Goal: Task Accomplishment & Management: Complete application form

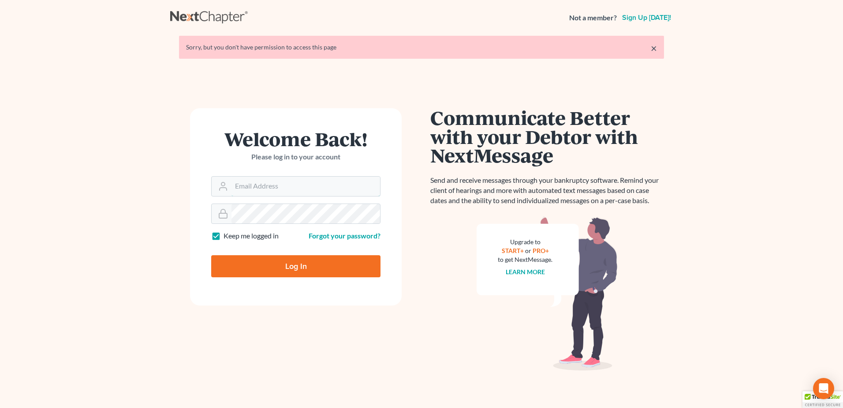
type input "[EMAIL_ADDRESS][DOMAIN_NAME]"
click at [292, 268] on input "Log In" at bounding box center [295, 266] width 169 height 22
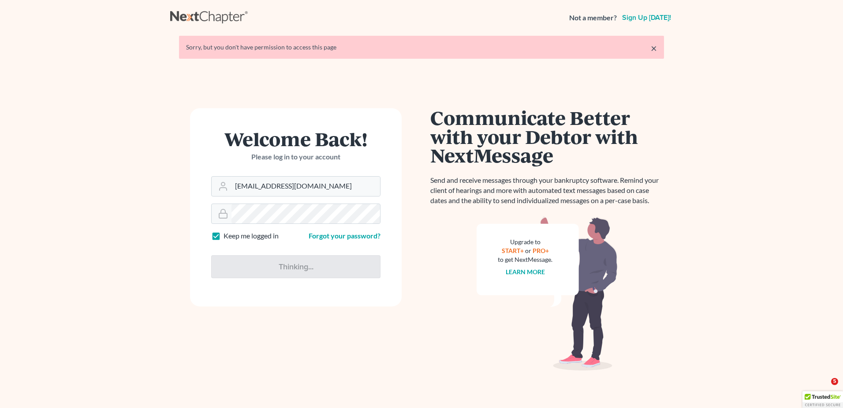
type input "Thinking..."
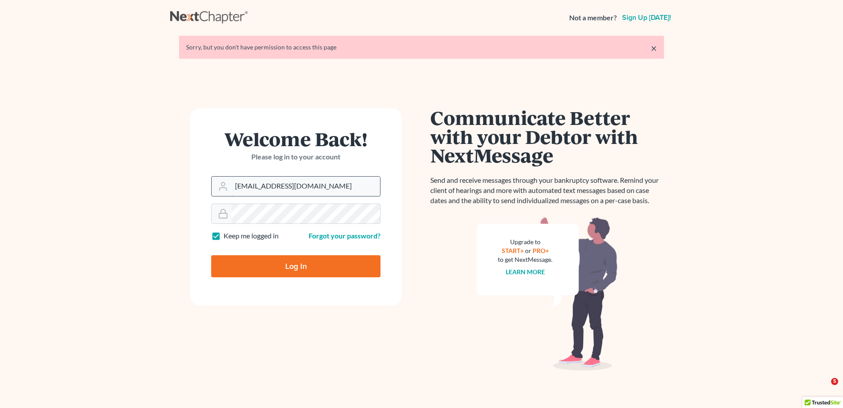
click at [343, 187] on input "lcueva@wellerlegalgroup.com" at bounding box center [306, 185] width 149 height 19
type input "kcase@wellerlegalgroup.com"
click at [311, 262] on input "Log In" at bounding box center [295, 266] width 169 height 22
type input "Thinking..."
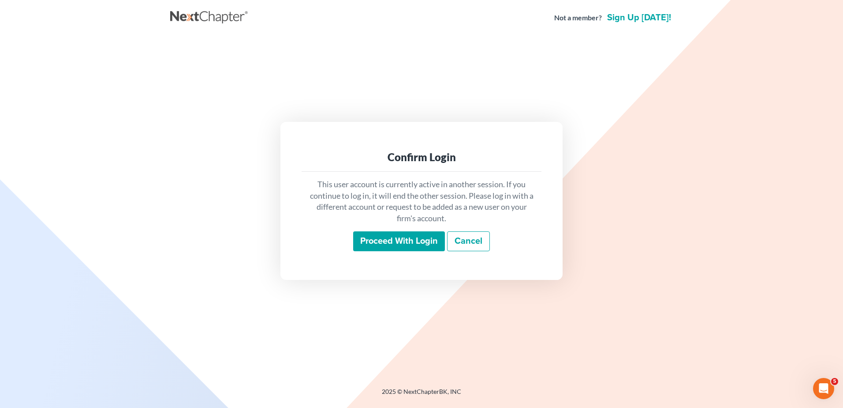
click at [401, 247] on input "Proceed with login" at bounding box center [399, 241] width 92 height 20
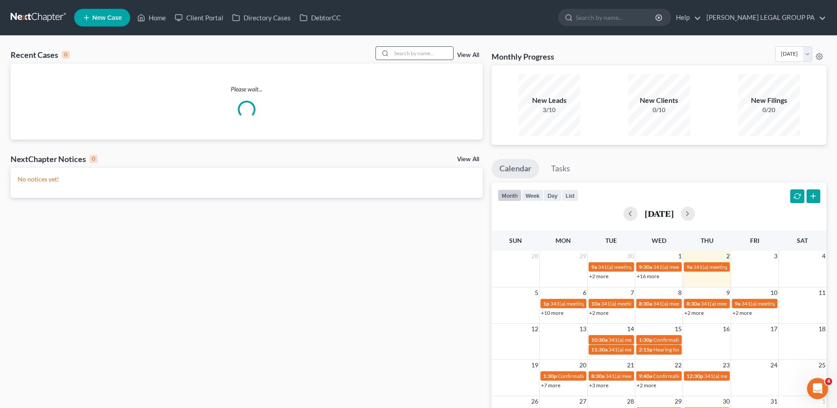
click at [426, 58] on input "search" at bounding box center [422, 53] width 62 height 13
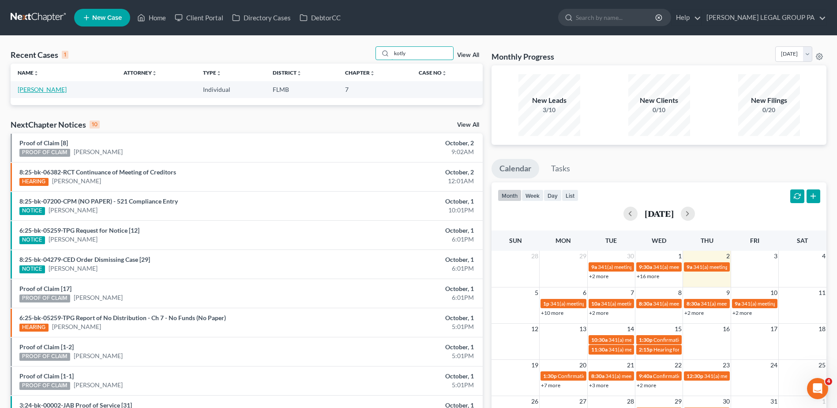
type input "kotly"
click at [45, 91] on link "[PERSON_NAME]" at bounding box center [42, 89] width 49 height 7
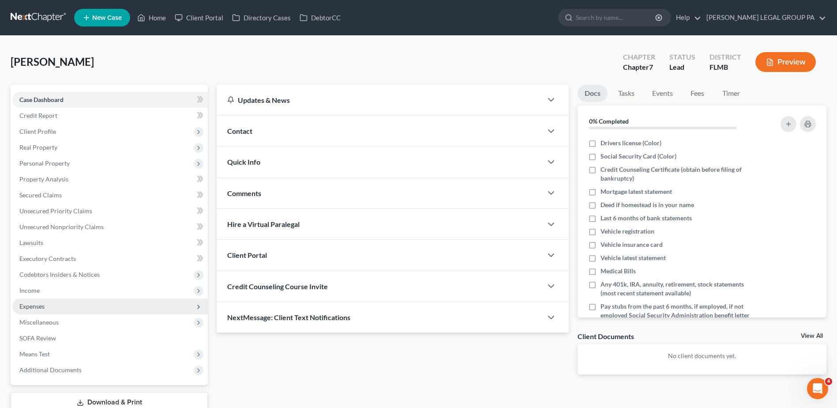
click at [37, 304] on span "Expenses" at bounding box center [31, 305] width 25 height 7
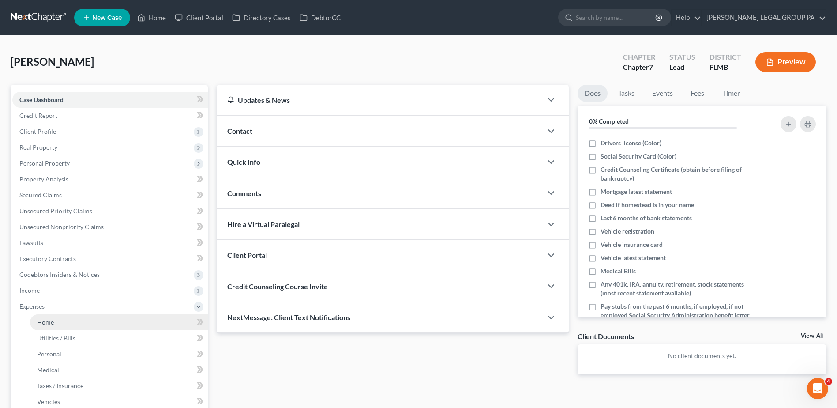
click at [94, 318] on link "Home" at bounding box center [119, 322] width 178 height 16
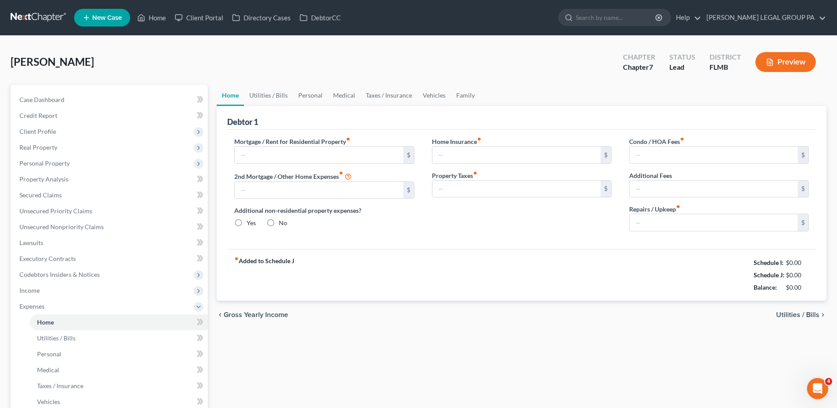
type input "0.00"
radio input "true"
type input "0.00"
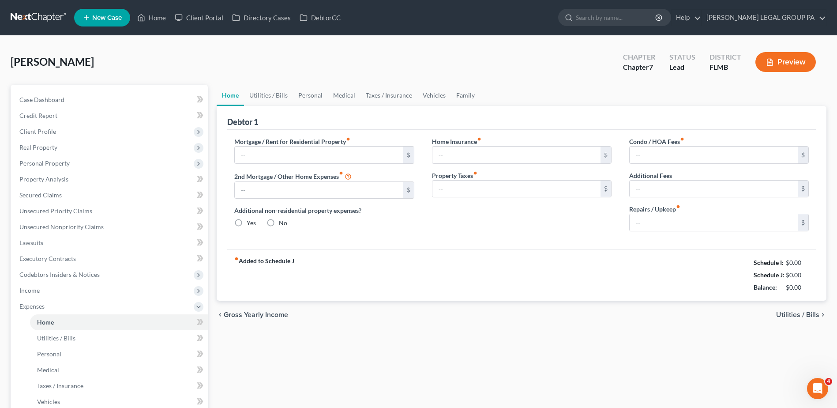
type input "0.00"
click at [335, 337] on div "Home Utilities / Bills Personal Medical Taxes / Insurance Vehicles Family Debto…" at bounding box center [521, 316] width 618 height 462
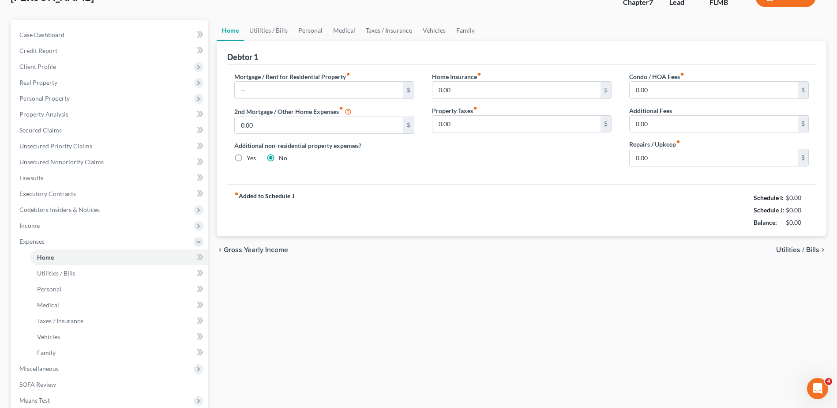
scroll to position [40, 0]
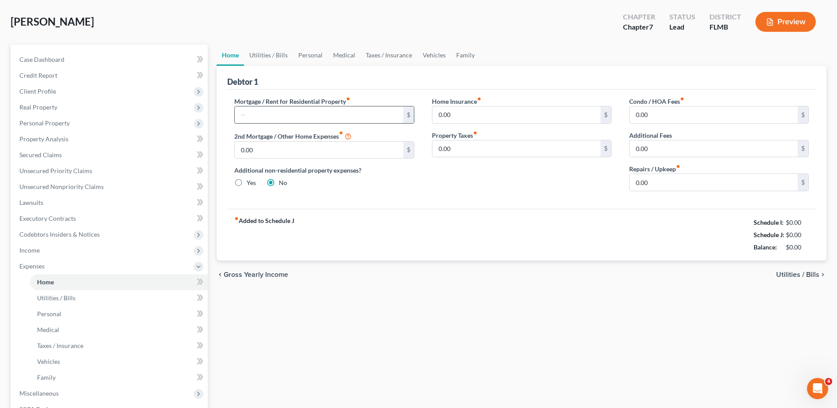
click at [305, 111] on input "text" at bounding box center [319, 114] width 168 height 17
click at [482, 322] on div "Home Utilities / Bills Personal Medical Taxes / Insurance Vehicles Family Debto…" at bounding box center [521, 276] width 618 height 462
click at [374, 116] on input "text" at bounding box center [319, 114] width 168 height 17
type input "2,010.00"
click at [487, 154] on input "0.00" at bounding box center [516, 148] width 168 height 17
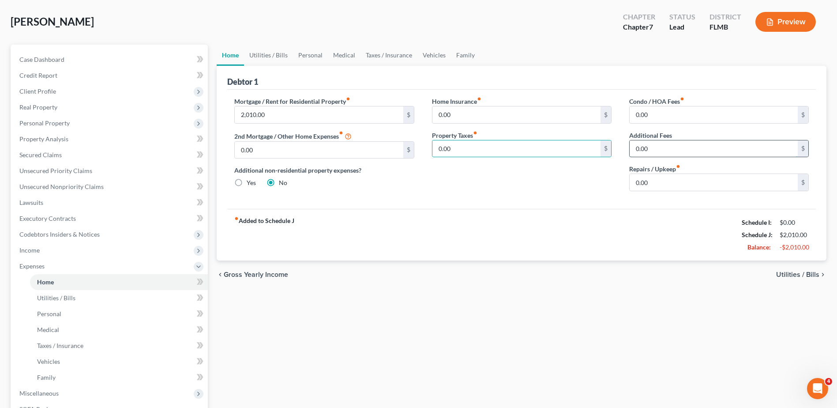
click at [661, 146] on input "0.00" at bounding box center [713, 148] width 168 height 17
click at [662, 120] on input "0.00" at bounding box center [713, 114] width 168 height 17
click at [515, 113] on input "0.00" at bounding box center [516, 114] width 168 height 17
click at [302, 112] on input "2,010.00" at bounding box center [319, 114] width 168 height 17
click at [394, 234] on div "fiber_manual_record Added to Schedule J Schedule I: $0.00 Schedule J: $2,010.00…" at bounding box center [521, 235] width 588 height 52
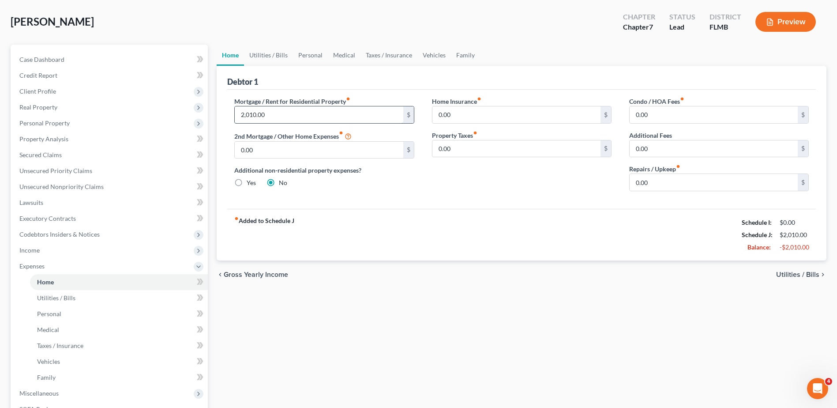
click at [283, 117] on input "2,010.00" at bounding box center [319, 114] width 168 height 17
click at [502, 118] on input "0.00" at bounding box center [516, 114] width 168 height 17
click at [678, 110] on input "0.00" at bounding box center [713, 114] width 168 height 17
click at [678, 151] on input "0.00" at bounding box center [713, 148] width 168 height 17
click at [525, 149] on input "0.00" at bounding box center [516, 148] width 168 height 17
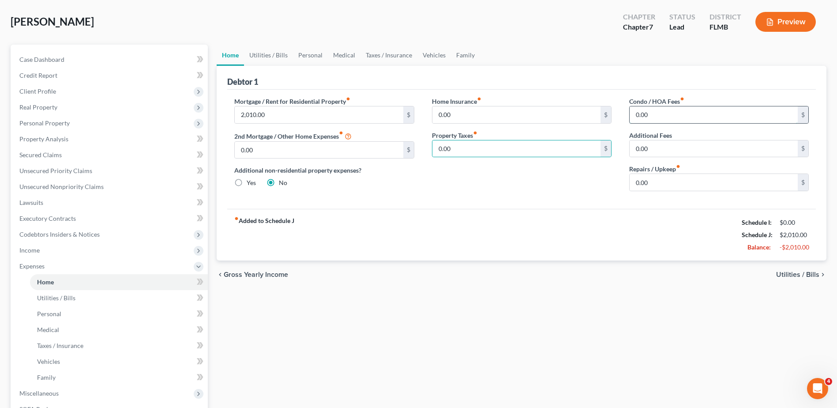
click at [652, 113] on input "0.00" at bounding box center [713, 114] width 168 height 17
click at [679, 143] on input "0.00" at bounding box center [713, 148] width 168 height 17
click at [670, 115] on input "0.00" at bounding box center [713, 114] width 168 height 17
type input "300"
click at [664, 149] on input "0.00" at bounding box center [713, 148] width 168 height 17
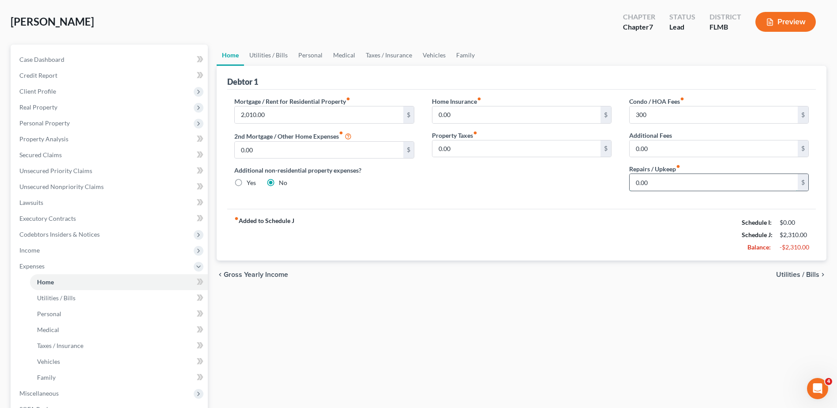
click at [685, 184] on input "0.00" at bounding box center [713, 182] width 168 height 17
click at [668, 186] on input "0.00" at bounding box center [713, 182] width 168 height 17
drag, startPoint x: 668, startPoint y: 186, endPoint x: 623, endPoint y: 190, distance: 45.1
click at [622, 191] on div "Condo / HOA Fees fiber_manual_record 300 $ Additional Fees 0.00 $ Repairs / Upk…" at bounding box center [718, 147] width 197 height 101
type input "300"
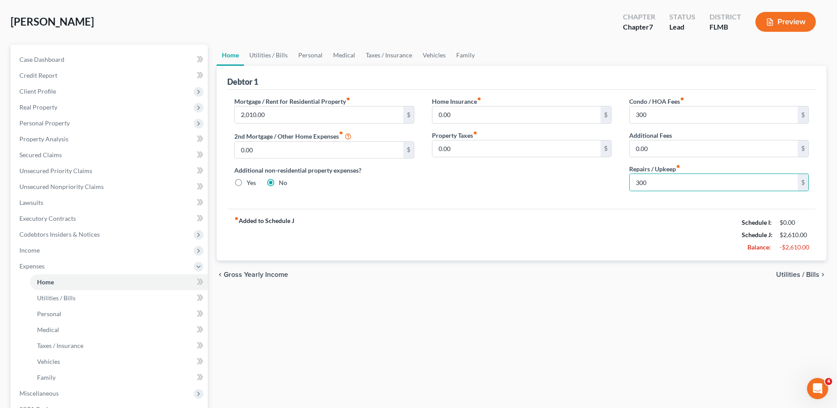
click at [687, 305] on div "Home Utilities / Bills Personal Medical Taxes / Insurance Vehicles Family Debto…" at bounding box center [521, 276] width 618 height 462
drag, startPoint x: 260, startPoint y: 53, endPoint x: 266, endPoint y: 58, distance: 7.5
click at [260, 53] on link "Utilities / Bills" at bounding box center [268, 55] width 49 height 21
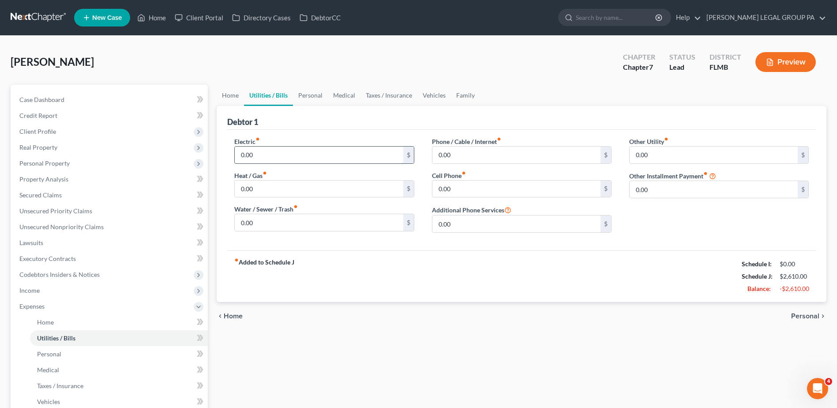
click at [306, 153] on input "0.00" at bounding box center [319, 154] width 168 height 17
type input "220"
click at [464, 161] on input "0.00" at bounding box center [516, 154] width 168 height 17
click at [287, 195] on input "0.00" at bounding box center [319, 188] width 168 height 17
type input "150"
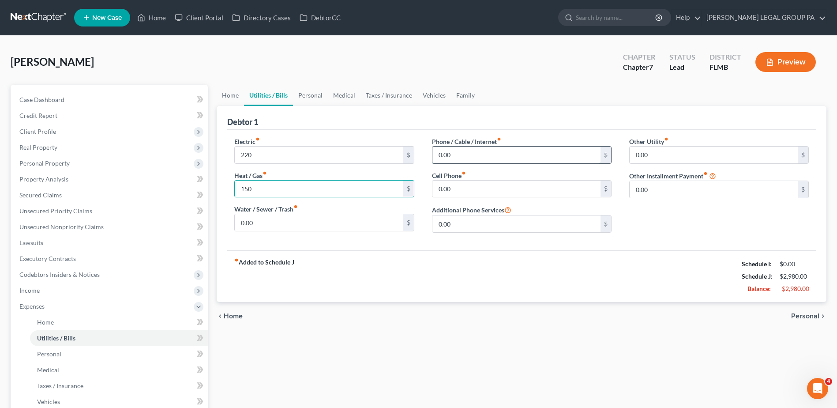
click at [453, 151] on input "0.00" at bounding box center [516, 154] width 168 height 17
type input "92"
click at [471, 191] on input "0.00" at bounding box center [516, 188] width 168 height 17
click at [468, 191] on input "0.00" at bounding box center [516, 188] width 168 height 17
type input "92.00"
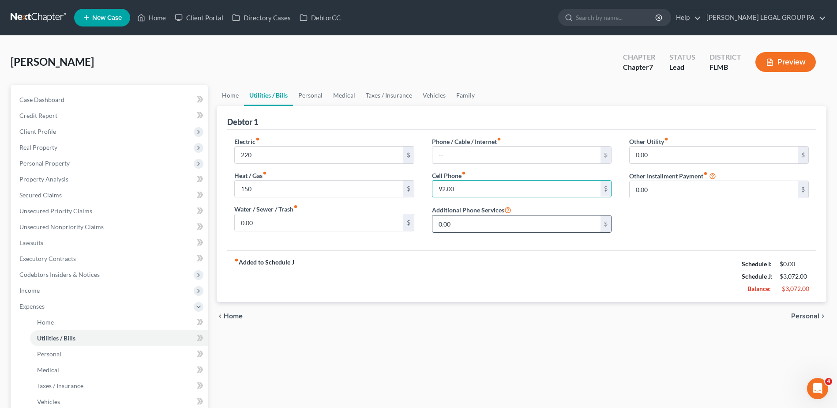
click at [478, 223] on input "0.00" at bounding box center [516, 223] width 168 height 17
click at [491, 158] on input "text" at bounding box center [516, 154] width 168 height 17
type input "10"
click at [323, 223] on input "0.00" at bounding box center [319, 222] width 168 height 17
type input "150"
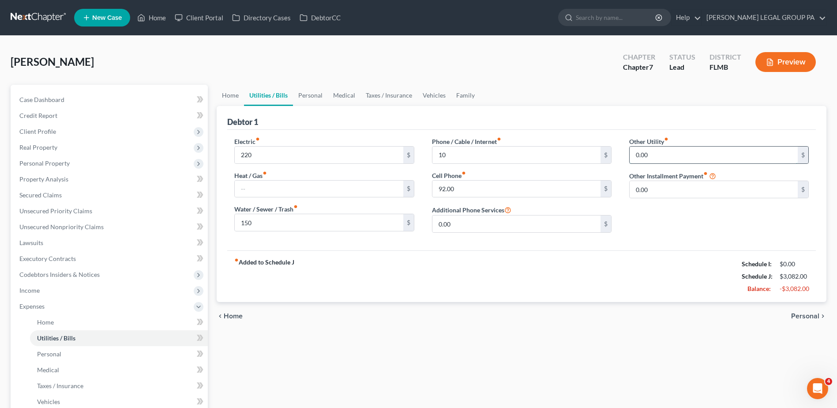
click at [673, 159] on input "0.00" at bounding box center [713, 154] width 168 height 17
click at [672, 191] on input "0.00" at bounding box center [713, 189] width 168 height 17
click at [517, 220] on input "0.00" at bounding box center [516, 223] width 168 height 17
click at [660, 185] on input "0.00" at bounding box center [713, 189] width 168 height 17
click at [701, 155] on input "0.00" at bounding box center [713, 154] width 168 height 17
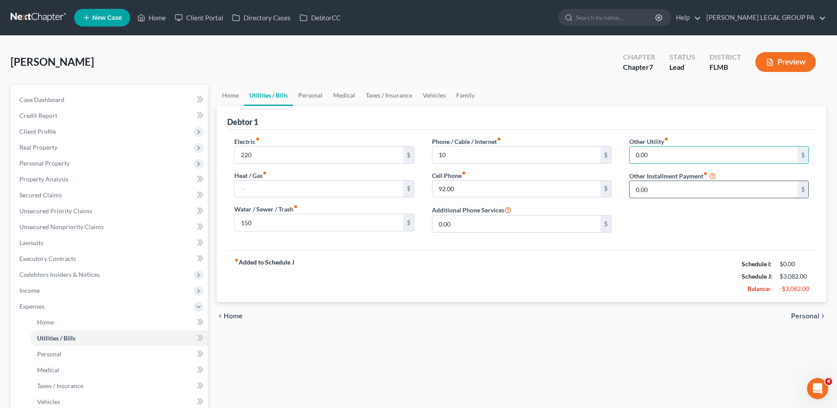
click at [685, 185] on input "0.00" at bounding box center [713, 189] width 168 height 17
click at [446, 189] on input "92.00" at bounding box center [516, 188] width 168 height 17
click at [453, 152] on input "10" at bounding box center [516, 154] width 168 height 17
click at [445, 158] on input "10" at bounding box center [516, 154] width 168 height 17
type input "10.00"
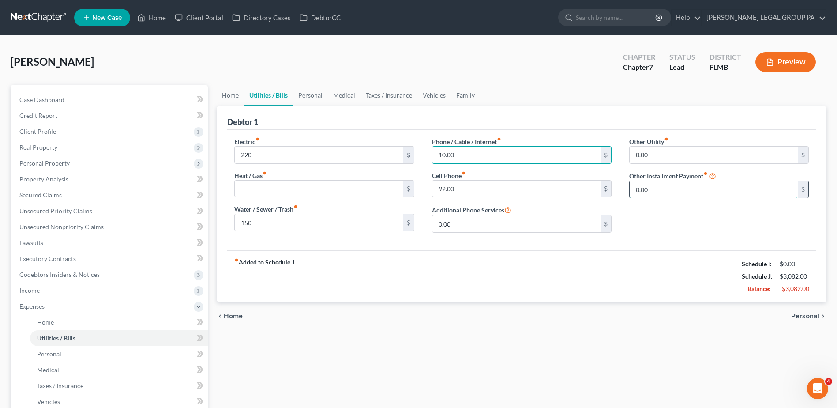
click at [667, 197] on input "0.00" at bounding box center [713, 189] width 168 height 17
click at [661, 190] on input "0.00" at bounding box center [713, 189] width 168 height 17
drag, startPoint x: 659, startPoint y: 190, endPoint x: 641, endPoint y: 189, distance: 17.2
click at [646, 190] on input "0.00" at bounding box center [713, 189] width 168 height 17
click at [634, 190] on input "0.00" at bounding box center [713, 189] width 168 height 17
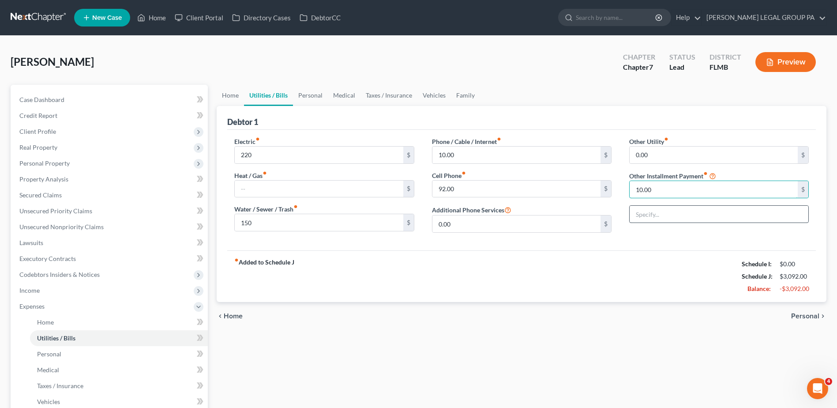
type input "10.00"
click at [677, 216] on input "text" at bounding box center [718, 214] width 179 height 17
type input "Amazon Prime"
click at [300, 93] on link "Personal" at bounding box center [310, 95] width 35 height 21
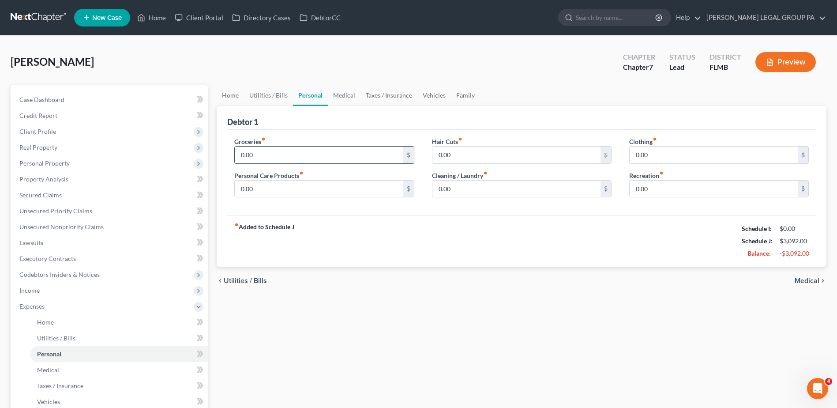
click at [280, 154] on input "0.00" at bounding box center [319, 154] width 168 height 17
click at [274, 188] on input "0.00" at bounding box center [319, 188] width 168 height 17
click at [262, 152] on input "0.00" at bounding box center [319, 154] width 168 height 17
click at [267, 190] on input "0.00" at bounding box center [319, 188] width 168 height 17
click at [262, 154] on input "0.00" at bounding box center [319, 154] width 168 height 17
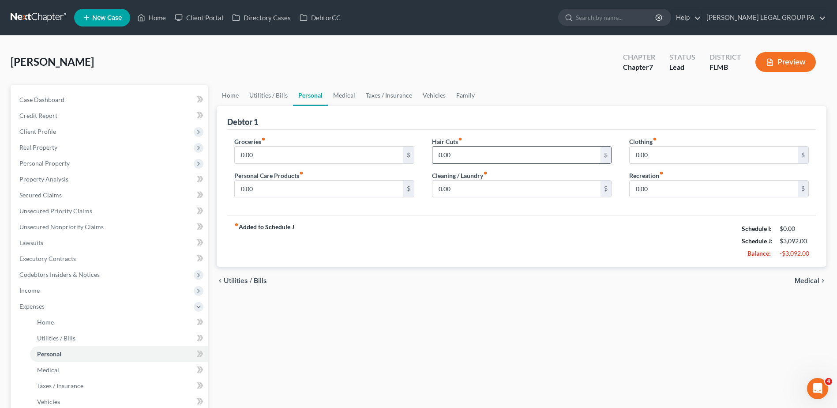
click at [450, 161] on input "0.00" at bounding box center [516, 154] width 168 height 17
click at [451, 191] on input "0.00" at bounding box center [516, 188] width 168 height 17
click at [276, 187] on input "0.00" at bounding box center [319, 188] width 168 height 17
click at [261, 157] on input "0.00" at bounding box center [319, 154] width 168 height 17
click at [464, 159] on input "0.00" at bounding box center [516, 154] width 168 height 17
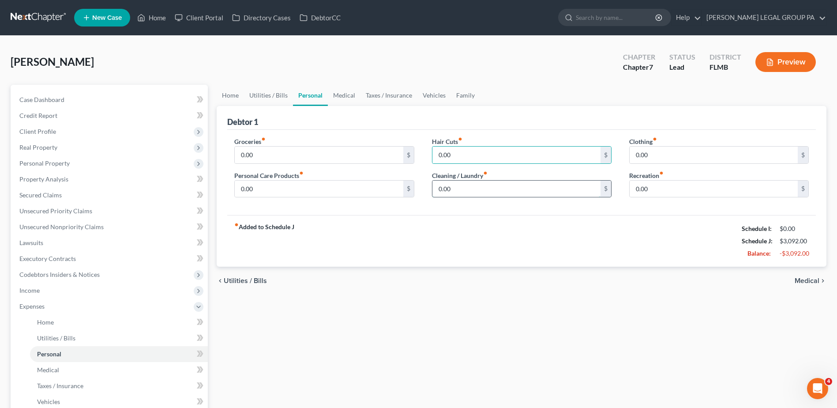
click at [476, 191] on input "0.00" at bounding box center [516, 188] width 168 height 17
click at [647, 190] on input "0.00" at bounding box center [713, 188] width 168 height 17
click at [648, 155] on input "0.00" at bounding box center [713, 154] width 168 height 17
drag, startPoint x: 283, startPoint y: 191, endPoint x: 280, endPoint y: 173, distance: 17.9
click at [284, 191] on input "0.00" at bounding box center [319, 188] width 168 height 17
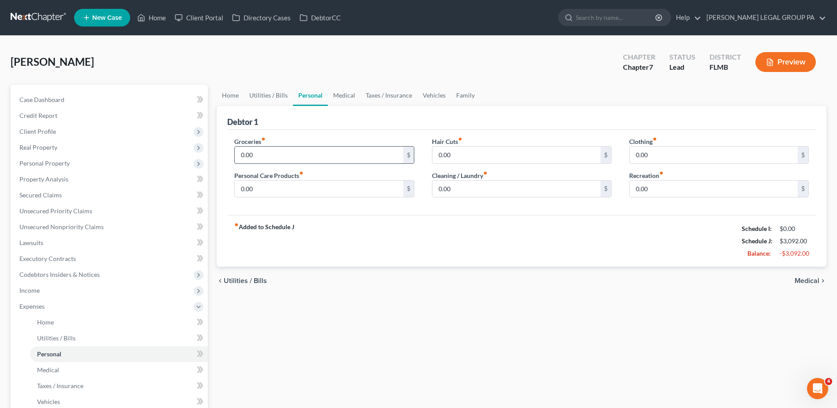
click at [266, 159] on input "0.00" at bounding box center [319, 154] width 168 height 17
click at [303, 191] on input "0.00" at bounding box center [319, 188] width 168 height 17
click at [283, 154] on input "0.00" at bounding box center [319, 154] width 168 height 17
click at [274, 158] on input "0.00" at bounding box center [319, 154] width 168 height 17
click at [226, 152] on div "Groceries fiber_manual_record 0.00 $ Personal Care Products fiber_manual_record…" at bounding box center [323, 171] width 197 height 68
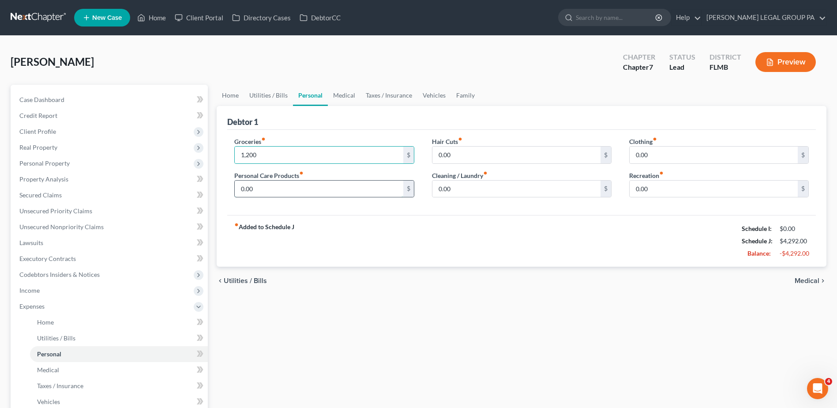
click at [262, 189] on input "0.00" at bounding box center [319, 188] width 168 height 17
click at [449, 155] on input "0.00" at bounding box center [516, 154] width 168 height 17
click at [506, 187] on input "0.00" at bounding box center [516, 188] width 168 height 17
click at [652, 156] on input "0.00" at bounding box center [713, 154] width 168 height 17
click at [283, 152] on input "1,200" at bounding box center [319, 154] width 168 height 17
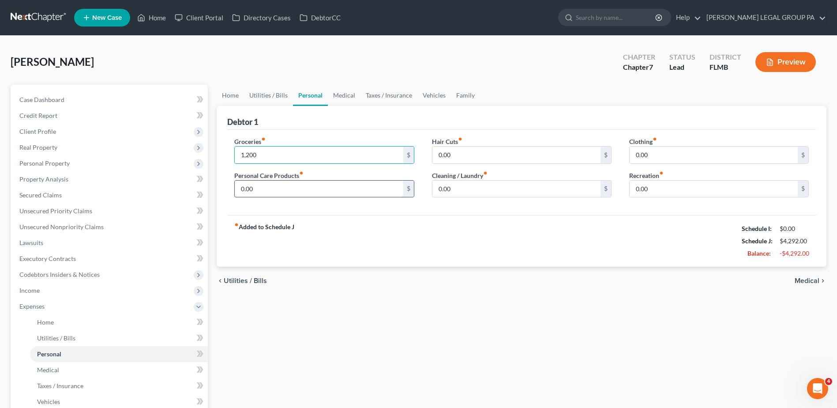
click at [289, 183] on input "0.00" at bounding box center [319, 188] width 168 height 17
click at [456, 154] on input "0.00" at bounding box center [516, 154] width 168 height 17
click at [460, 185] on input "0.00" at bounding box center [516, 188] width 168 height 17
click at [653, 160] on input "0.00" at bounding box center [713, 154] width 168 height 17
click at [657, 189] on input "0.00" at bounding box center [713, 188] width 168 height 17
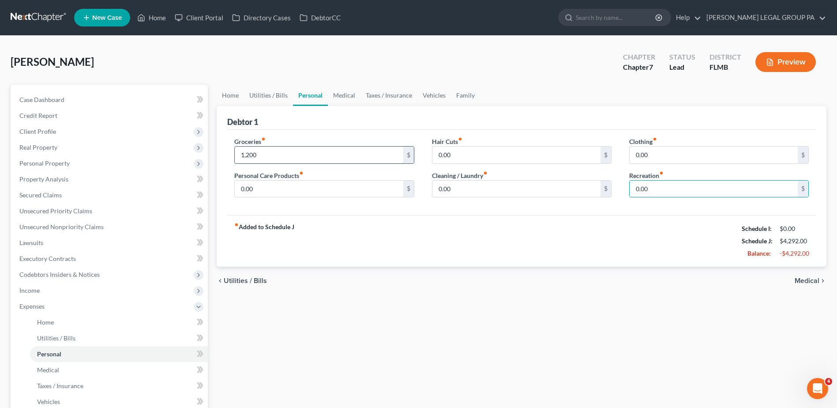
click at [257, 154] on input "1,200" at bounding box center [319, 154] width 168 height 17
click at [253, 187] on input "0.00" at bounding box center [319, 188] width 168 height 17
click at [281, 189] on input "0.00" at bounding box center [319, 188] width 168 height 17
click at [281, 156] on input "1,200" at bounding box center [319, 154] width 168 height 17
click at [495, 308] on div "Home Utilities / Bills Personal Medical Taxes / Insurance Vehicles Family Debto…" at bounding box center [521, 316] width 618 height 462
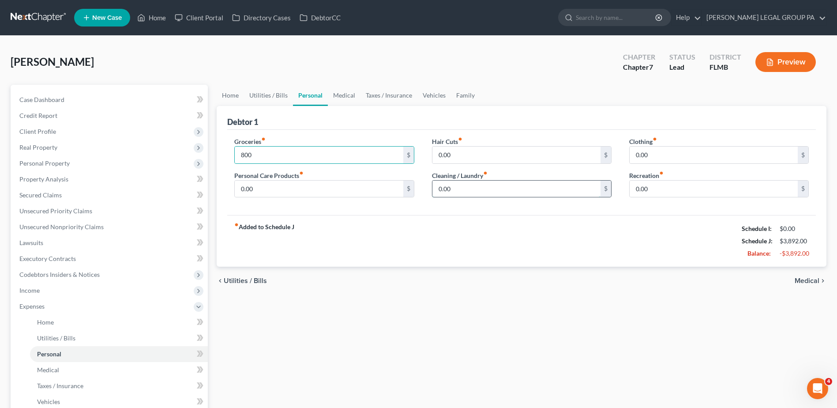
click at [456, 187] on input "0.00" at bounding box center [516, 188] width 168 height 17
type input "1,000"
click at [435, 295] on div "chevron_left Utilities / Bills Medical chevron_right" at bounding box center [522, 280] width 610 height 28
click at [297, 190] on input "0.00" at bounding box center [319, 188] width 168 height 17
click at [457, 153] on input "0.00" at bounding box center [516, 154] width 168 height 17
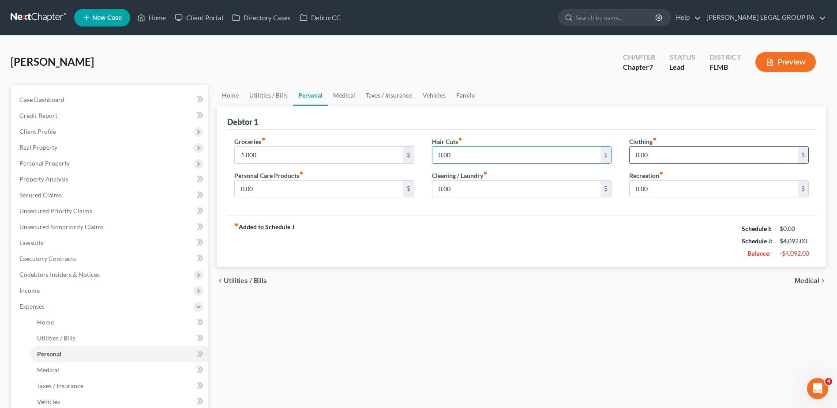
click at [652, 152] on input "0.00" at bounding box center [713, 154] width 168 height 17
click at [260, 191] on input "0.00" at bounding box center [319, 188] width 168 height 17
click at [665, 158] on input "0.00" at bounding box center [713, 154] width 168 height 17
click at [488, 194] on input "0.00" at bounding box center [516, 188] width 168 height 17
click at [639, 156] on input "0.00" at bounding box center [713, 154] width 168 height 17
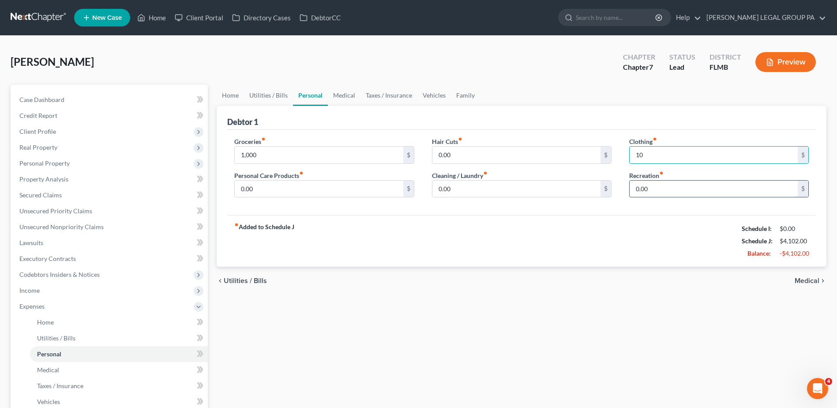
click at [652, 191] on input "0.00" at bounding box center [713, 188] width 168 height 17
click at [670, 157] on input "10" at bounding box center [713, 154] width 168 height 17
click at [523, 197] on input "0.00" at bounding box center [516, 188] width 168 height 17
click at [663, 188] on input "0.00" at bounding box center [713, 188] width 168 height 17
click at [650, 154] on input "10" at bounding box center [713, 154] width 168 height 17
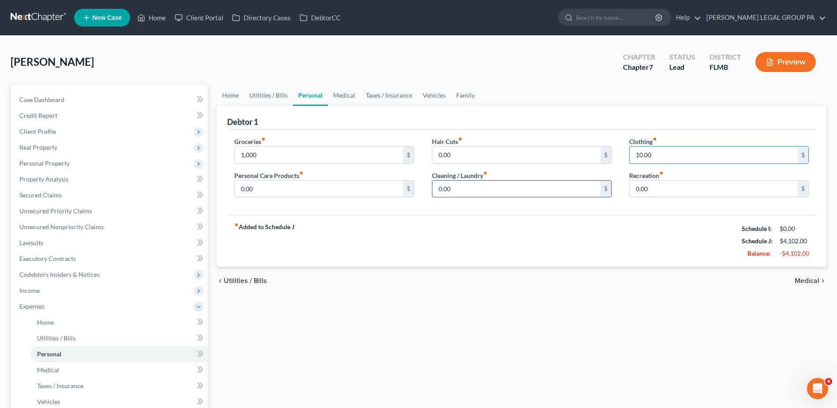
type input "10.00"
click at [473, 191] on input "0.00" at bounding box center [516, 188] width 168 height 17
click at [473, 154] on input "0.00" at bounding box center [516, 154] width 168 height 17
click at [496, 189] on input "0.00" at bounding box center [516, 188] width 168 height 17
click at [525, 154] on input "0.00" at bounding box center [516, 154] width 168 height 17
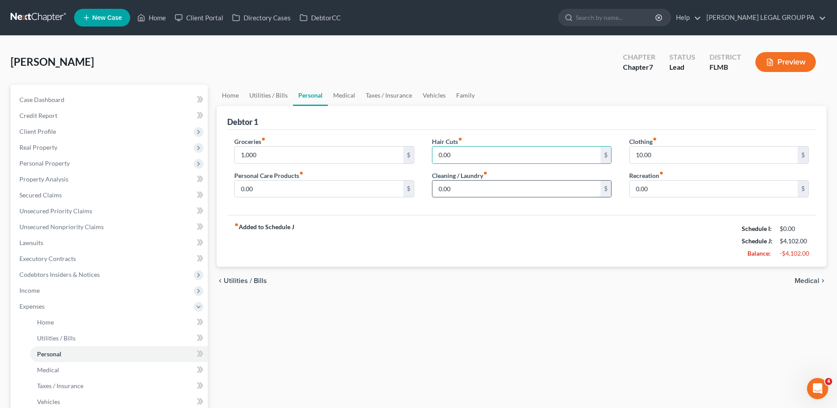
click at [524, 185] on input "0.00" at bounding box center [516, 188] width 168 height 17
click at [530, 157] on input "0.00" at bounding box center [516, 154] width 168 height 17
click at [519, 197] on input "0.00" at bounding box center [516, 188] width 168 height 17
click at [472, 157] on input "0.00" at bounding box center [516, 154] width 168 height 17
click at [496, 196] on input "0.00" at bounding box center [516, 188] width 168 height 17
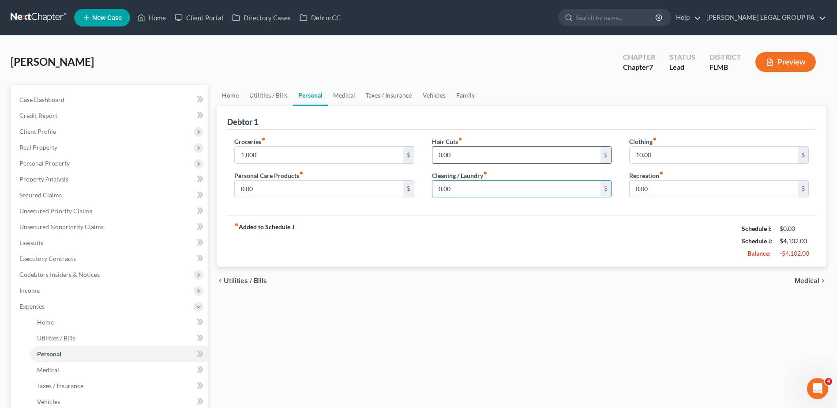
click at [473, 158] on input "0.00" at bounding box center [516, 154] width 168 height 17
type input "9"
drag, startPoint x: 489, startPoint y: 263, endPoint x: 492, endPoint y: 270, distance: 8.1
click at [490, 265] on div "fiber_manual_record Added to Schedule J Schedule I: $0.00 Schedule J: $4,112.00…" at bounding box center [521, 241] width 588 height 52
click at [466, 160] on input "10" at bounding box center [516, 154] width 168 height 17
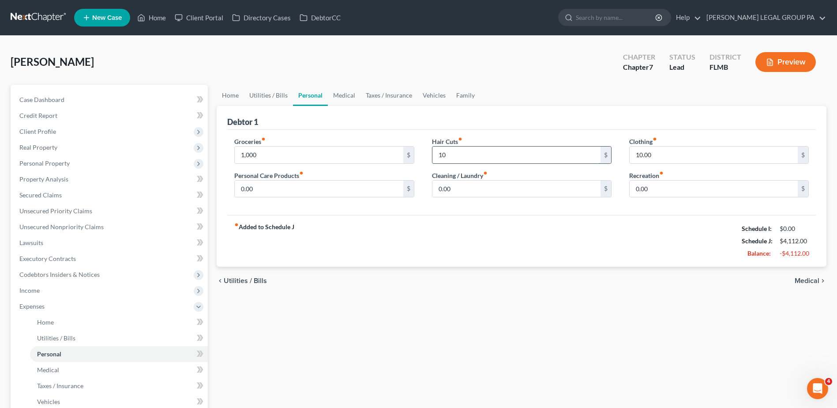
type input "100.00"
click at [502, 270] on div "chevron_left Utilities / Bills Medical chevron_right" at bounding box center [522, 280] width 610 height 28
click at [687, 189] on input "0.00" at bounding box center [713, 188] width 168 height 17
click at [711, 282] on div "chevron_left Utilities / Bills Medical chevron_right" at bounding box center [522, 280] width 610 height 28
click at [665, 191] on input "0.00" at bounding box center [713, 188] width 168 height 17
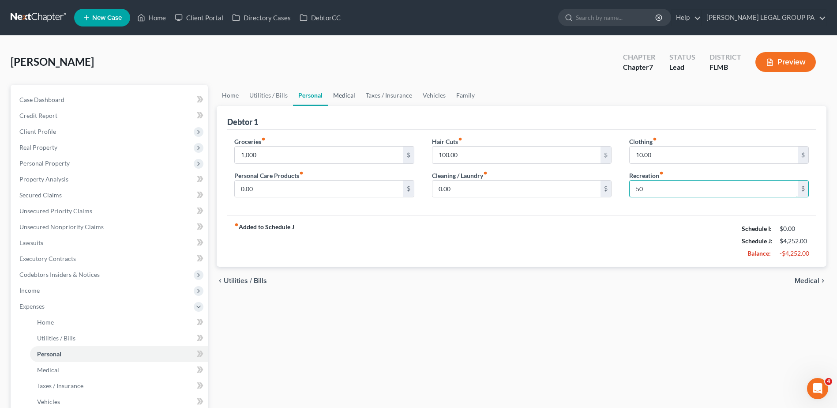
type input "50"
click at [340, 97] on link "Medical" at bounding box center [344, 95] width 33 height 21
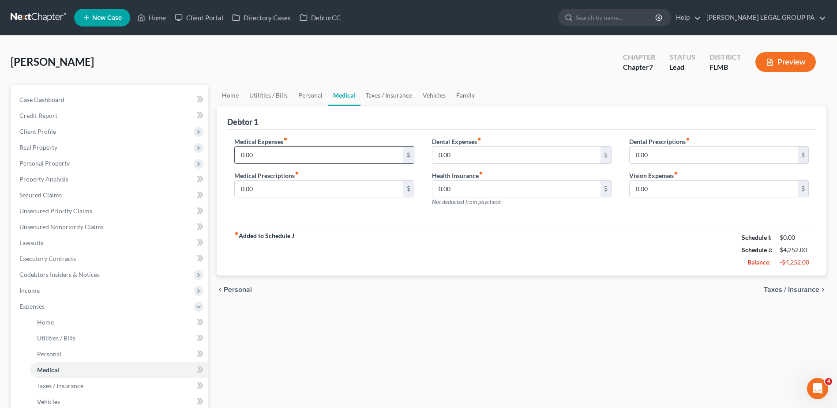
click at [240, 156] on input "0.00" at bounding box center [319, 154] width 168 height 17
click at [479, 382] on div "Home Utilities / Bills Personal Medical Taxes / Insurance Vehicles Family Debto…" at bounding box center [521, 316] width 618 height 462
click at [238, 151] on input "0.00" at bounding box center [319, 154] width 168 height 17
type input "300.00"
click at [530, 193] on input "0.00" at bounding box center [516, 188] width 168 height 17
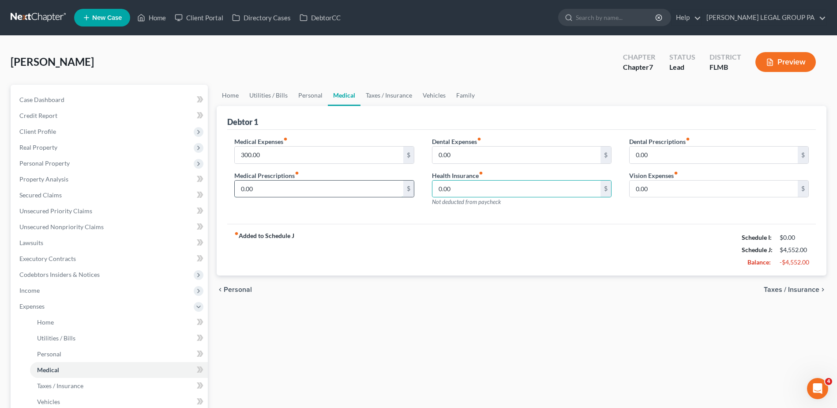
click at [326, 193] on input "0.00" at bounding box center [319, 188] width 168 height 17
click at [465, 157] on input "0.00" at bounding box center [516, 154] width 168 height 17
click at [489, 192] on input "0.00" at bounding box center [516, 188] width 168 height 17
click at [655, 157] on input "0.00" at bounding box center [713, 154] width 168 height 17
click at [656, 192] on input "0.00" at bounding box center [713, 188] width 168 height 17
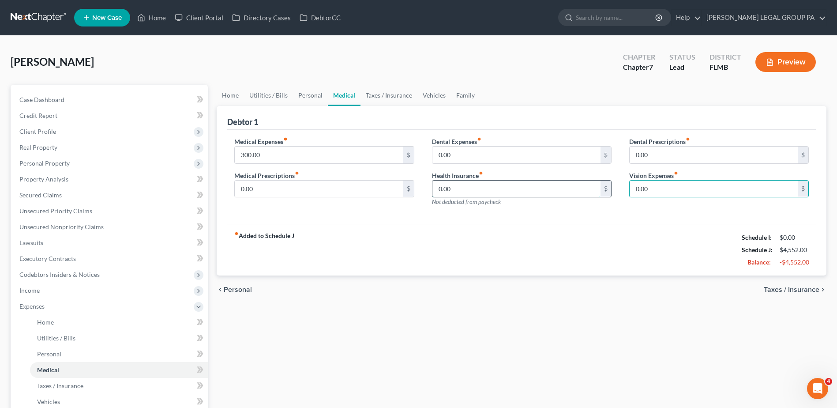
click at [479, 190] on input "0.00" at bounding box center [516, 188] width 168 height 17
click at [281, 190] on input "0.00" at bounding box center [319, 188] width 168 height 17
click at [482, 189] on input "0.00" at bounding box center [516, 188] width 168 height 17
click at [465, 152] on input "0.00" at bounding box center [516, 154] width 168 height 17
click at [464, 187] on input "0.00" at bounding box center [516, 188] width 168 height 17
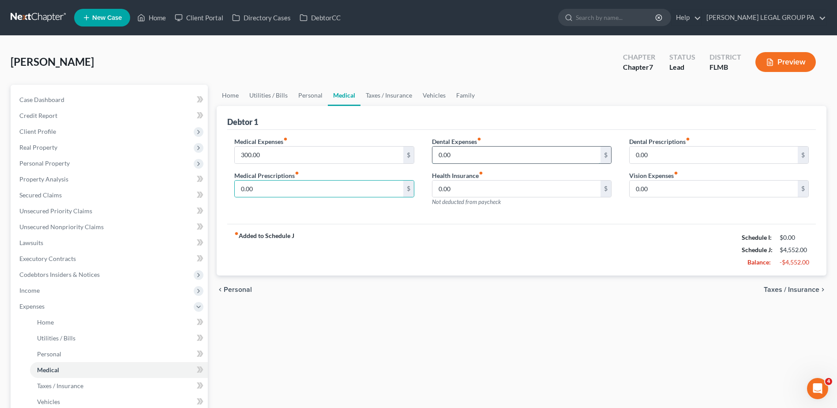
click at [465, 153] on input "0.00" at bounding box center [516, 154] width 168 height 17
click at [455, 185] on input "0.00" at bounding box center [516, 188] width 168 height 17
click at [271, 181] on input "0.00" at bounding box center [319, 188] width 168 height 17
type input "100.00"
click at [472, 164] on div "Dental Expenses fiber_manual_record 0.00 $ Health Insurance fiber_manual_record…" at bounding box center [521, 175] width 197 height 77
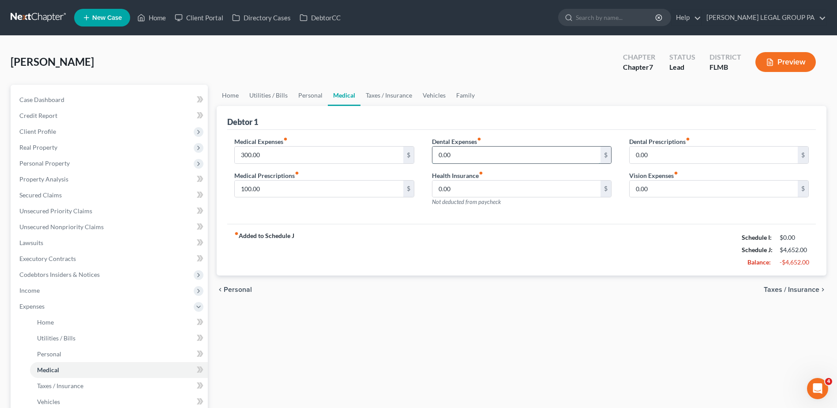
click at [466, 154] on input "0.00" at bounding box center [516, 154] width 168 height 17
click at [482, 191] on input "0.00" at bounding box center [516, 188] width 168 height 17
click at [485, 159] on input "0.00" at bounding box center [516, 154] width 168 height 17
click at [707, 188] on input "0.00" at bounding box center [713, 188] width 168 height 17
click at [697, 154] on input "0.00" at bounding box center [713, 154] width 168 height 17
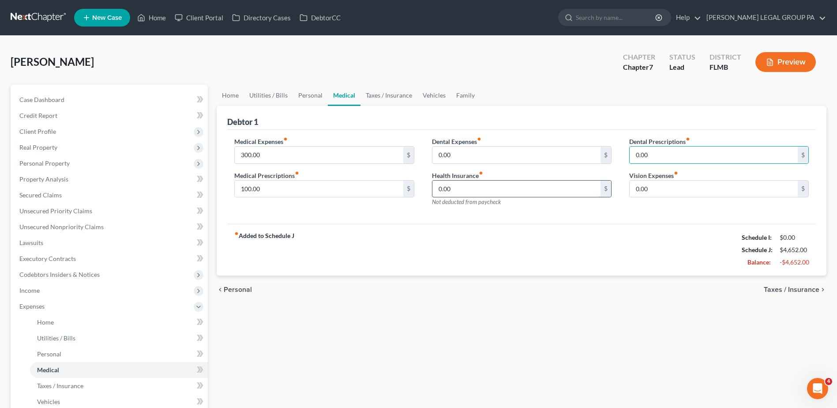
click at [506, 195] on input "0.00" at bounding box center [516, 188] width 168 height 17
click at [471, 158] on input "0.00" at bounding box center [516, 154] width 168 height 17
click at [464, 188] on input "0.00" at bounding box center [516, 188] width 168 height 17
click at [482, 157] on input "0.00" at bounding box center [516, 154] width 168 height 17
click at [262, 158] on input "300.00" at bounding box center [319, 154] width 168 height 17
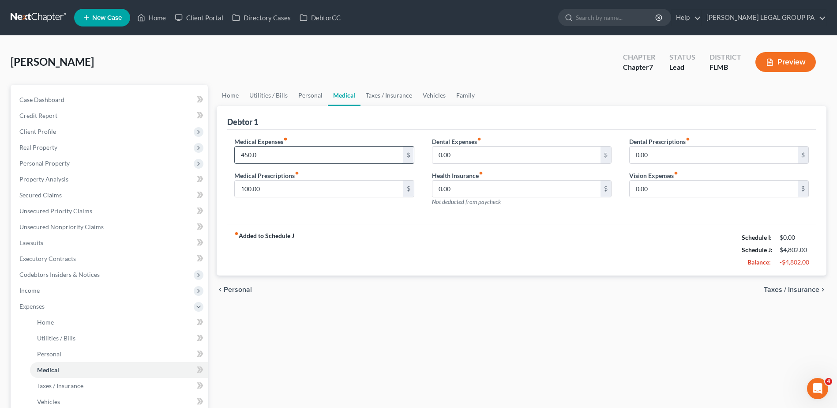
click at [275, 158] on input "450.0" at bounding box center [319, 154] width 168 height 17
click at [263, 155] on input "450.0" at bounding box center [319, 154] width 168 height 17
click at [249, 155] on input "450.00" at bounding box center [319, 154] width 168 height 17
type input "400.00"
click at [244, 189] on input "50.00" at bounding box center [319, 188] width 168 height 17
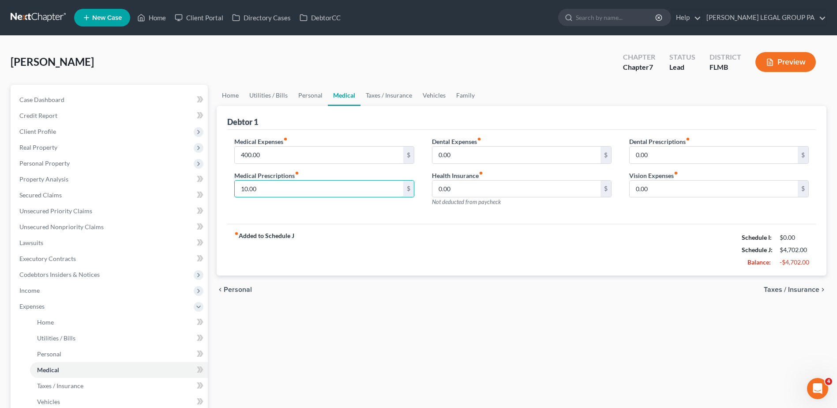
type input "100.00"
type input "350.00"
drag, startPoint x: 488, startPoint y: 158, endPoint x: 505, endPoint y: 170, distance: 21.0
click at [488, 158] on input "0.00" at bounding box center [516, 154] width 168 height 17
click at [711, 187] on input "0.00" at bounding box center [713, 188] width 168 height 17
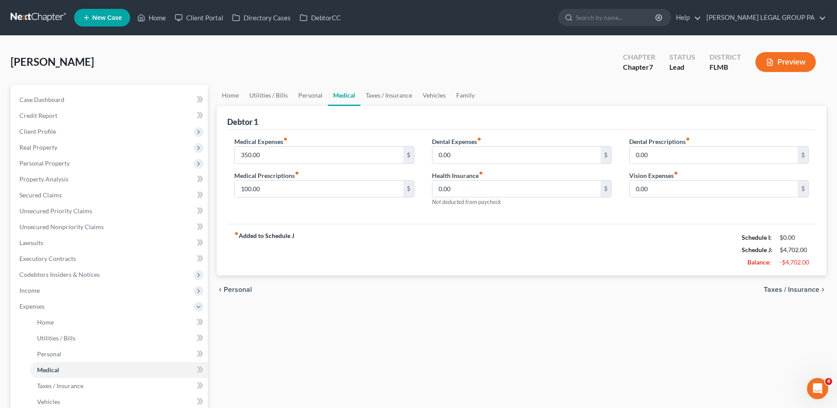
click at [671, 255] on div "fiber_manual_record Added to Schedule J Schedule I: $0.00 Schedule J: $4,702.00…" at bounding box center [521, 250] width 588 height 52
click at [390, 96] on link "Taxes / Insurance" at bounding box center [388, 95] width 57 height 21
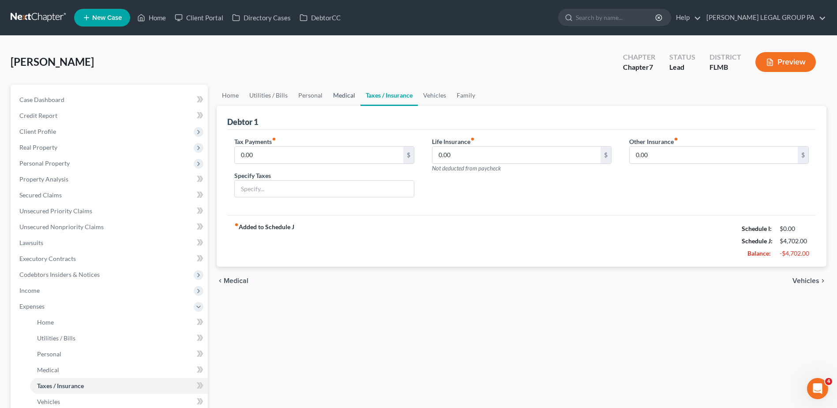
click at [337, 98] on link "Medical" at bounding box center [344, 95] width 33 height 21
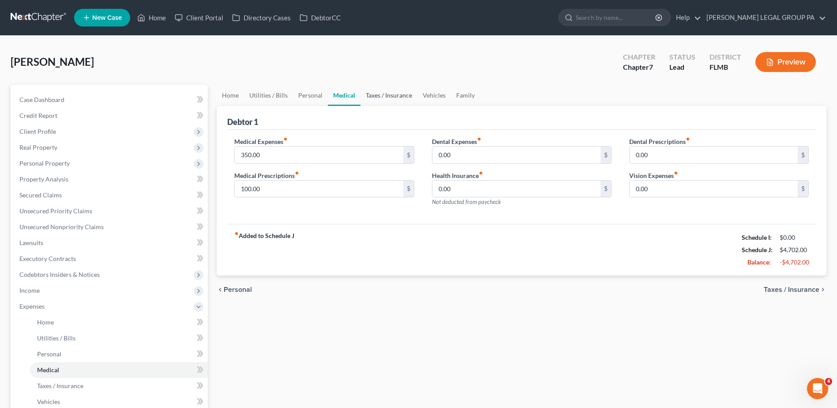
click at [387, 95] on link "Taxes / Insurance" at bounding box center [388, 95] width 57 height 21
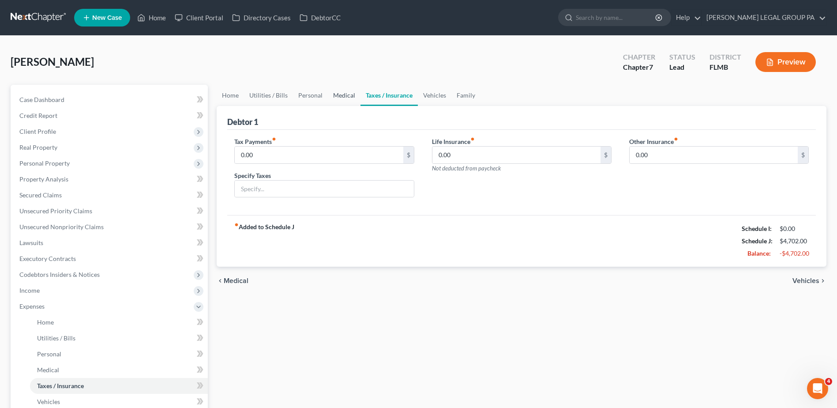
click at [339, 89] on link "Medical" at bounding box center [344, 95] width 33 height 21
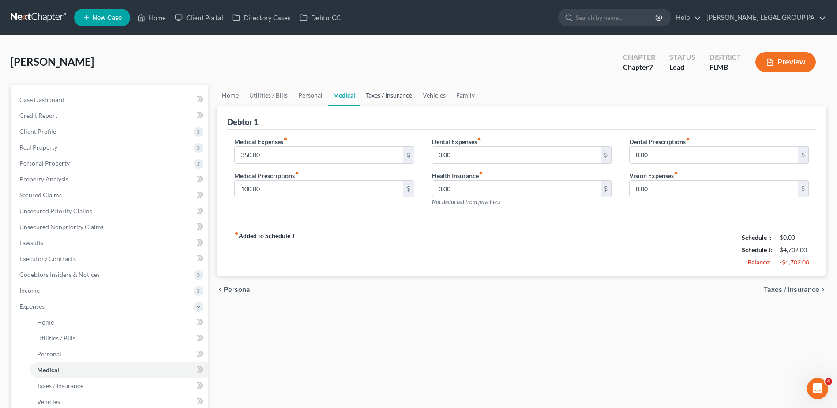
click at [398, 98] on link "Taxes / Insurance" at bounding box center [388, 95] width 57 height 21
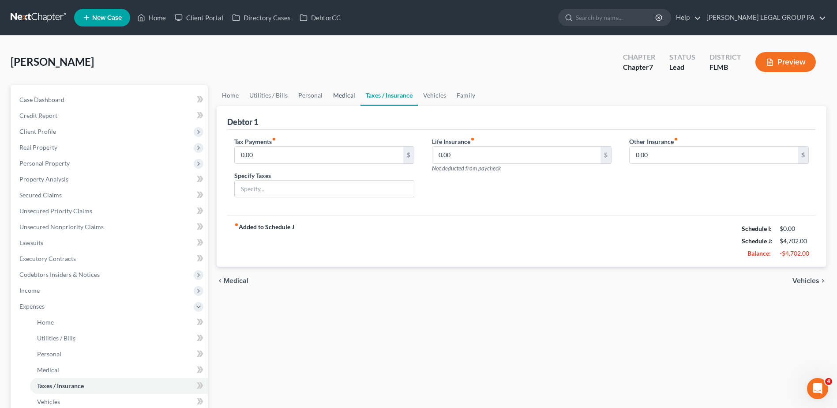
click at [351, 94] on link "Medical" at bounding box center [344, 95] width 33 height 21
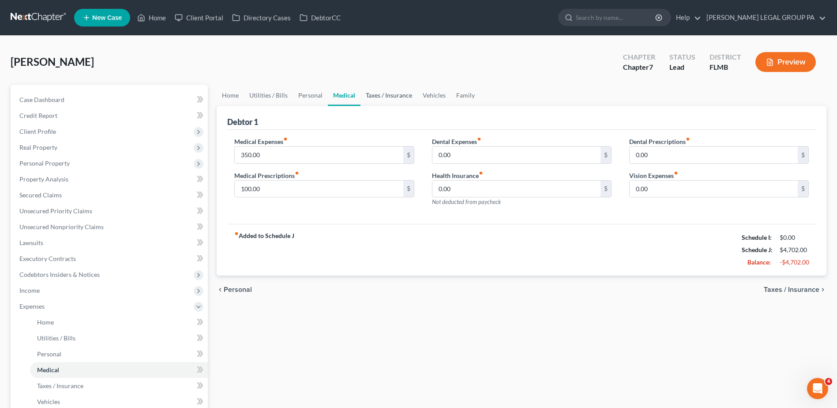
click at [385, 94] on link "Taxes / Insurance" at bounding box center [388, 95] width 57 height 21
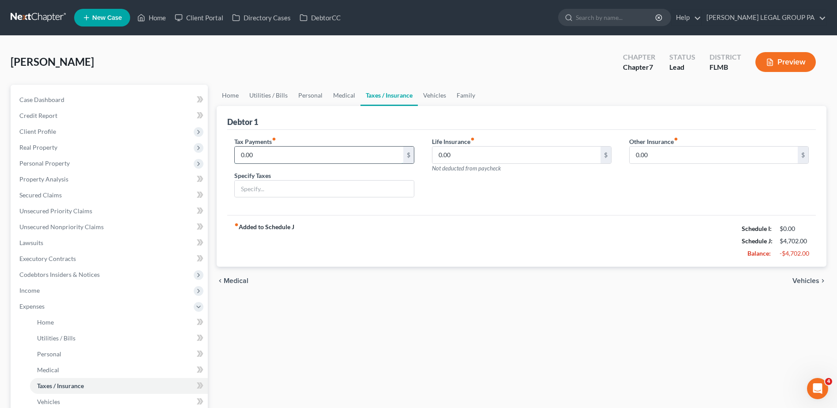
click at [277, 154] on input "0.00" at bounding box center [319, 154] width 168 height 17
click at [520, 158] on input "0.00" at bounding box center [516, 154] width 168 height 17
click at [303, 150] on input "0.00" at bounding box center [319, 154] width 168 height 17
click at [468, 157] on input "0.00" at bounding box center [516, 154] width 168 height 17
click at [312, 155] on input "0.00" at bounding box center [319, 154] width 168 height 17
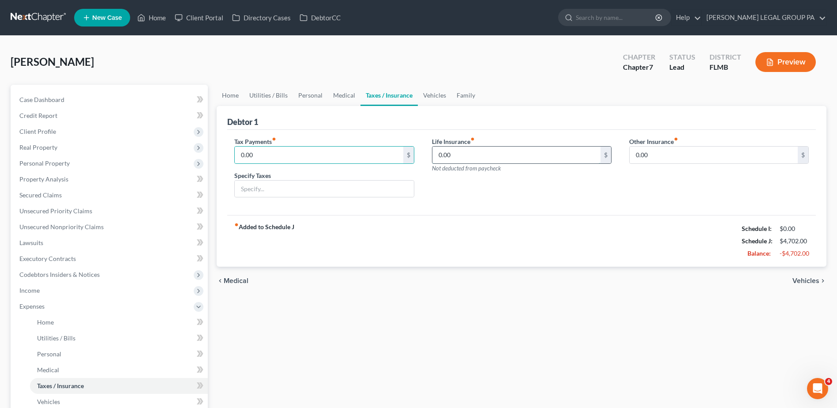
click at [491, 152] on input "0.00" at bounding box center [516, 154] width 168 height 17
click at [329, 150] on input "0.00" at bounding box center [319, 154] width 168 height 17
click at [357, 188] on input "text" at bounding box center [324, 188] width 179 height 17
click at [300, 157] on input "0.00" at bounding box center [319, 154] width 168 height 17
click at [419, 324] on div "Home Utilities / Bills Personal Medical Taxes / Insurance Vehicles Family Debto…" at bounding box center [521, 316] width 618 height 462
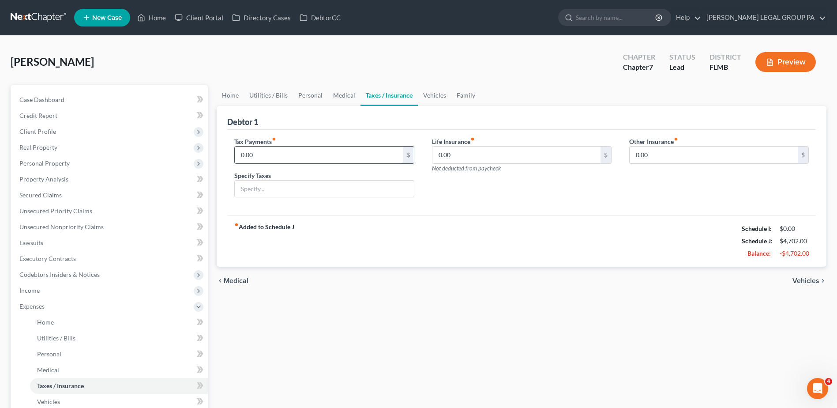
click at [316, 157] on input "0.00" at bounding box center [319, 154] width 168 height 17
click at [501, 154] on input "0.00" at bounding box center [516, 154] width 168 height 17
click at [501, 237] on div "fiber_manual_record Added to Schedule J Schedule I: $0.00 Schedule J: $4,702.00…" at bounding box center [521, 241] width 588 height 52
click at [466, 154] on input "0.00" at bounding box center [516, 154] width 168 height 17
click at [458, 229] on div "fiber_manual_record Added to Schedule J Schedule I: $0.00 Schedule J: $4,702.00…" at bounding box center [521, 241] width 588 height 52
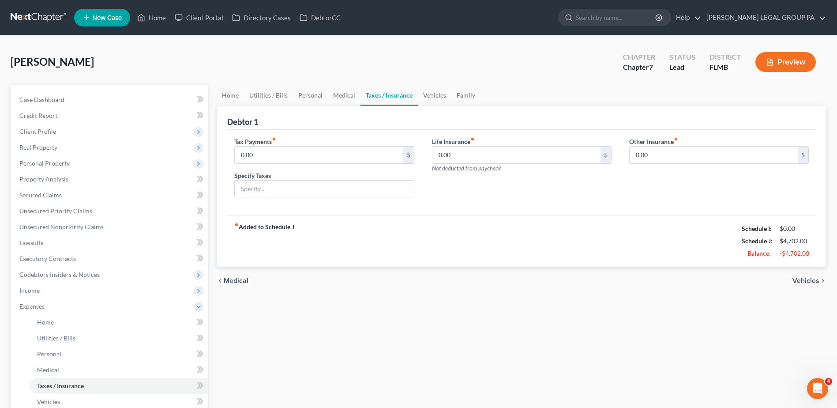
click at [458, 320] on div "Home Utilities / Bills Personal Medical Taxes / Insurance Vehicles Family Debto…" at bounding box center [521, 316] width 618 height 462
click at [471, 159] on input "0.00" at bounding box center [516, 154] width 168 height 17
click at [673, 156] on input "0.00" at bounding box center [713, 154] width 168 height 17
click at [438, 154] on input "400.00" at bounding box center [516, 154] width 168 height 17
click at [633, 157] on input "0.00" at bounding box center [713, 154] width 168 height 17
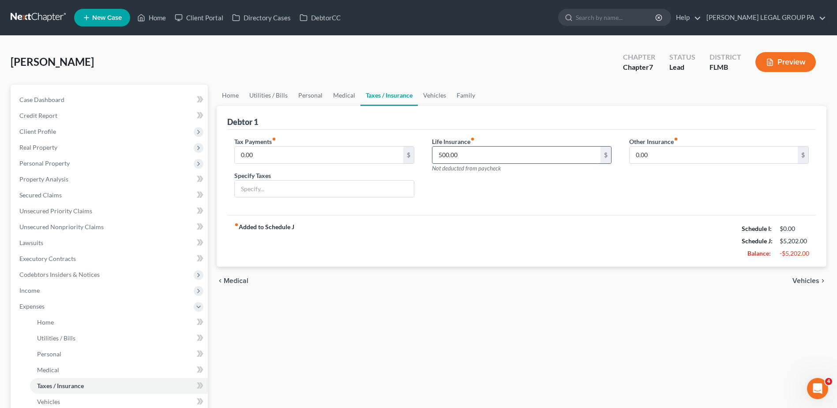
click at [445, 153] on input "500.00" at bounding box center [516, 154] width 168 height 17
click at [445, 154] on input "500.00" at bounding box center [516, 154] width 168 height 17
click at [445, 156] on input "500.00" at bounding box center [516, 154] width 168 height 17
type input "1"
type input "200.00"
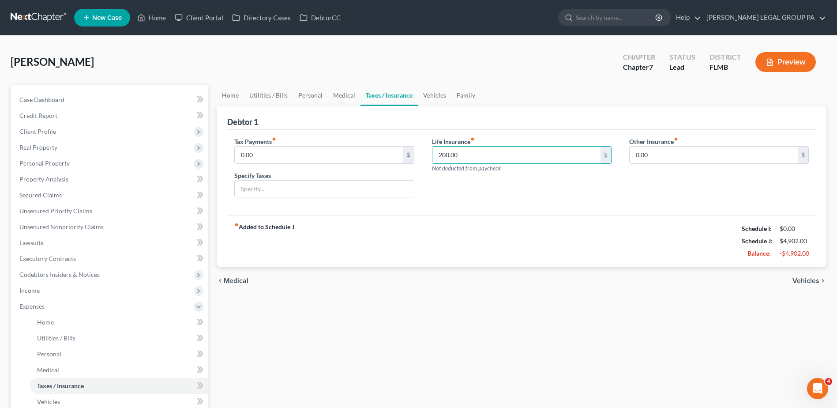
drag, startPoint x: 701, startPoint y: 325, endPoint x: 572, endPoint y: 392, distance: 145.2
click at [700, 332] on div "Home Utilities / Bills Personal Medical Taxes / Insurance Vehicles Family Debto…" at bounding box center [521, 316] width 618 height 462
click at [670, 154] on input "0.00" at bounding box center [713, 154] width 168 height 17
click at [428, 92] on link "Vehicles" at bounding box center [435, 95] width 34 height 21
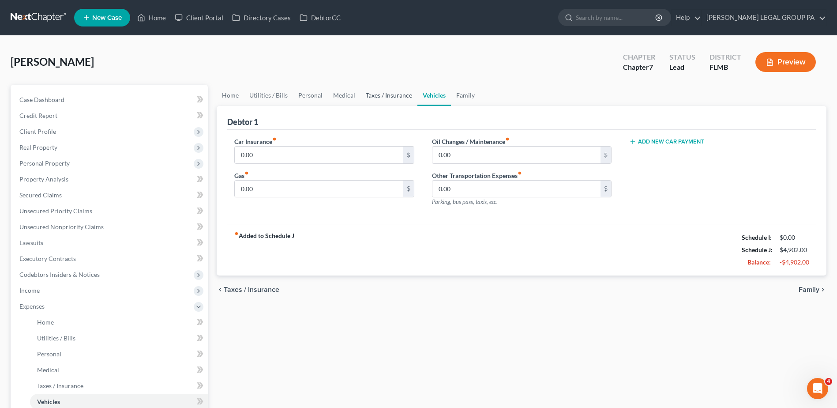
click at [384, 93] on link "Taxes / Insurance" at bounding box center [388, 95] width 57 height 21
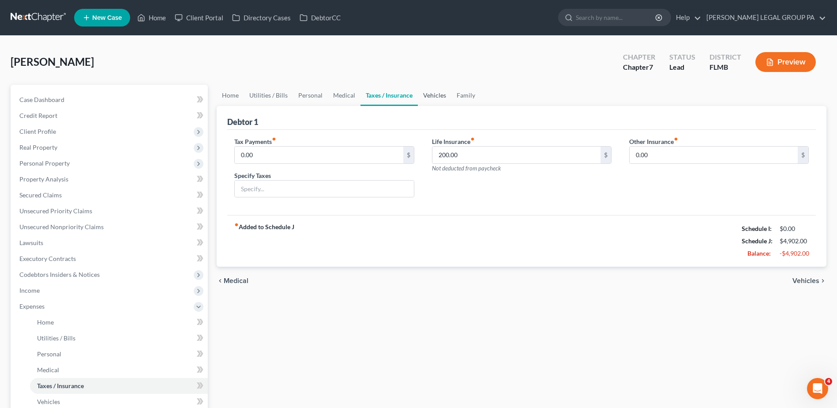
click at [427, 96] on link "Vehicles" at bounding box center [435, 95] width 34 height 21
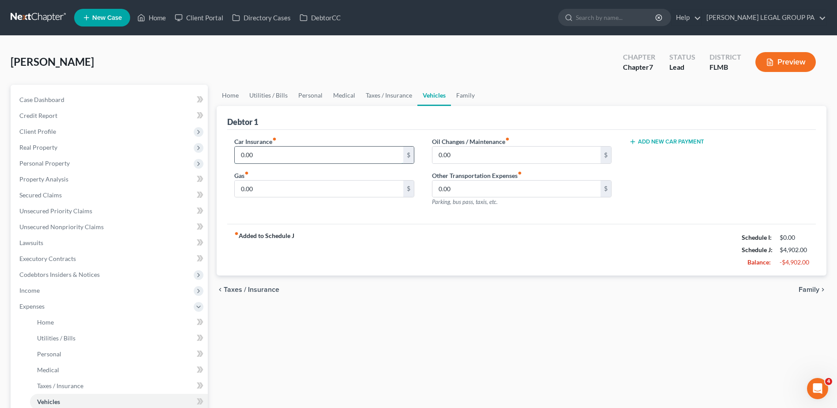
click at [323, 150] on input "0.00" at bounding box center [319, 154] width 168 height 17
click at [375, 313] on div "Home Utilities / Bills Personal Medical Taxes / Insurance Vehicles Family Debto…" at bounding box center [521, 316] width 618 height 462
click at [257, 152] on input "0.00" at bounding box center [319, 154] width 168 height 17
type input "200.00"
click at [437, 156] on input "0.00" at bounding box center [516, 154] width 168 height 17
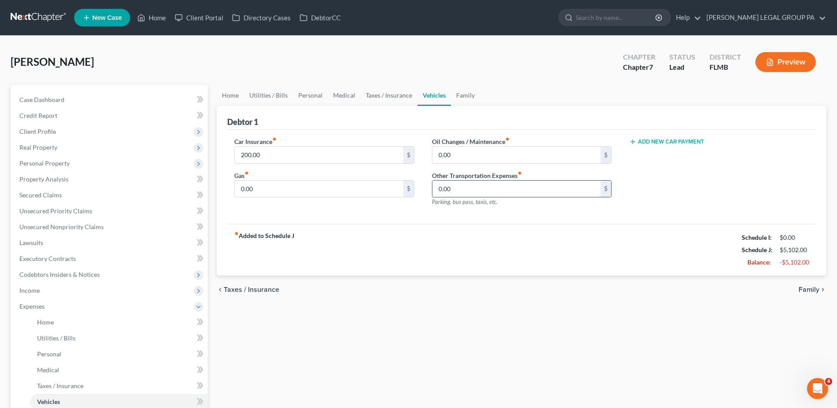
click at [455, 195] on input "0.00" at bounding box center [516, 188] width 168 height 17
click at [279, 189] on input "0.00" at bounding box center [319, 188] width 168 height 17
click at [465, 186] on input "0.00" at bounding box center [516, 188] width 168 height 17
click at [452, 152] on input "0.00" at bounding box center [516, 154] width 168 height 17
click at [322, 183] on input "0.00" at bounding box center [319, 188] width 168 height 17
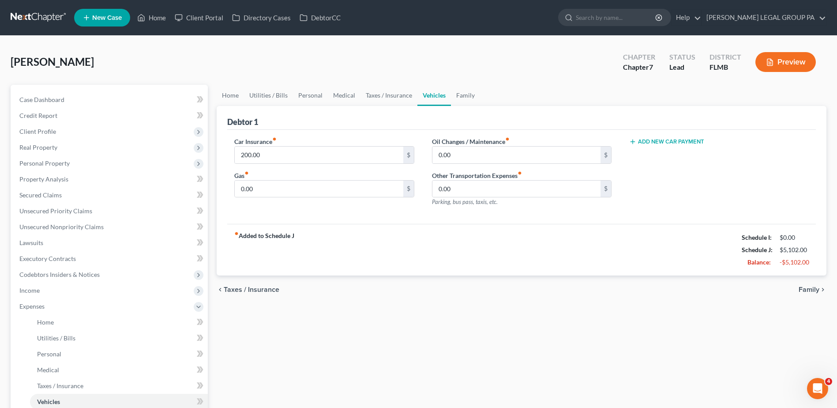
click at [381, 374] on div "Home Utilities / Bills Personal Medical Taxes / Insurance Vehicles Family Debto…" at bounding box center [521, 316] width 618 height 462
click at [248, 191] on input "0.00" at bounding box center [319, 188] width 168 height 17
type input "150.00"
click at [452, 151] on input "0.00" at bounding box center [516, 154] width 168 height 17
drag, startPoint x: 446, startPoint y: 156, endPoint x: 421, endPoint y: 156, distance: 25.1
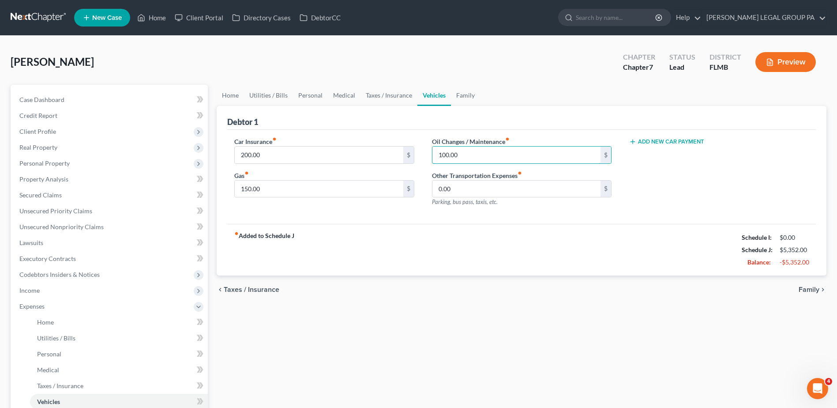
click at [421, 156] on div "Car Insurance fiber_manual_record 200.00 $ Gas fiber_manual_record 150.00 $ Oil…" at bounding box center [521, 175] width 592 height 77
type input "50.00"
drag, startPoint x: 467, startPoint y: 190, endPoint x: 468, endPoint y: 195, distance: 5.8
click at [468, 190] on input "0.00" at bounding box center [516, 188] width 168 height 17
click at [494, 302] on div "chevron_left Taxes / Insurance Family chevron_right" at bounding box center [522, 289] width 610 height 28
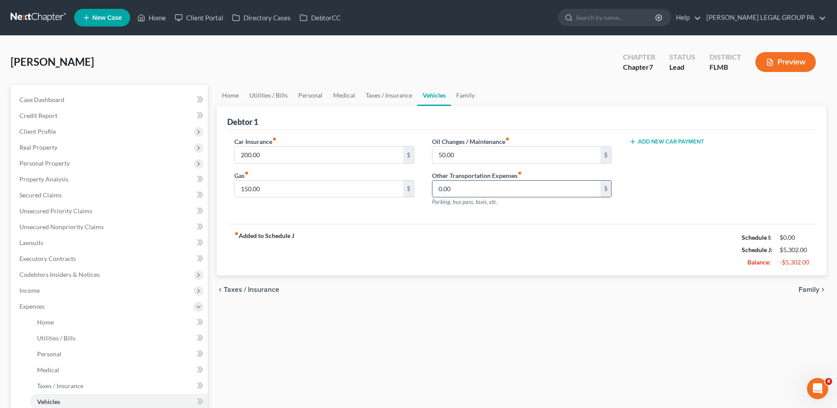
click at [462, 195] on input "0.00" at bounding box center [516, 188] width 168 height 17
click at [508, 291] on div "chevron_left Taxes / Insurance Family chevron_right" at bounding box center [522, 289] width 610 height 28
click at [491, 189] on input "0.00" at bounding box center [516, 188] width 168 height 17
click at [506, 154] on input "50.00" at bounding box center [516, 154] width 168 height 17
click at [464, 96] on link "Family" at bounding box center [465, 95] width 29 height 21
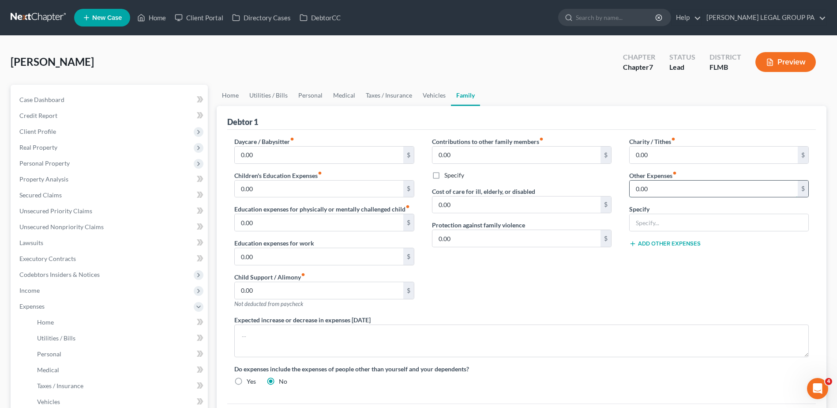
click at [683, 187] on input "0.00" at bounding box center [713, 188] width 168 height 17
drag, startPoint x: 707, startPoint y: 222, endPoint x: 686, endPoint y: 192, distance: 36.5
click at [705, 222] on input "text" at bounding box center [718, 222] width 179 height 17
click at [680, 187] on input "0.00" at bounding box center [713, 188] width 168 height 17
type input "50.00"
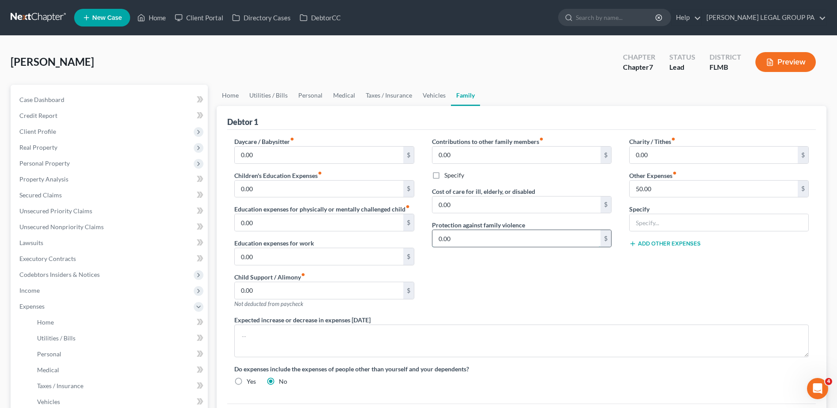
click at [535, 239] on input "0.00" at bounding box center [516, 238] width 168 height 17
click at [499, 209] on input "0.00" at bounding box center [516, 204] width 168 height 17
click at [666, 153] on input "0.00" at bounding box center [713, 154] width 168 height 17
click at [318, 216] on input "0.00" at bounding box center [319, 222] width 168 height 17
click at [499, 205] on input "0.00" at bounding box center [516, 204] width 168 height 17
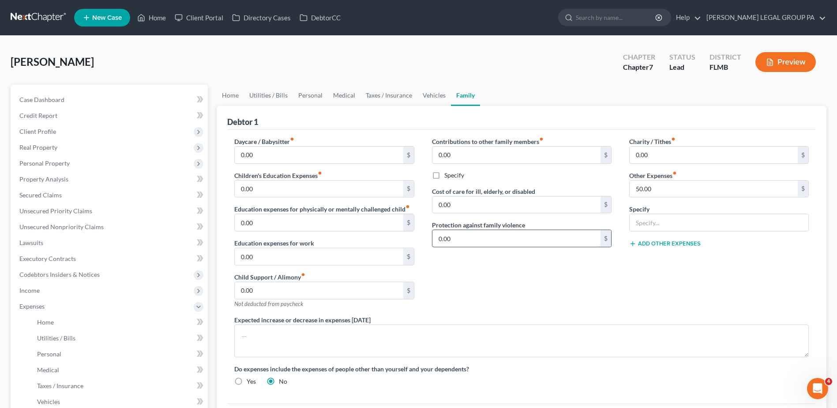
click at [471, 232] on input "0.00" at bounding box center [516, 238] width 168 height 17
click at [319, 292] on input "0.00" at bounding box center [319, 290] width 168 height 17
click at [337, 258] on input "0.00" at bounding box center [319, 256] width 168 height 17
click at [305, 224] on input "0.00" at bounding box center [319, 222] width 168 height 17
click at [477, 239] on input "0.00" at bounding box center [516, 238] width 168 height 17
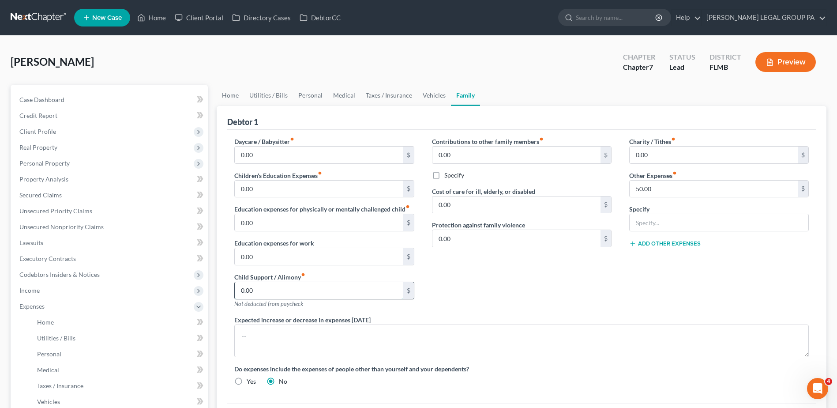
click at [296, 287] on input "0.00" at bounding box center [319, 290] width 168 height 17
click at [649, 155] on input "0.00" at bounding box center [713, 154] width 168 height 17
click at [665, 223] on input "text" at bounding box center [718, 222] width 179 height 17
click at [663, 156] on input "0.00" at bounding box center [713, 154] width 168 height 17
click at [693, 294] on div "Charity / Tithes fiber_manual_record 0.00 $ Other Expenses fiber_manual_record …" at bounding box center [718, 226] width 197 height 178
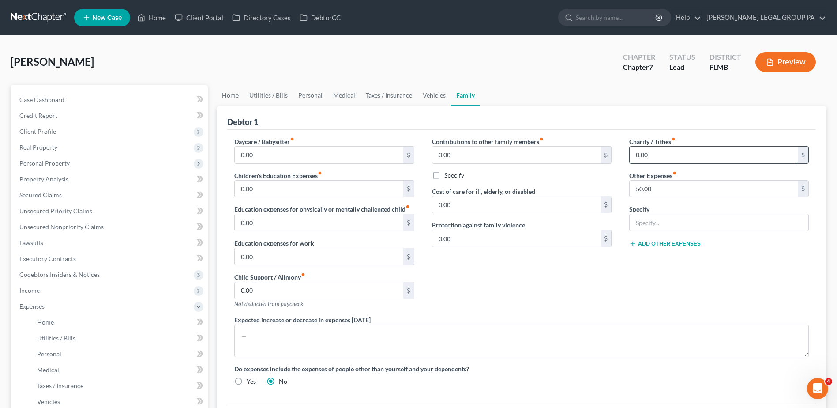
click at [684, 149] on input "0.00" at bounding box center [713, 154] width 168 height 17
click at [673, 153] on input "0.00" at bounding box center [713, 154] width 168 height 17
click at [666, 186] on input "50.00" at bounding box center [713, 188] width 168 height 17
click at [657, 154] on input "0.00" at bounding box center [713, 154] width 168 height 17
type input "70.00"
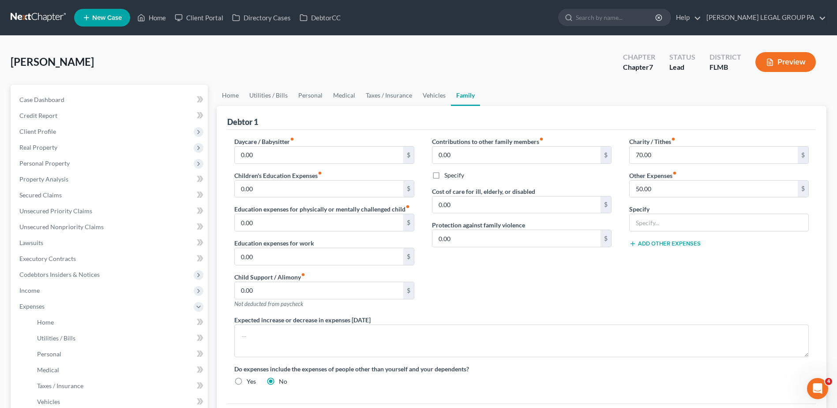
click at [681, 315] on div "Expected increase or decrease in expenses within one year" at bounding box center [521, 336] width 592 height 42
click at [500, 240] on input "0.00" at bounding box center [516, 238] width 168 height 17
click at [467, 210] on input "0.00" at bounding box center [516, 204] width 168 height 17
click at [452, 153] on input "0.00" at bounding box center [516, 154] width 168 height 17
click at [349, 147] on input "0.00" at bounding box center [319, 154] width 168 height 17
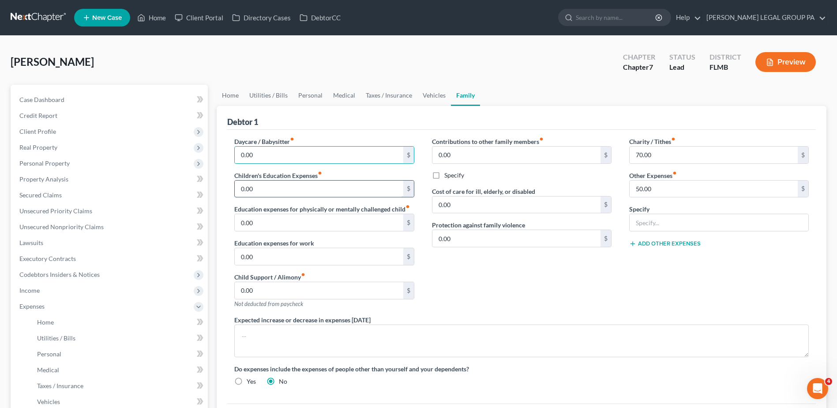
click at [337, 183] on input "0.00" at bounding box center [319, 188] width 168 height 17
click at [369, 258] on input "0.00" at bounding box center [319, 256] width 168 height 17
click at [359, 292] on input "0.00" at bounding box center [319, 290] width 168 height 17
click at [476, 237] on input "0.00" at bounding box center [516, 238] width 168 height 17
drag, startPoint x: 508, startPoint y: 209, endPoint x: 504, endPoint y: 217, distance: 9.1
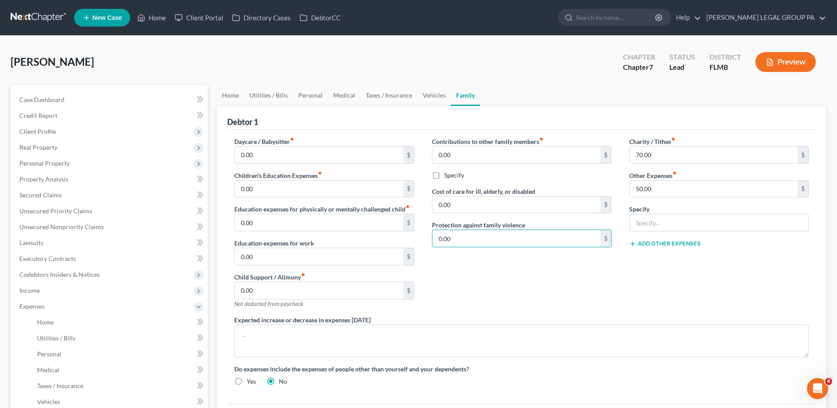
click at [508, 209] on input "0.00" at bounding box center [516, 204] width 168 height 17
click at [494, 237] on input "0.00" at bounding box center [516, 238] width 168 height 17
click at [323, 285] on input "0.00" at bounding box center [319, 290] width 168 height 17
click at [658, 224] on input "text" at bounding box center [718, 222] width 179 height 17
click at [261, 98] on link "Utilities / Bills" at bounding box center [268, 95] width 49 height 21
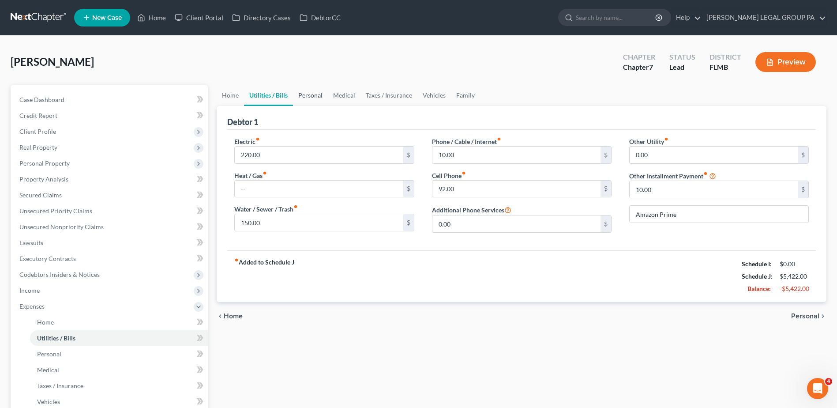
click at [307, 97] on link "Personal" at bounding box center [310, 95] width 35 height 21
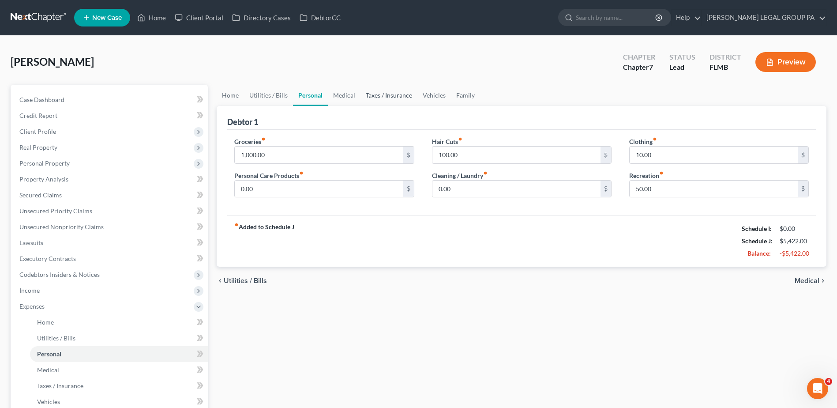
click at [386, 94] on link "Taxes / Insurance" at bounding box center [388, 95] width 57 height 21
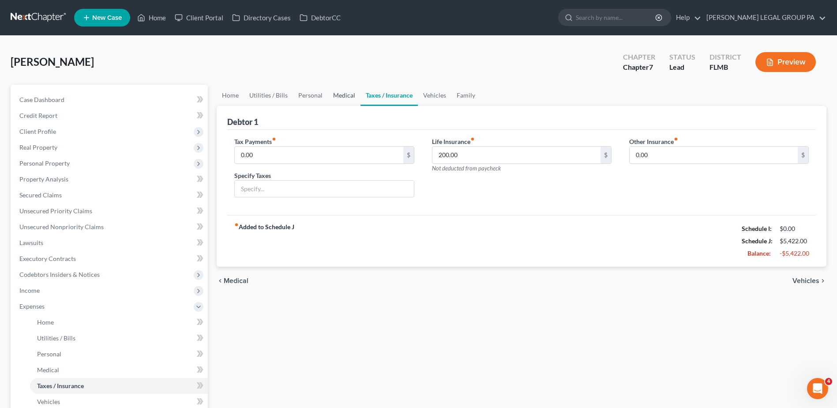
click at [340, 93] on link "Medical" at bounding box center [344, 95] width 33 height 21
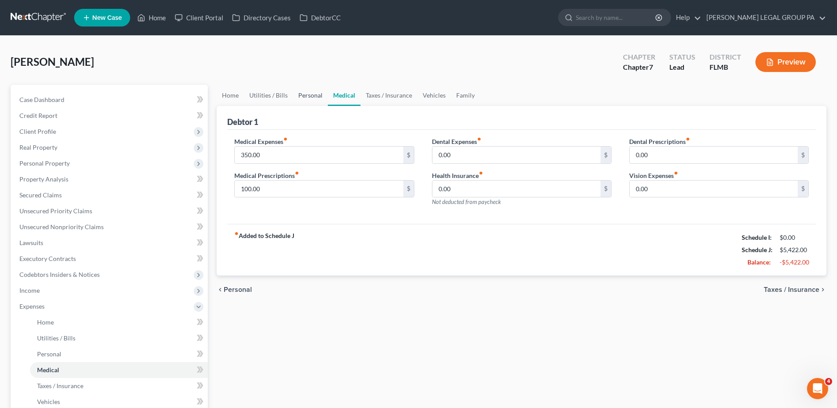
click at [311, 96] on link "Personal" at bounding box center [310, 95] width 35 height 21
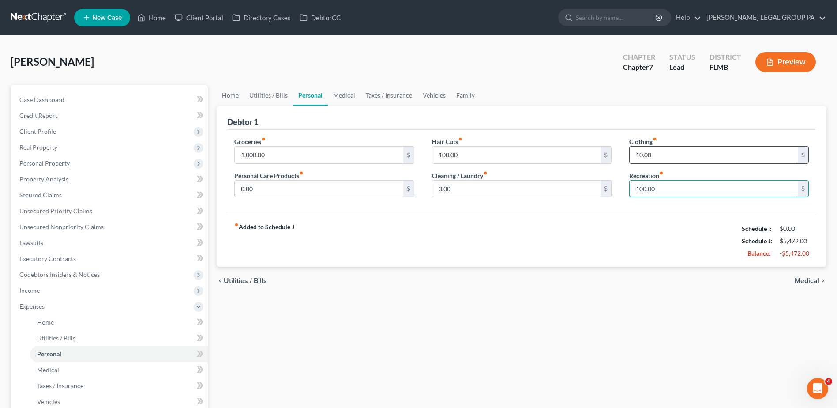
type input "100.00"
click at [671, 160] on input "10.00" at bounding box center [713, 154] width 168 height 17
click at [556, 189] on input "0.00" at bounding box center [516, 188] width 168 height 17
click at [492, 157] on input "100.00" at bounding box center [516, 154] width 168 height 17
click at [470, 99] on link "Family" at bounding box center [465, 95] width 29 height 21
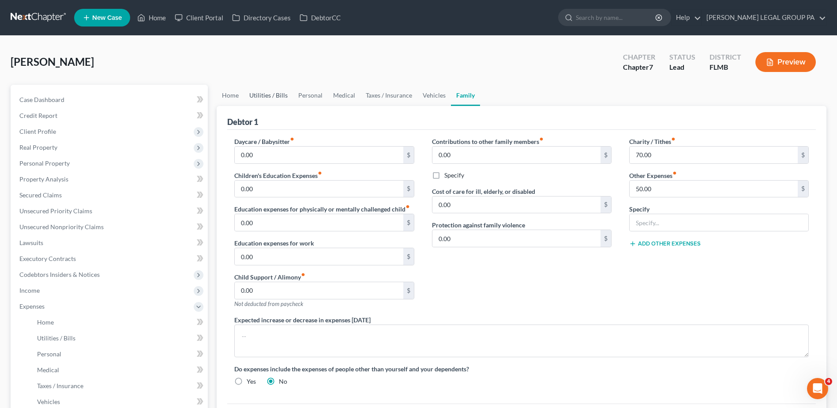
click at [272, 95] on link "Utilities / Bills" at bounding box center [268, 95] width 49 height 21
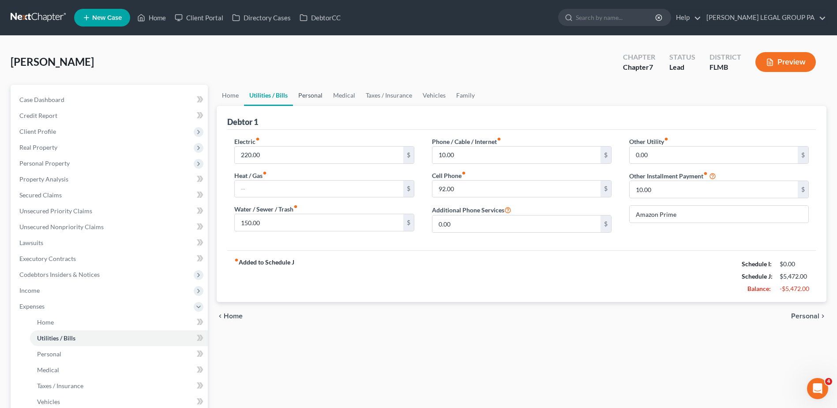
click at [313, 95] on link "Personal" at bounding box center [310, 95] width 35 height 21
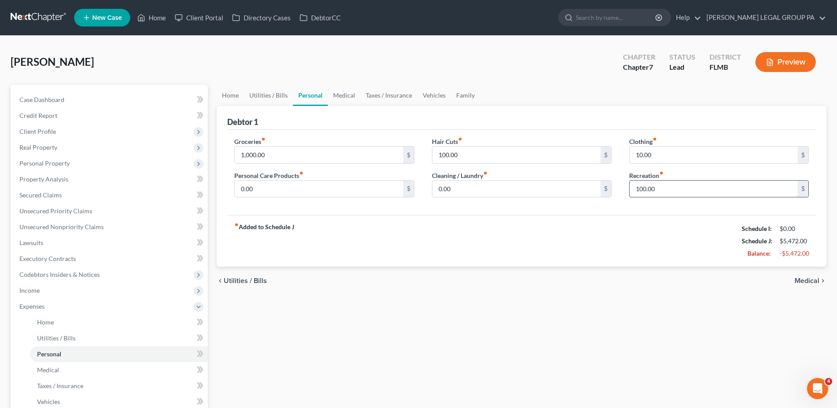
click at [684, 191] on input "100.00" at bounding box center [713, 188] width 168 height 17
click at [680, 197] on input "100.00" at bounding box center [713, 188] width 168 height 17
click at [643, 190] on input "100.00" at bounding box center [713, 188] width 168 height 17
click at [683, 195] on input "150.00" at bounding box center [713, 188] width 168 height 17
type input "150.00"
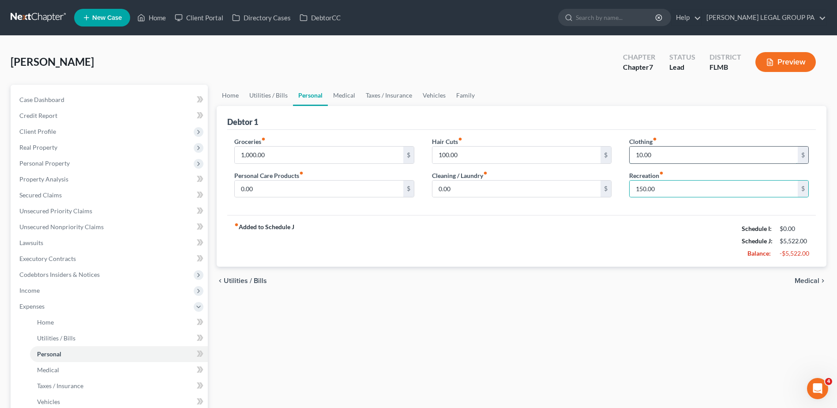
click at [673, 153] on input "10.00" at bounding box center [713, 154] width 168 height 17
click at [670, 193] on input "150.00" at bounding box center [713, 188] width 168 height 17
click at [524, 194] on input "0.00" at bounding box center [516, 188] width 168 height 17
click at [309, 53] on div "Kotlyn, Jeffrey Upgraded Chapter Chapter 7 Status Lead District FLMB Preview" at bounding box center [419, 65] width 816 height 38
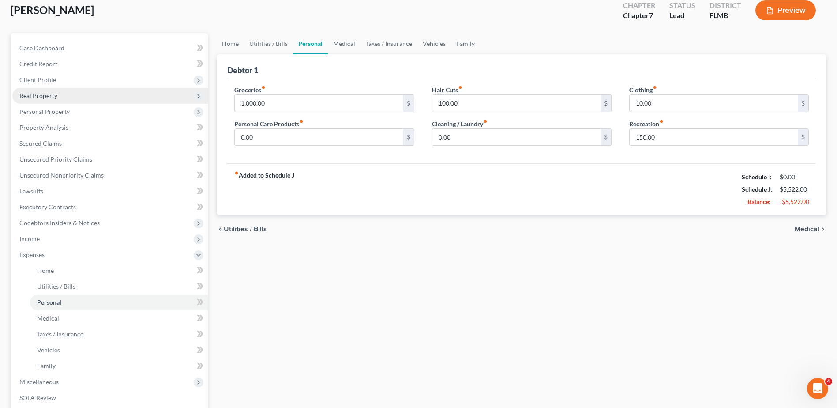
scroll to position [40, 0]
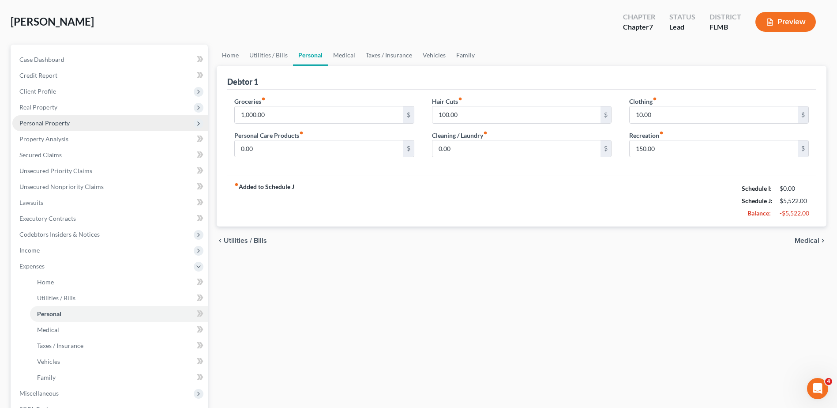
click at [59, 120] on span "Personal Property" at bounding box center [44, 122] width 50 height 7
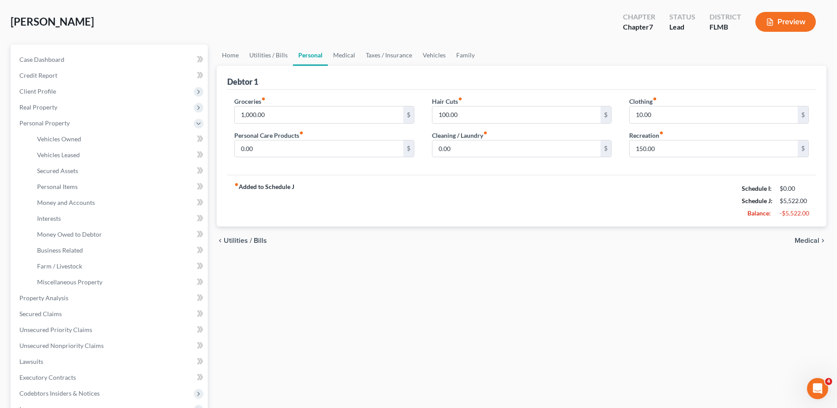
click at [322, 330] on div "Home Utilities / Bills Personal Medical Taxes / Insurance Vehicles Family Debto…" at bounding box center [521, 299] width 618 height 509
click at [82, 184] on link "Personal Items" at bounding box center [119, 187] width 178 height 16
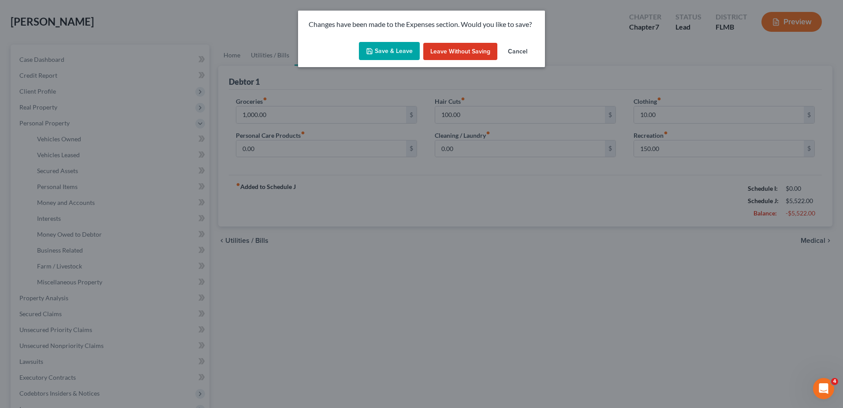
click at [396, 51] on button "Save & Leave" at bounding box center [389, 51] width 61 height 19
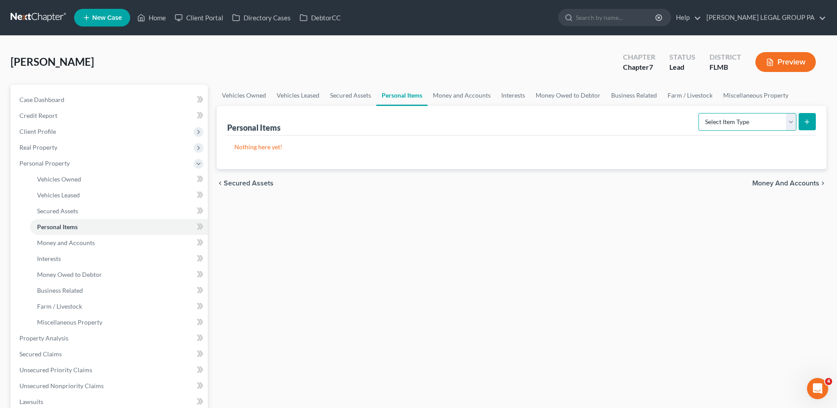
click at [794, 125] on select "Select Item Type Clothing Collectibles Of Value Electronics Firearms Household …" at bounding box center [747, 122] width 98 height 18
drag, startPoint x: 244, startPoint y: 97, endPoint x: 249, endPoint y: 97, distance: 4.4
click at [244, 97] on link "Vehicles Owned" at bounding box center [244, 95] width 55 height 21
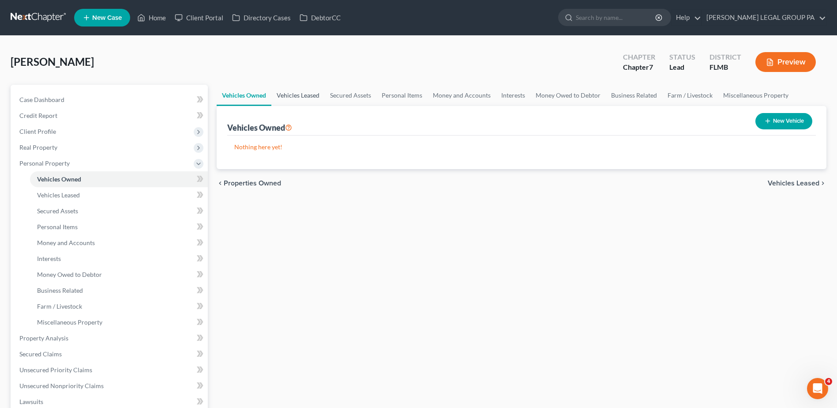
click at [292, 97] on link "Vehicles Leased" at bounding box center [297, 95] width 53 height 21
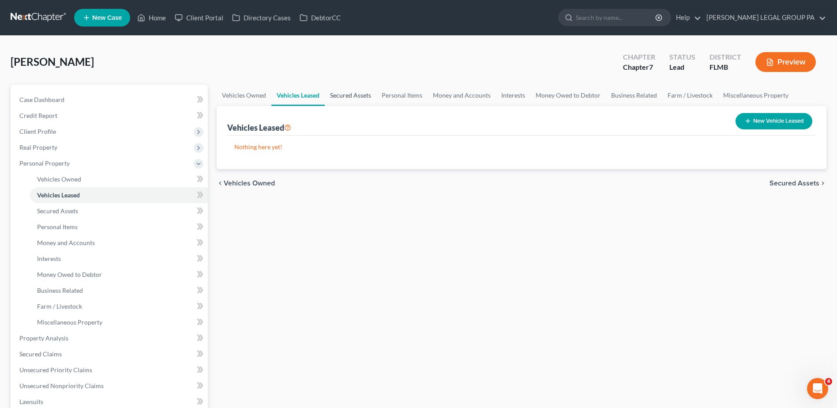
click at [360, 97] on link "Secured Assets" at bounding box center [351, 95] width 52 height 21
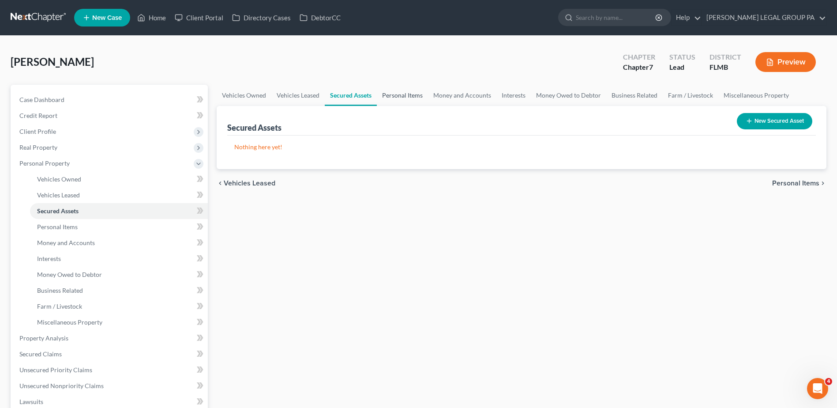
click at [402, 97] on link "Personal Items" at bounding box center [402, 95] width 51 height 21
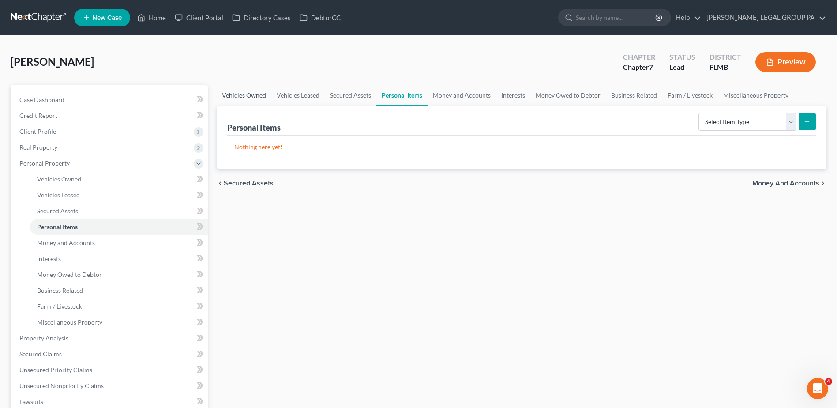
click at [259, 94] on link "Vehicles Owned" at bounding box center [244, 95] width 55 height 21
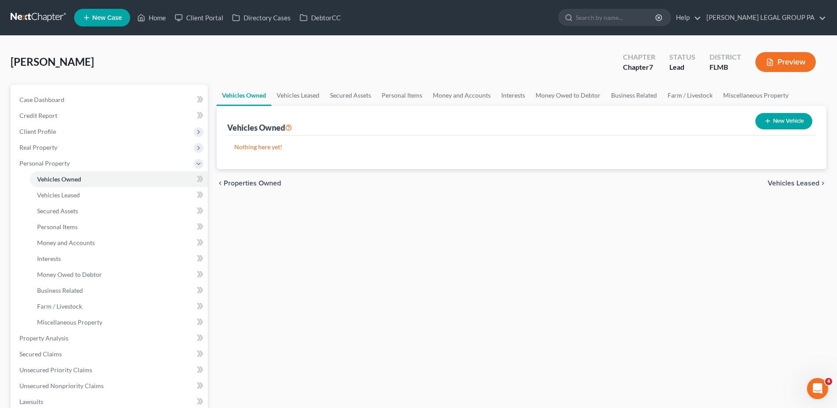
click at [787, 123] on button "New Vehicle" at bounding box center [783, 121] width 57 height 16
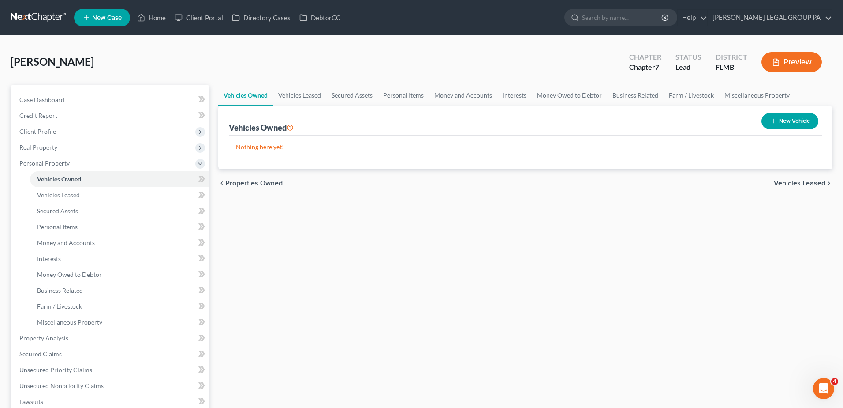
select select "0"
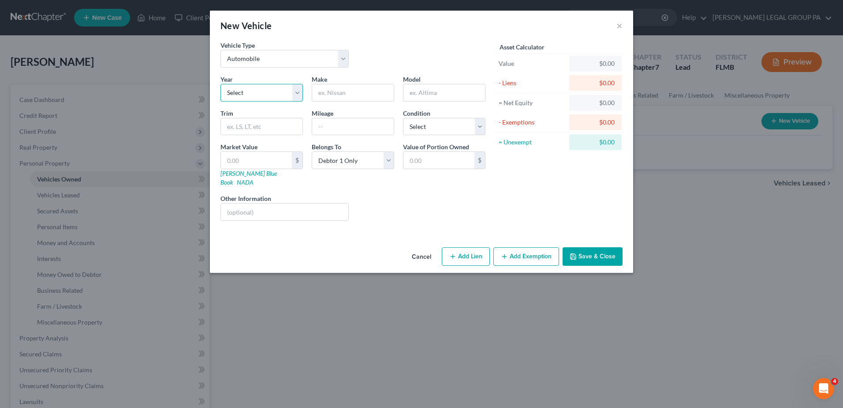
click at [264, 90] on select "Select 2026 2025 2024 2023 2022 2021 2020 2019 2018 2017 2016 2015 2014 2013 20…" at bounding box center [262, 93] width 82 height 18
select select "12"
click at [221, 84] on select "Select 2026 2025 2024 2023 2022 2021 2020 2019 2018 2017 2016 2015 2014 2013 20…" at bounding box center [262, 93] width 82 height 18
click at [349, 101] on div "Year Select 2026 2025 2024 2023 2022 2021 2020 2019 2018 2017 2016 2015 2014 20…" at bounding box center [353, 151] width 274 height 153
click at [356, 95] on input "text" at bounding box center [353, 92] width 82 height 17
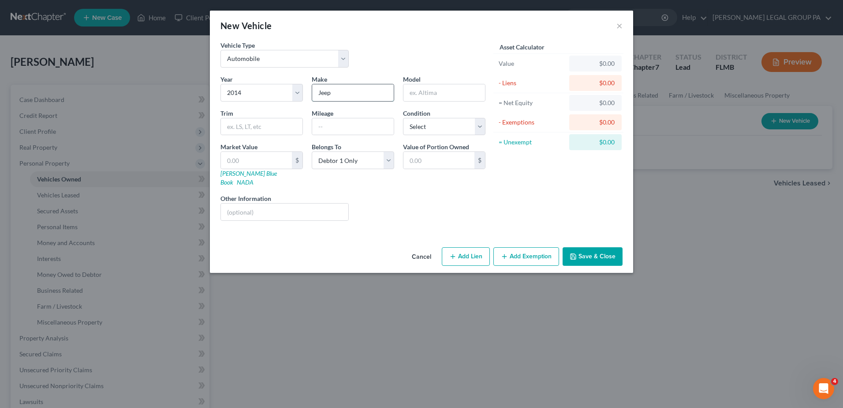
type input "Jeep"
type input "Cherokee"
click at [367, 128] on input "text" at bounding box center [353, 126] width 82 height 17
type input "90500"
click at [418, 131] on select "Select Excellent Very Good Good Fair Poor" at bounding box center [444, 127] width 82 height 18
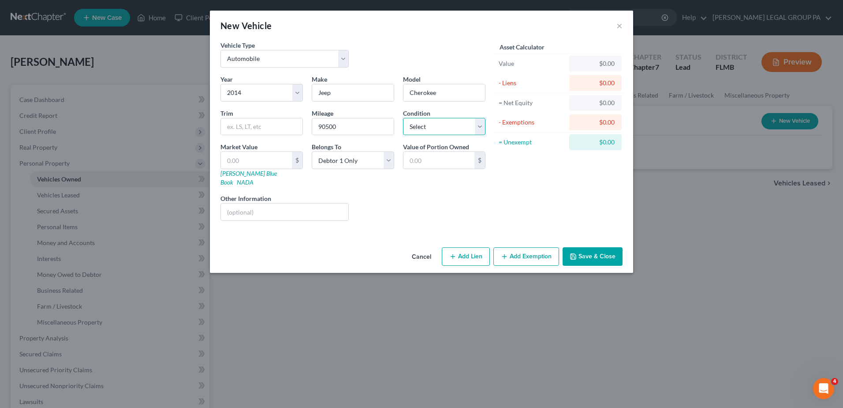
select select "2"
click at [403, 118] on select "Select Excellent Very Good Good Fair Poor" at bounding box center [444, 127] width 82 height 18
click at [277, 126] on input "text" at bounding box center [262, 126] width 82 height 17
click at [509, 215] on div "Asset Calculator Value $0.00 - Liens $0.00 = Net Equity $0.00 - Exemptions $0.0…" at bounding box center [558, 134] width 137 height 187
drag, startPoint x: 258, startPoint y: 122, endPoint x: 264, endPoint y: 125, distance: 7.5
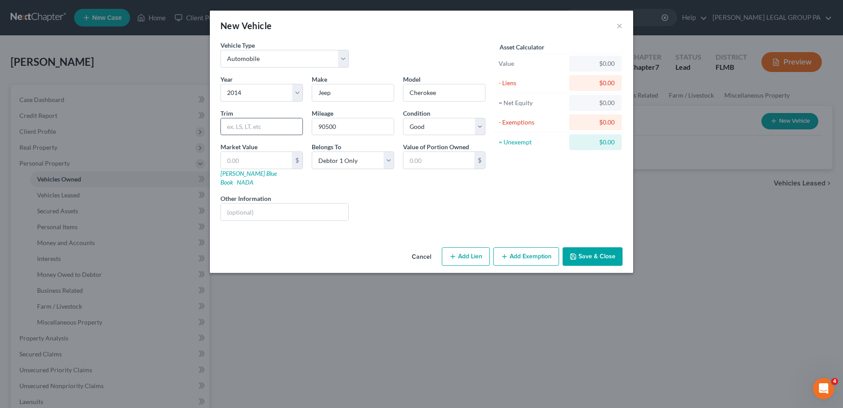
click at [258, 122] on input "text" at bounding box center [262, 126] width 82 height 17
type input "Limited Sport"
click at [502, 189] on div "Asset Calculator Value $0.00 - Liens $0.00 = Net Equity $0.00 - Exemptions $0.0…" at bounding box center [558, 134] width 137 height 187
click at [250, 162] on input "text" at bounding box center [256, 160] width 71 height 17
type input "6"
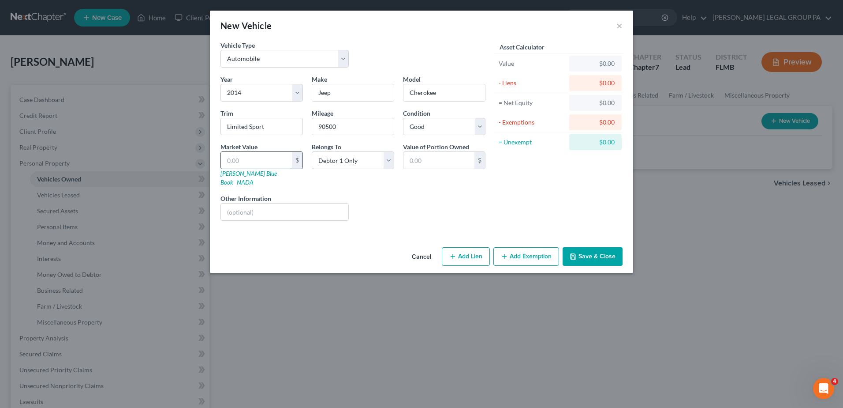
type input "6.00"
type input "65"
type input "65.00"
type input "650"
type input "650.00"
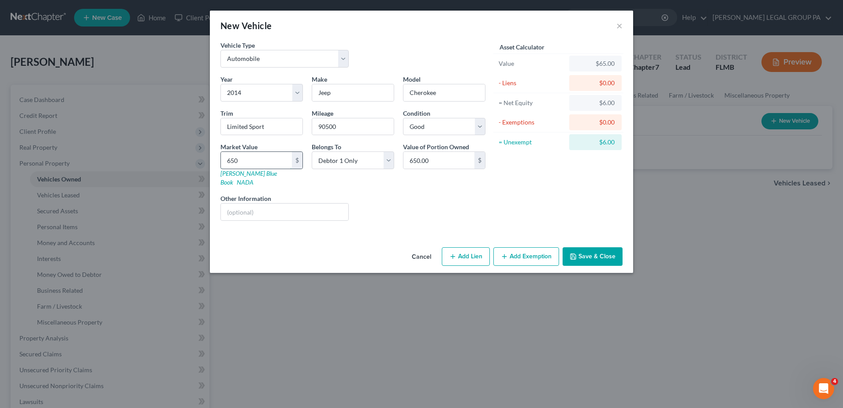
type input "6500"
type input "6,500.00"
type input "6,500"
click at [371, 162] on select "Select Debtor 1 Only Debtor 2 Only Debtor 1 And Debtor 2 Only At Least One Of T…" at bounding box center [353, 160] width 82 height 18
select select "2"
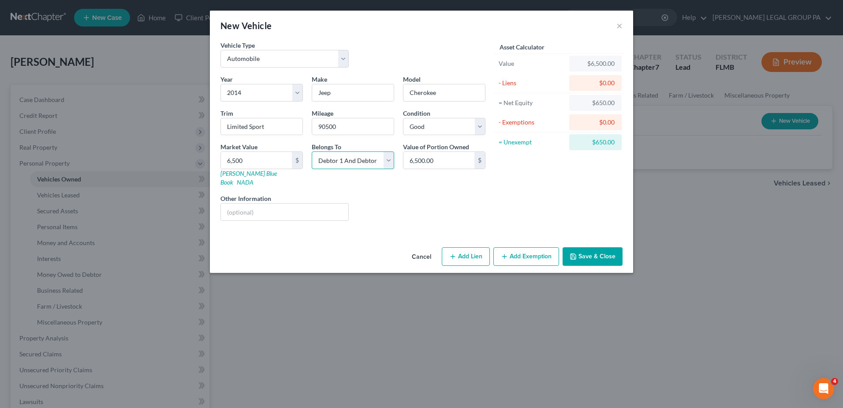
click at [312, 151] on select "Select Debtor 1 Only Debtor 2 Only Debtor 1 And Debtor 2 Only At Least One Of T…" at bounding box center [353, 160] width 82 height 18
click at [599, 248] on button "Save & Close" at bounding box center [593, 256] width 60 height 19
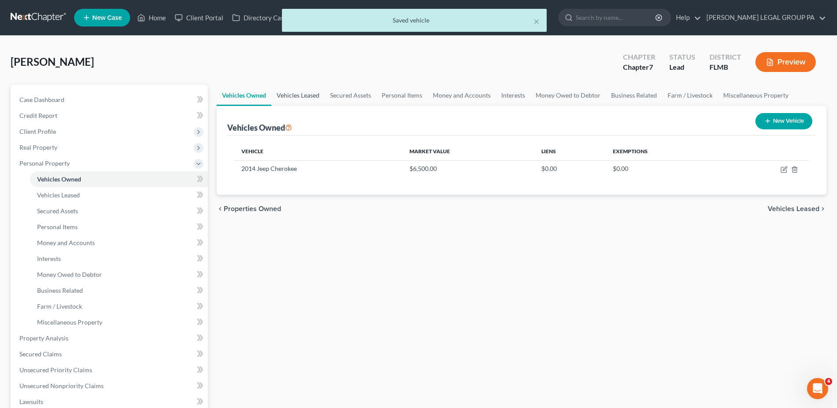
click at [303, 95] on link "Vehicles Leased" at bounding box center [297, 95] width 53 height 21
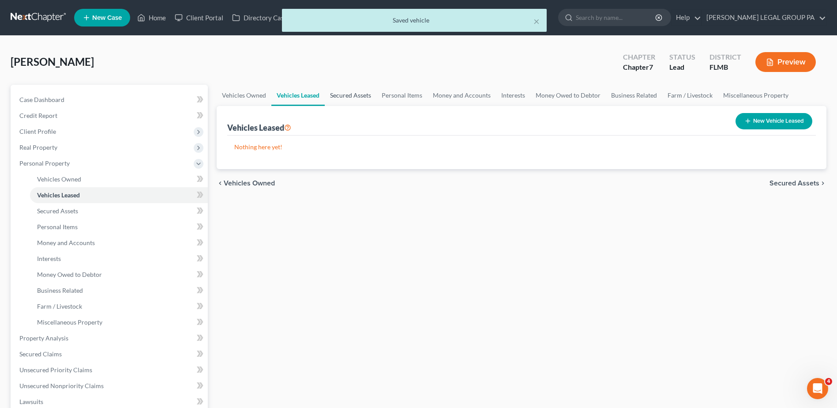
click at [344, 92] on link "Secured Assets" at bounding box center [351, 95] width 52 height 21
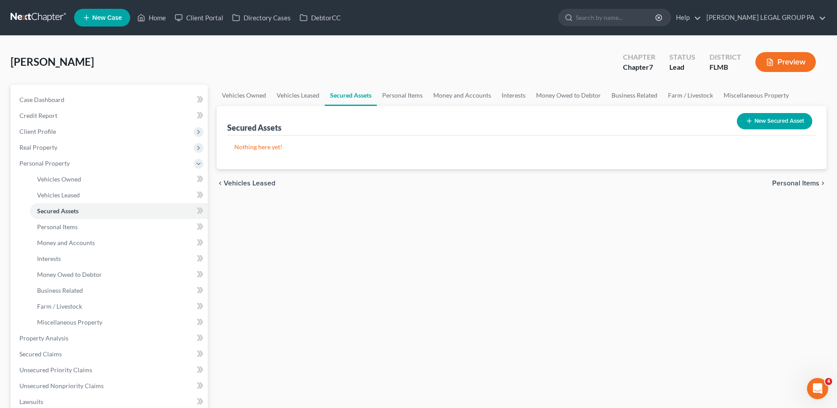
click at [753, 114] on button "New Secured Asset" at bounding box center [774, 121] width 75 height 16
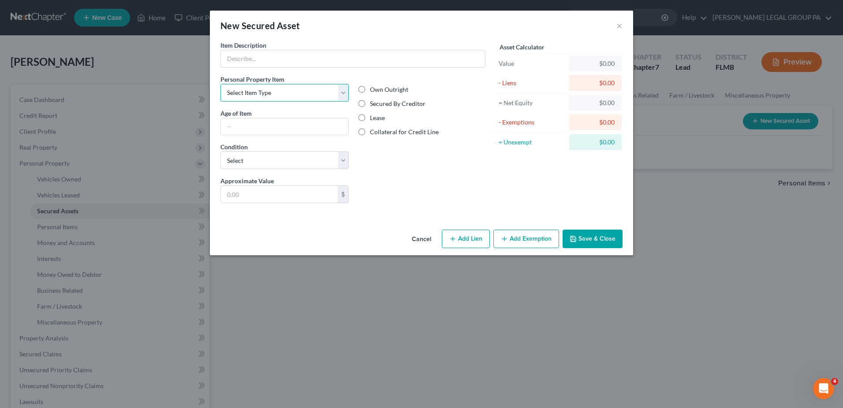
click at [332, 92] on select "Select Item Type Clothing Collectibles Of Value Electronics Firearms Household …" at bounding box center [285, 93] width 128 height 18
click at [460, 181] on div "Liens Select" at bounding box center [421, 189] width 137 height 27
drag, startPoint x: 418, startPoint y: 240, endPoint x: 446, endPoint y: 220, distance: 33.9
click at [418, 239] on button "Cancel" at bounding box center [422, 239] width 34 height 18
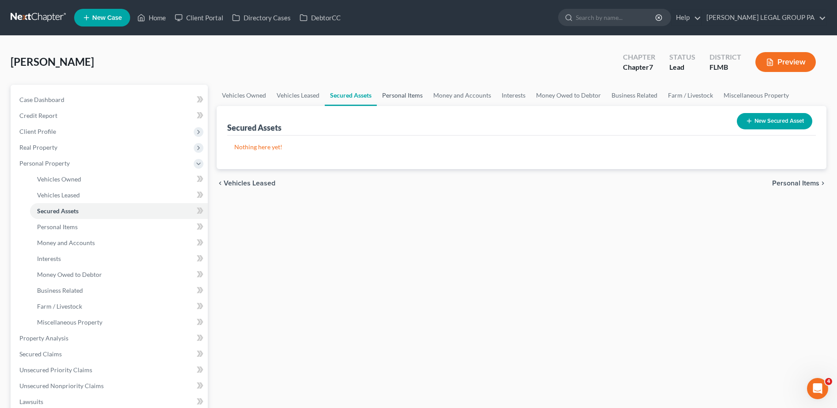
click at [401, 93] on link "Personal Items" at bounding box center [402, 95] width 51 height 21
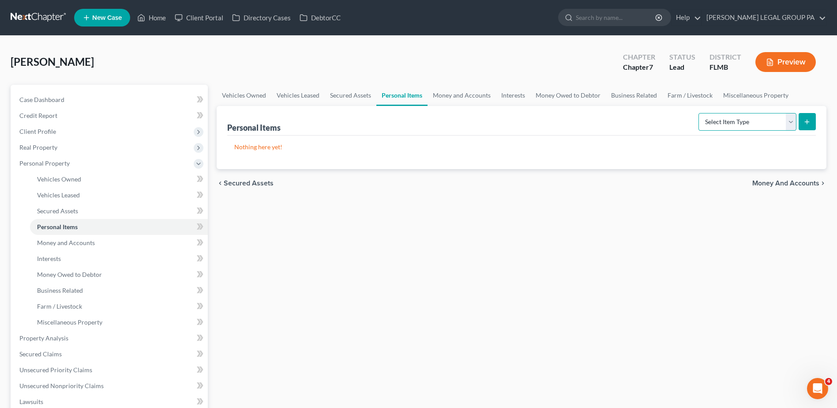
click at [794, 121] on select "Select Item Type Clothing Collectibles Of Value Electronics Firearms Household …" at bounding box center [747, 122] width 98 height 18
select select "clothing"
click at [699, 113] on select "Select Item Type Clothing Collectibles Of Value Electronics Firearms Household …" at bounding box center [747, 122] width 98 height 18
click at [809, 119] on icon "submit" at bounding box center [806, 121] width 7 height 7
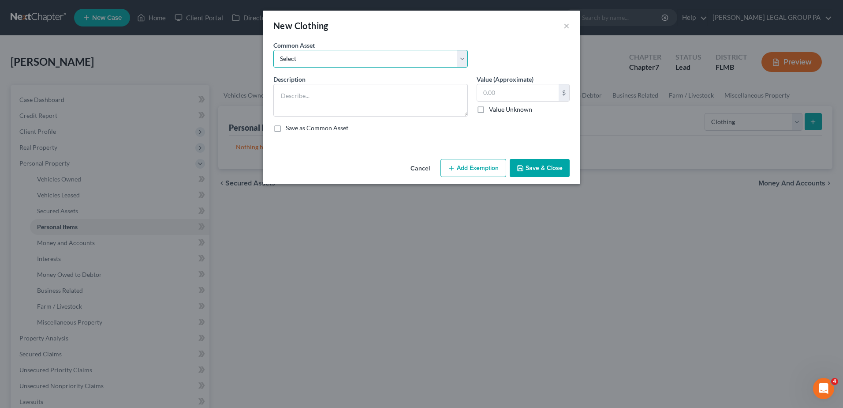
click at [326, 60] on select "Select All Clothing General Clothes Various Clothing Apparel Various Clothing A…" at bounding box center [370, 59] width 195 height 18
select select "2"
click at [273, 50] on select "Select All Clothing General Clothes Various Clothing Apparel Various Clothing A…" at bounding box center [370, 59] width 195 height 18
type textarea "Various Clothing Apparel"
click at [547, 90] on input "50.00" at bounding box center [518, 92] width 82 height 17
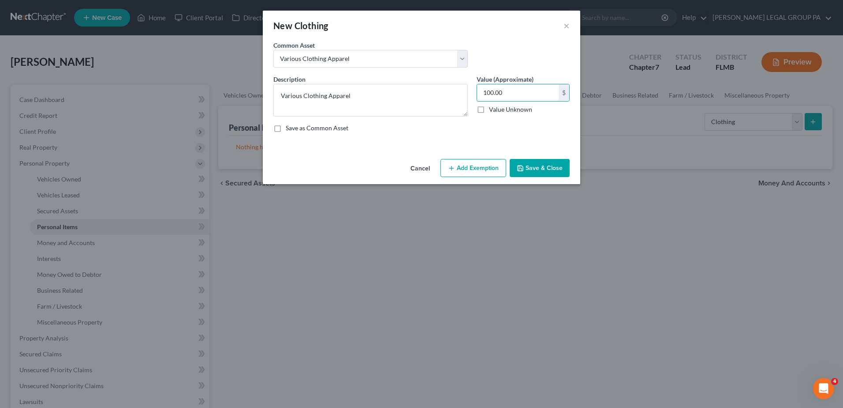
type input "100.00"
click at [552, 165] on button "Save & Close" at bounding box center [540, 168] width 60 height 19
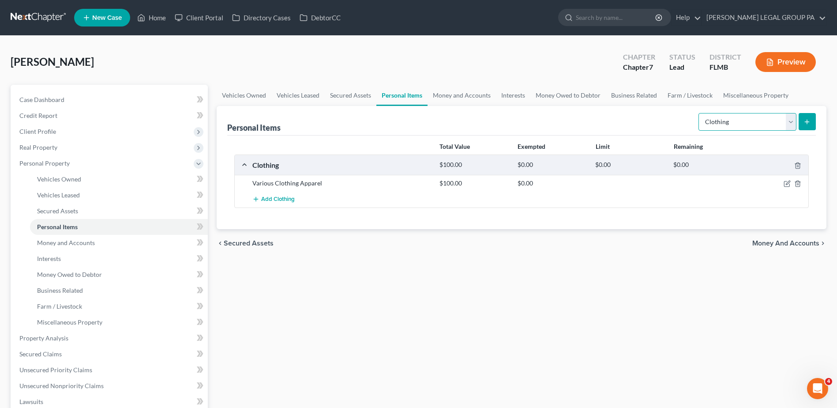
click at [787, 123] on select "Select Item Type Clothing Collectibles Of Value Electronics Firearms Household …" at bounding box center [747, 122] width 98 height 18
select select "electronics"
click at [699, 113] on select "Select Item Type Clothing Collectibles Of Value Electronics Firearms Household …" at bounding box center [747, 122] width 98 height 18
click at [805, 113] on button "submit" at bounding box center [806, 121] width 17 height 17
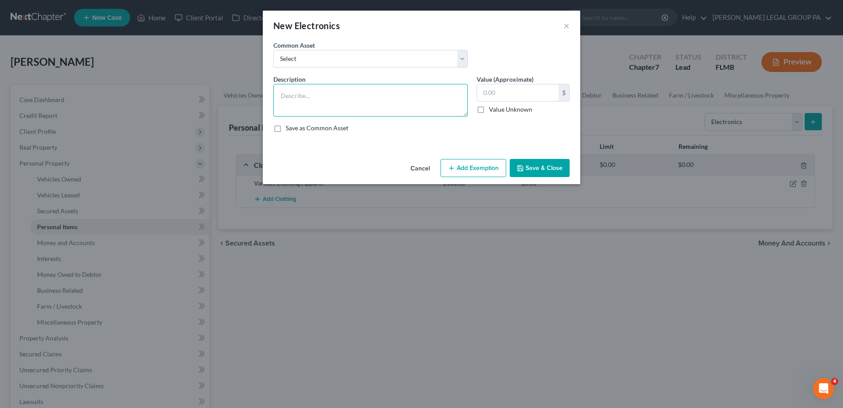
click at [317, 92] on textarea at bounding box center [370, 100] width 195 height 33
type textarea "TVs (3), Laptop, Tablet"
click at [513, 95] on input "text" at bounding box center [518, 92] width 82 height 17
drag, startPoint x: 510, startPoint y: 101, endPoint x: 472, endPoint y: 105, distance: 38.2
click at [472, 105] on div "Value (Approximate) 200.00 $ Value Unknown Balance Undetermined 200 $ Value Unk…" at bounding box center [523, 96] width 102 height 42
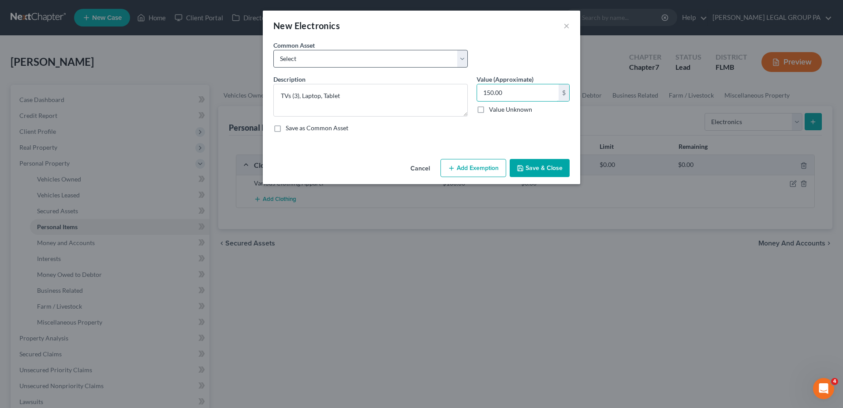
type input "150.00"
click at [393, 59] on select "Select 2 televisions & 2 cell phones General Electronics (TV, Cellphone, Comput…" at bounding box center [370, 59] width 195 height 18
click at [404, 58] on select "Select 2 televisions & 2 cell phones General Electronics (TV, Cellphone, Comput…" at bounding box center [370, 59] width 195 height 18
drag, startPoint x: 487, startPoint y: 131, endPoint x: 479, endPoint y: 142, distance: 13.6
click at [486, 133] on div "Description * TVs (3), Laptop, Tablet Value (Approximate) 150.00 $ Value Unknow…" at bounding box center [421, 107] width 305 height 65
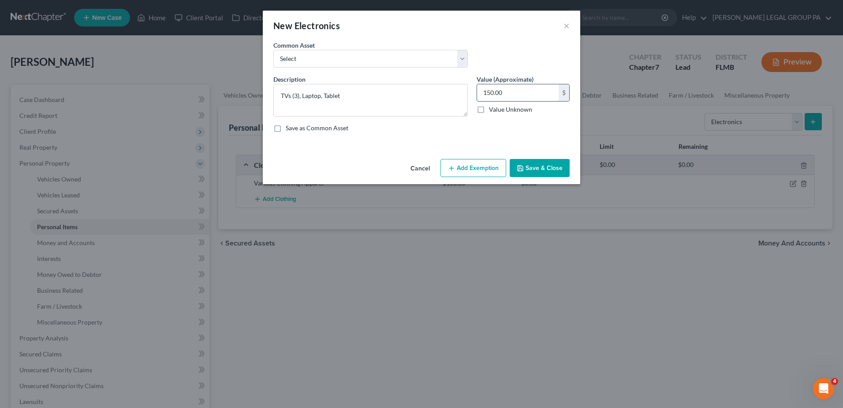
click at [490, 93] on input "150.00" at bounding box center [518, 92] width 82 height 17
click at [487, 93] on input "150.00" at bounding box center [518, 92] width 82 height 17
click at [543, 165] on button "Save & Close" at bounding box center [540, 168] width 60 height 19
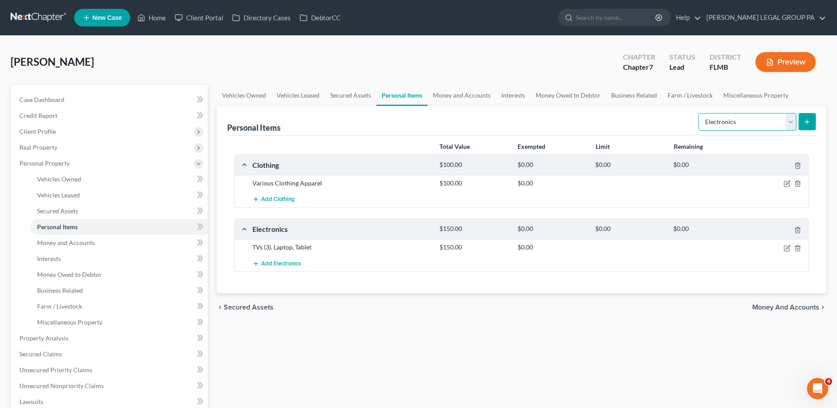
click at [794, 122] on select "Select Item Type Clothing Collectibles Of Value Electronics Firearms Household …" at bounding box center [747, 122] width 98 height 18
select select "firearms"
click at [699, 113] on select "Select Item Type Clothing Collectibles Of Value Electronics Firearms Household …" at bounding box center [747, 122] width 98 height 18
click at [805, 124] on icon "submit" at bounding box center [806, 121] width 7 height 7
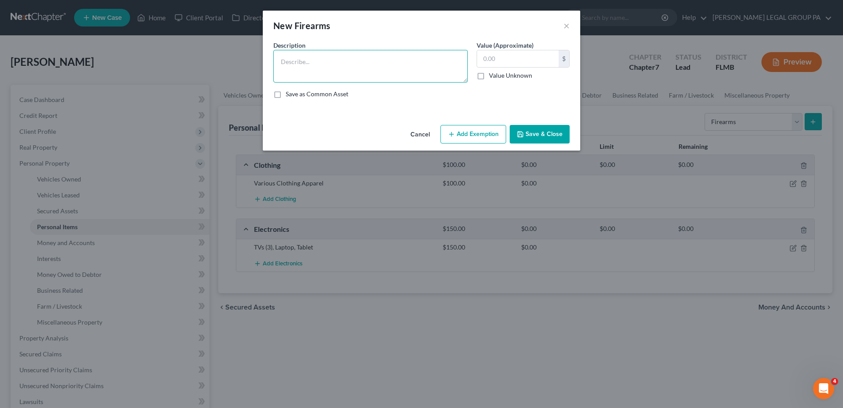
click at [323, 62] on textarea at bounding box center [370, 66] width 195 height 33
click at [408, 60] on textarea "9mm Beretta, Sig Sauer .22, .22 rifle" at bounding box center [370, 66] width 195 height 33
type textarea "9mm Beretta, Sig Sauer .22, .22 rifle"
click at [509, 62] on input "text" at bounding box center [518, 58] width 82 height 17
type input "1,000"
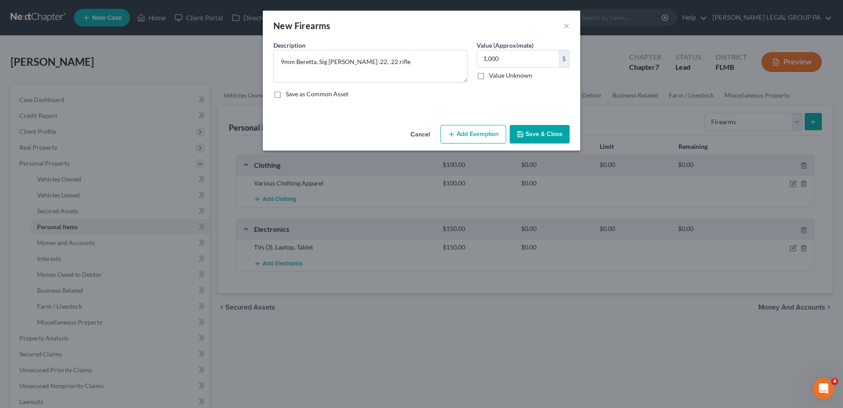
click at [546, 133] on button "Save & Close" at bounding box center [540, 134] width 60 height 19
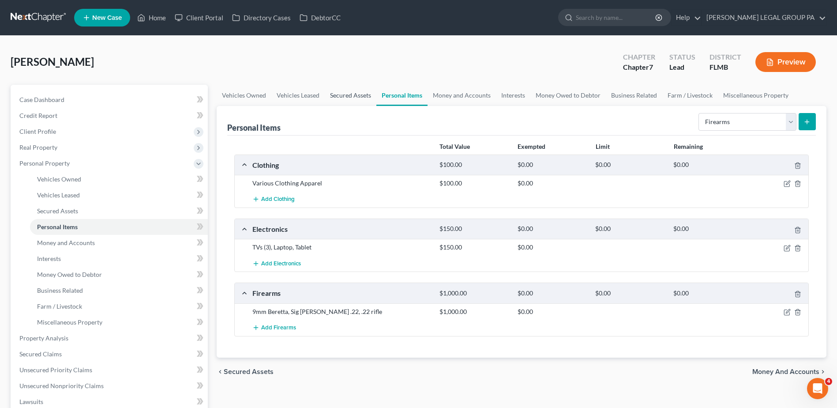
click at [346, 97] on link "Secured Assets" at bounding box center [351, 95] width 52 height 21
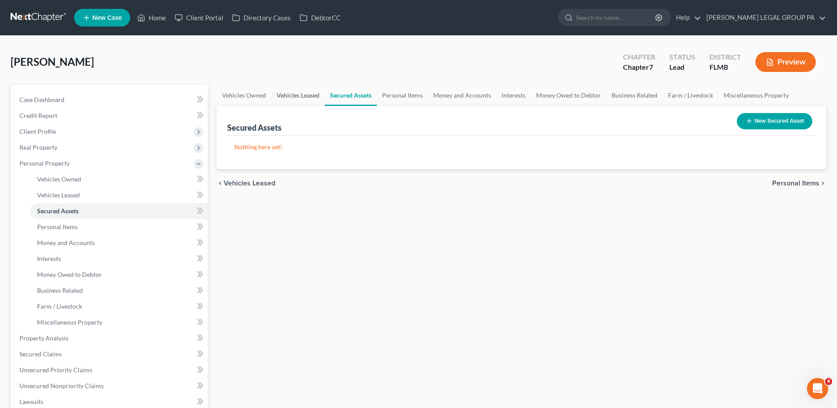
click at [291, 97] on link "Vehicles Leased" at bounding box center [297, 95] width 53 height 21
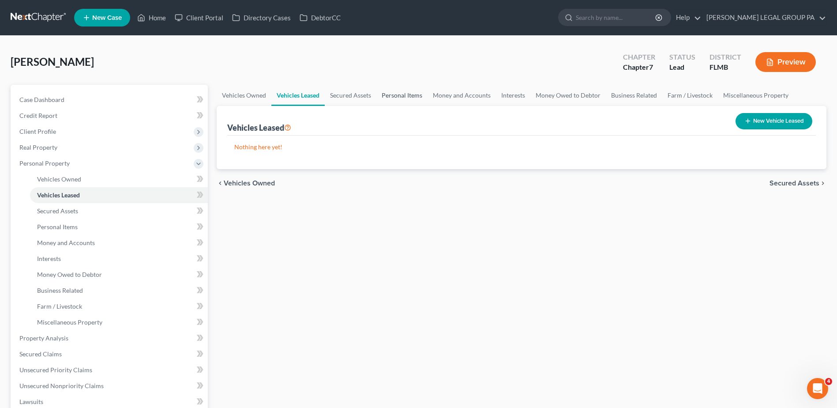
click at [393, 95] on link "Personal Items" at bounding box center [401, 95] width 51 height 21
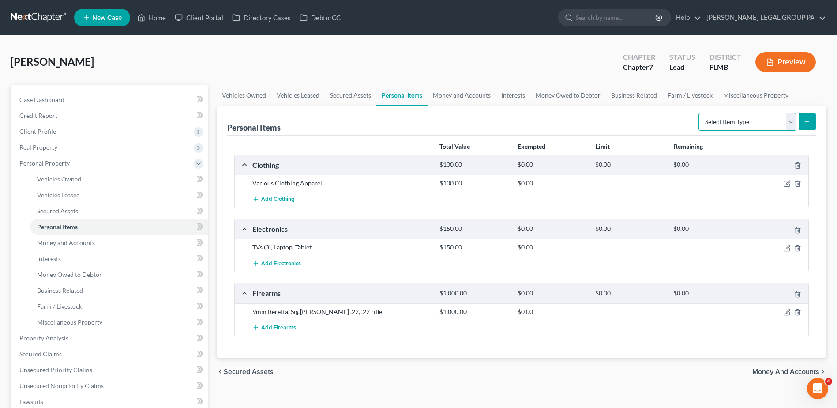
click at [743, 125] on select "Select Item Type Clothing Collectibles Of Value Electronics Firearms Household …" at bounding box center [747, 122] width 98 height 18
select select "household_goods"
click at [699, 113] on select "Select Item Type Clothing Collectibles Of Value Electronics Firearms Household …" at bounding box center [747, 122] width 98 height 18
click at [811, 117] on button "submit" at bounding box center [806, 121] width 17 height 17
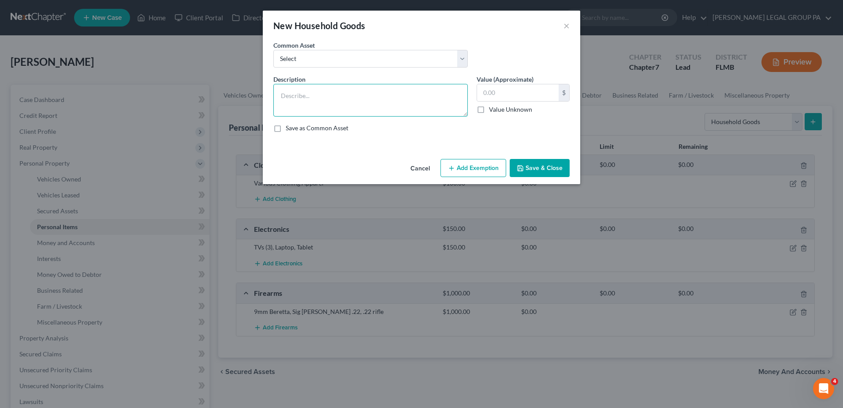
click at [392, 98] on textarea at bounding box center [370, 100] width 195 height 33
click at [389, 99] on textarea at bounding box center [370, 100] width 195 height 33
click at [486, 94] on input "text" at bounding box center [518, 92] width 82 height 17
click at [322, 101] on textarea at bounding box center [370, 100] width 195 height 33
click at [448, 98] on textarea "Couch, Dining Table, Recliners (2), Full Bedroom Set (2)" at bounding box center [370, 100] width 195 height 33
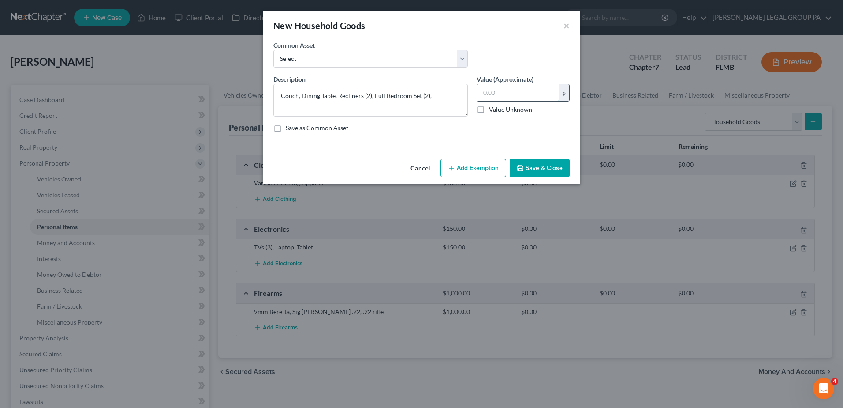
click at [498, 89] on input "text" at bounding box center [518, 92] width 82 height 17
click at [447, 96] on textarea "Couch, Dining Table, Recliners (2), Full Bedroom Set (2)," at bounding box center [370, 100] width 195 height 33
type textarea "Couch, Dining Table, Recliners (2), Full Bedroom Set (2), Filing Cabinet, Desk,…"
click at [541, 167] on button "Save & Close" at bounding box center [540, 168] width 60 height 19
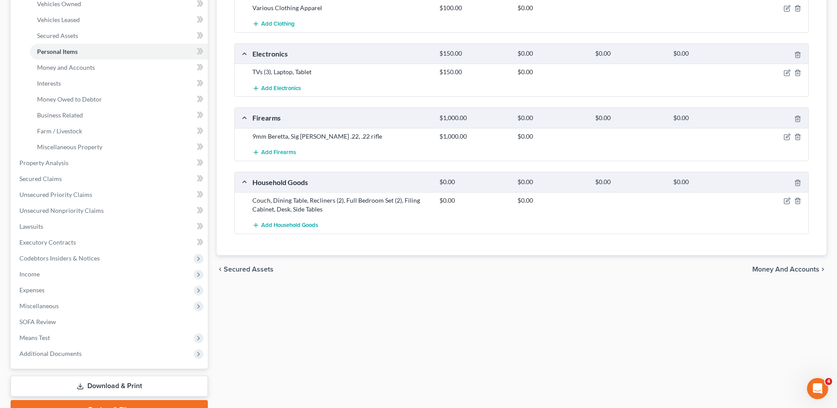
scroll to position [176, 0]
click at [783, 198] on icon "button" at bounding box center [786, 199] width 7 height 7
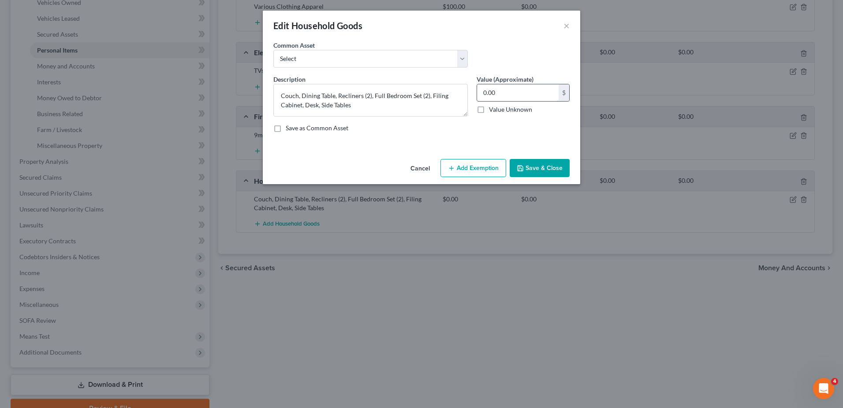
click at [516, 92] on input "0.00" at bounding box center [518, 92] width 82 height 17
drag, startPoint x: 488, startPoint y: 94, endPoint x: 512, endPoint y: 93, distance: 23.8
click at [512, 93] on input "1,000" at bounding box center [518, 92] width 82 height 17
type input "1,250"
click at [540, 161] on button "Save & Close" at bounding box center [540, 168] width 60 height 19
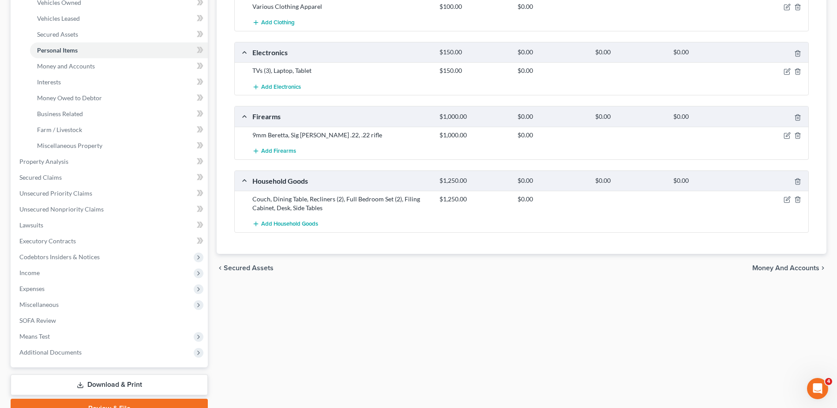
drag, startPoint x: 584, startPoint y: 299, endPoint x: 594, endPoint y: 301, distance: 10.8
click at [584, 299] on div "Vehicles Owned Vehicles Leased Secured Assets Personal Items Money and Accounts…" at bounding box center [521, 162] width 618 height 509
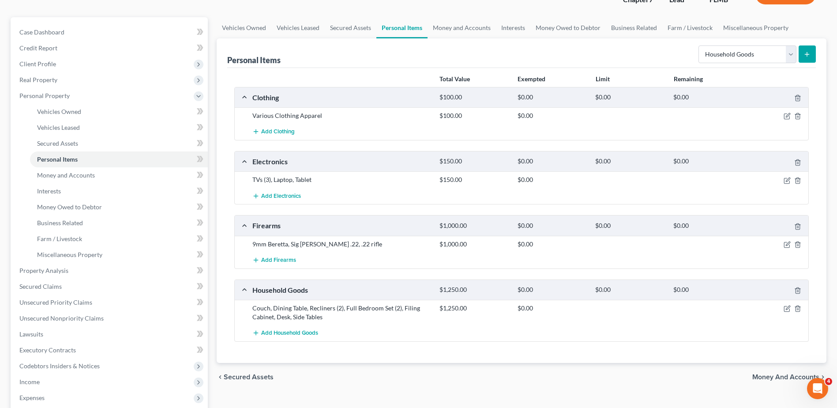
scroll to position [132, 0]
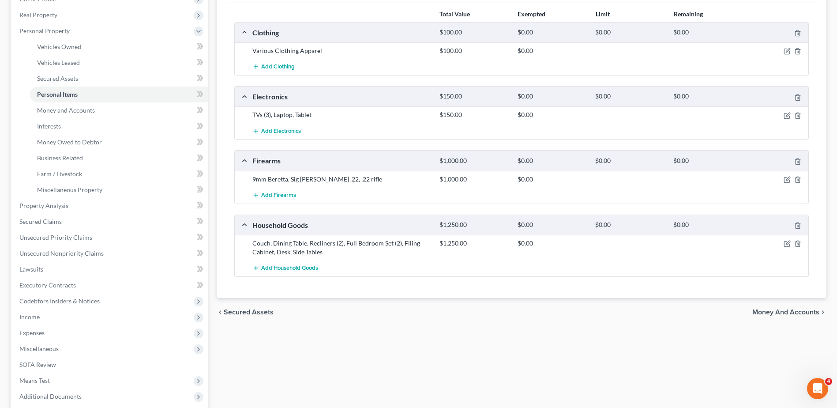
click at [677, 334] on div "Vehicles Owned Vehicles Leased Secured Assets Personal Items Money and Accounts…" at bounding box center [521, 206] width 618 height 509
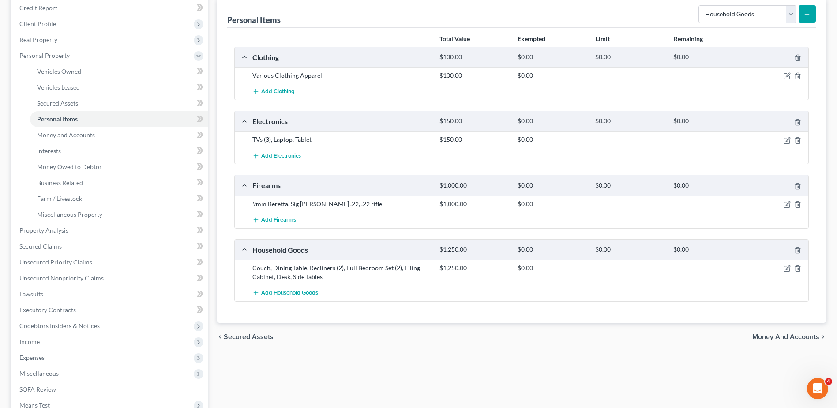
scroll to position [88, 0]
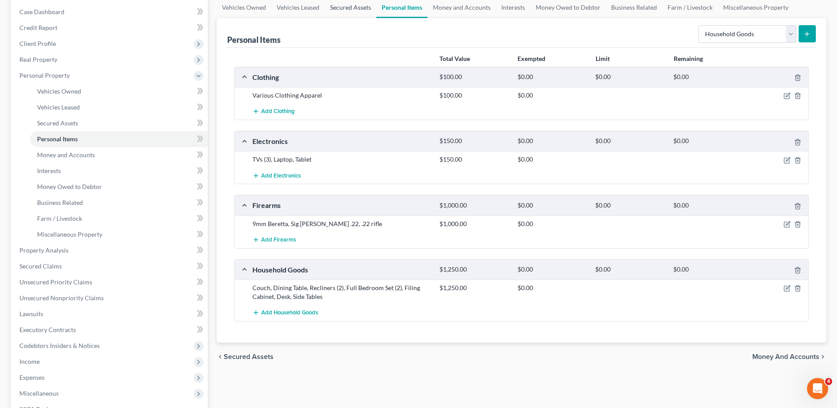
click at [349, 6] on link "Secured Assets" at bounding box center [351, 7] width 52 height 21
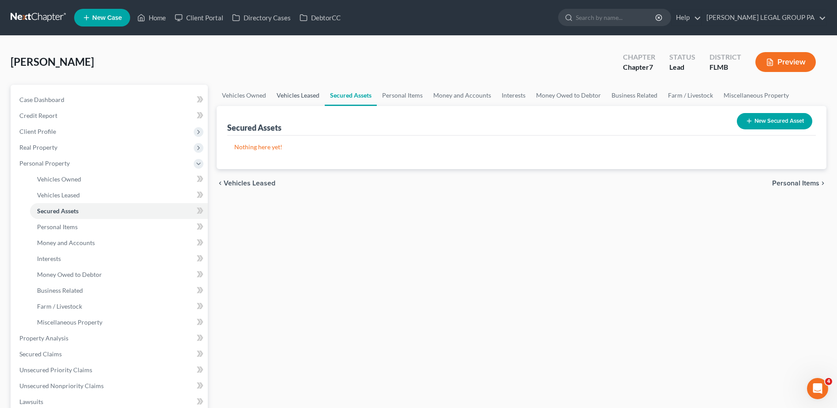
click at [293, 95] on link "Vehicles Leased" at bounding box center [297, 95] width 53 height 21
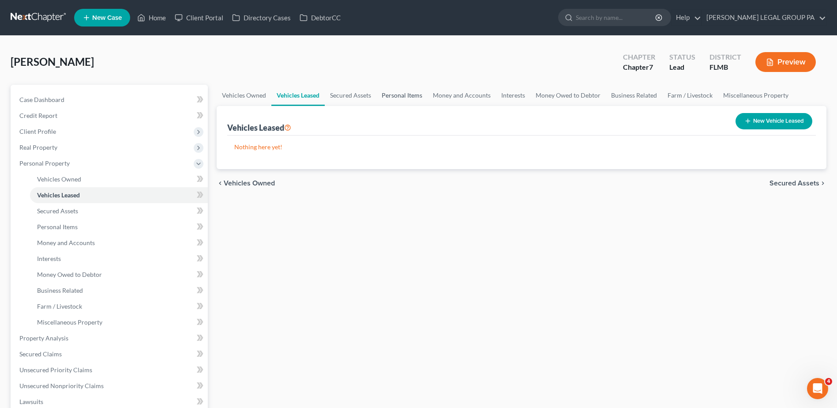
click at [386, 97] on link "Personal Items" at bounding box center [401, 95] width 51 height 21
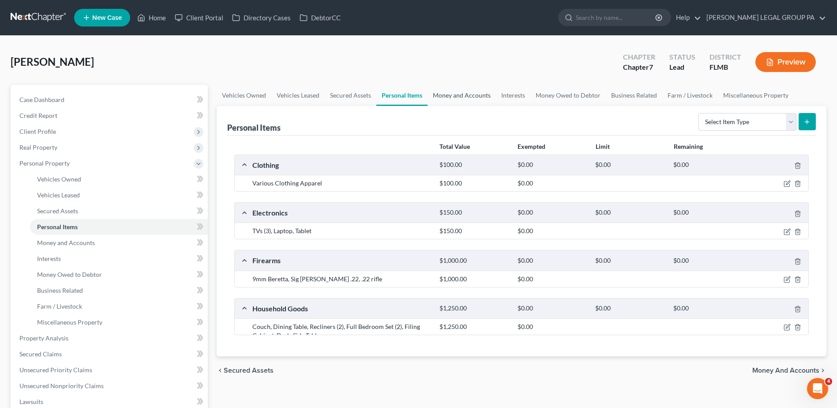
click at [451, 99] on link "Money and Accounts" at bounding box center [461, 95] width 68 height 21
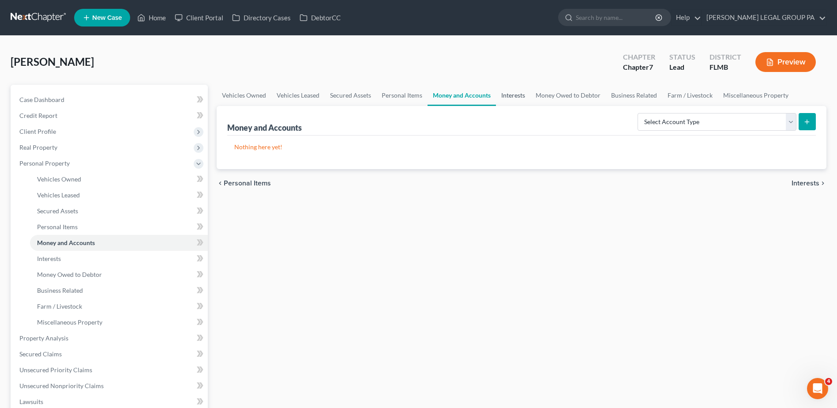
click at [509, 97] on link "Interests" at bounding box center [513, 95] width 34 height 21
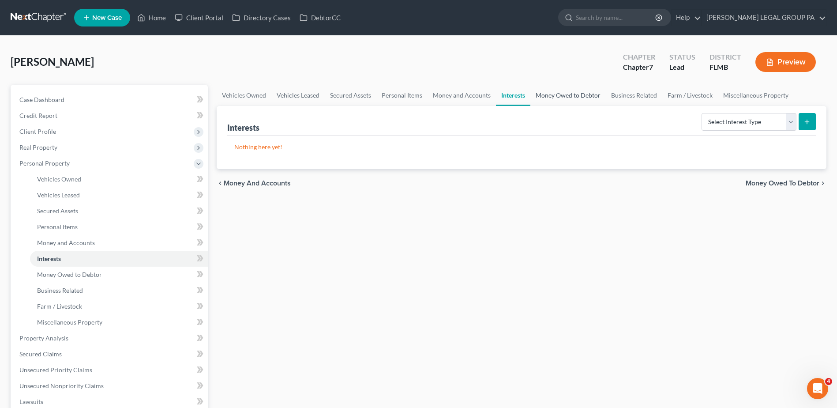
click at [549, 97] on link "Money Owed to Debtor" at bounding box center [567, 95] width 75 height 21
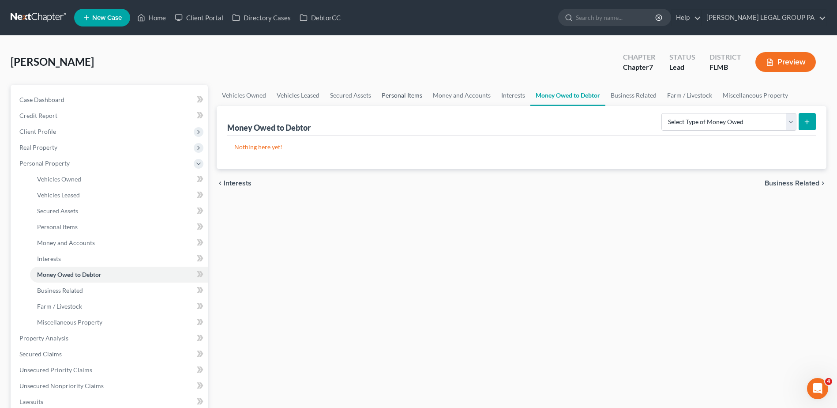
click at [399, 93] on link "Personal Items" at bounding box center [401, 95] width 51 height 21
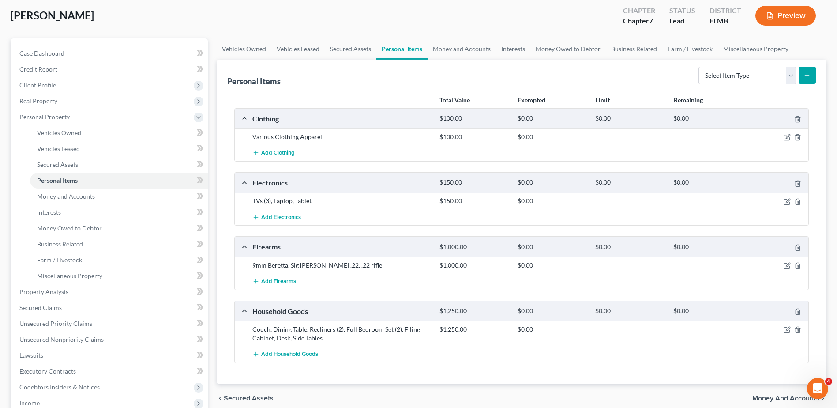
scroll to position [132, 0]
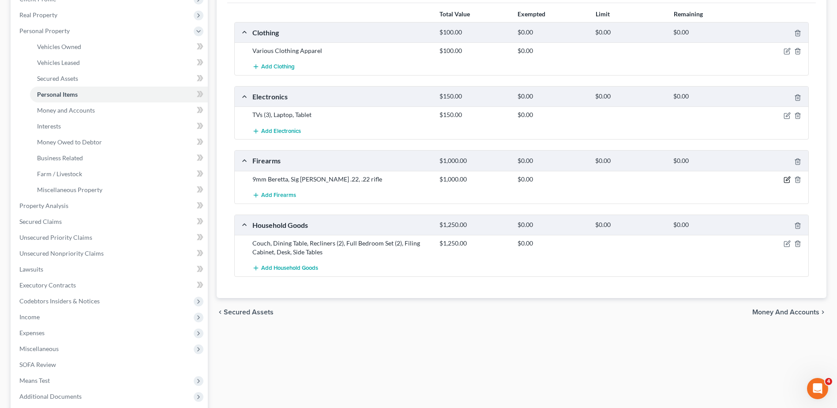
click at [786, 177] on icon "button" at bounding box center [786, 179] width 5 height 5
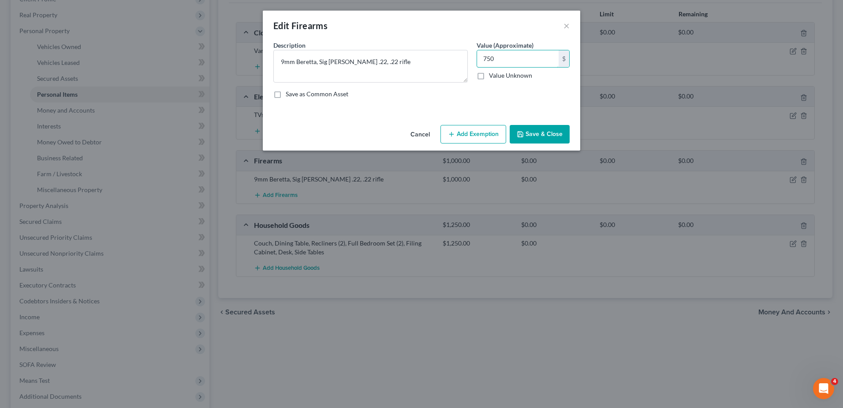
type input "750"
click at [558, 135] on button "Save & Close" at bounding box center [540, 134] width 60 height 19
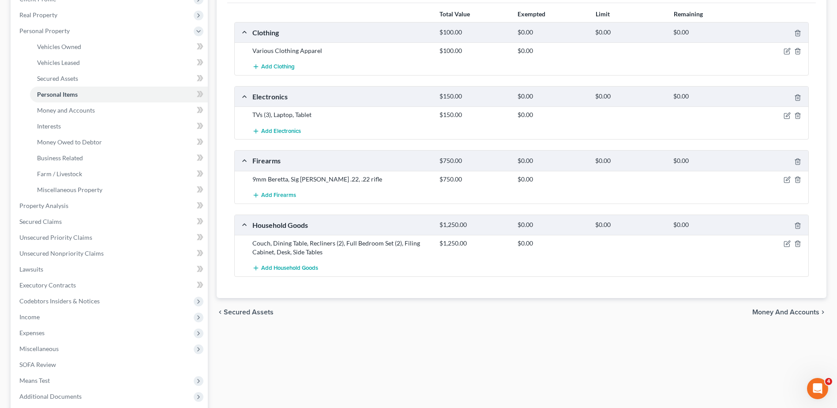
drag, startPoint x: 588, startPoint y: 314, endPoint x: 599, endPoint y: 316, distance: 11.7
click at [587, 314] on div "chevron_left Secured Assets Money and Accounts chevron_right" at bounding box center [522, 312] width 610 height 28
click at [787, 243] on icon "button" at bounding box center [788, 243] width 4 height 4
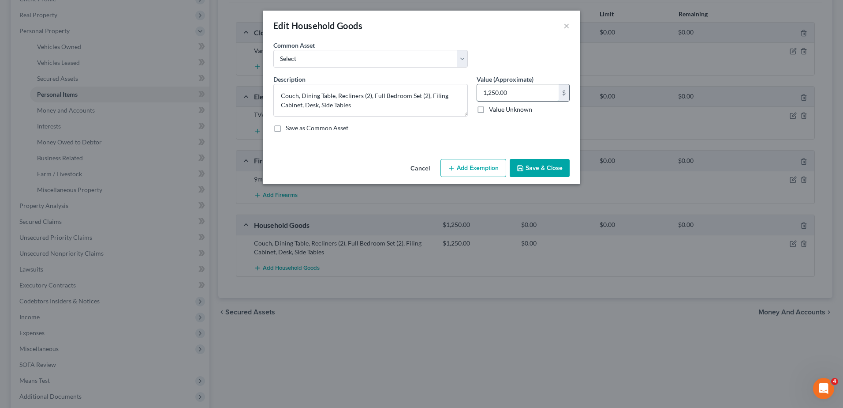
click at [494, 93] on input "1,250.00" at bounding box center [518, 92] width 82 height 17
drag, startPoint x: 490, startPoint y: 92, endPoint x: 495, endPoint y: 93, distance: 5.4
click at [495, 93] on input "1,250.00" at bounding box center [518, 92] width 82 height 17
click at [491, 92] on input "100.00" at bounding box center [518, 92] width 82 height 17
type input "1,000.00"
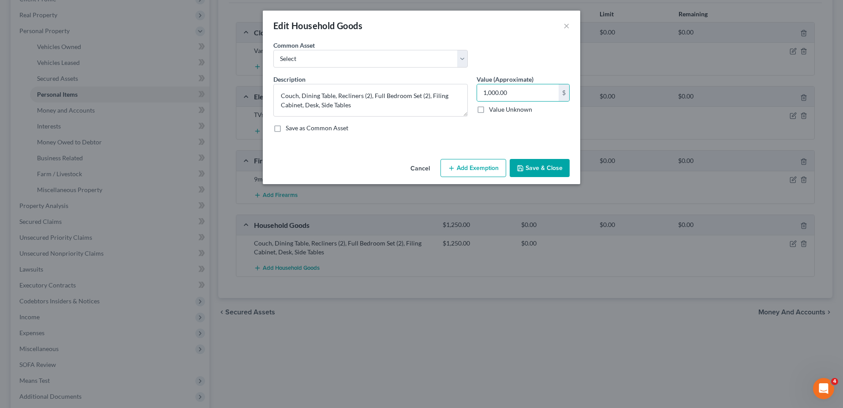
click at [538, 166] on button "Save & Close" at bounding box center [540, 168] width 60 height 19
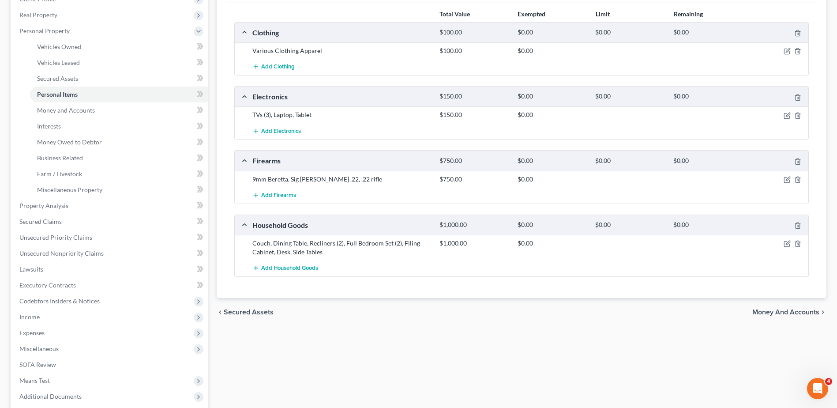
click at [606, 344] on div "Vehicles Owned Vehicles Leased Secured Assets Personal Items Money and Accounts…" at bounding box center [521, 206] width 618 height 509
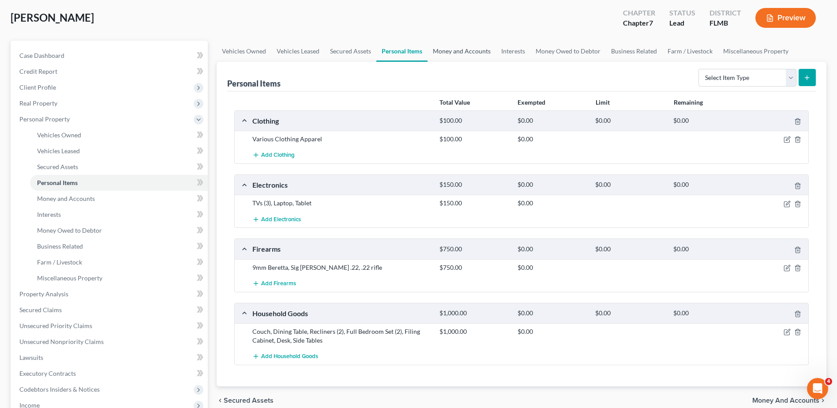
click at [455, 49] on link "Money and Accounts" at bounding box center [461, 51] width 68 height 21
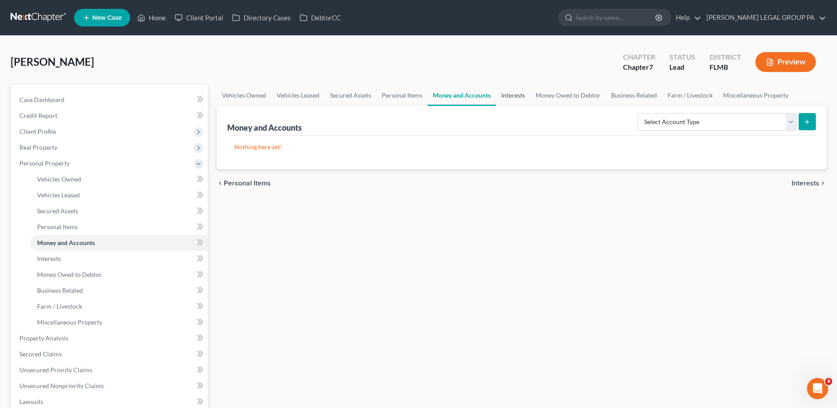
click at [518, 95] on link "Interests" at bounding box center [513, 95] width 34 height 21
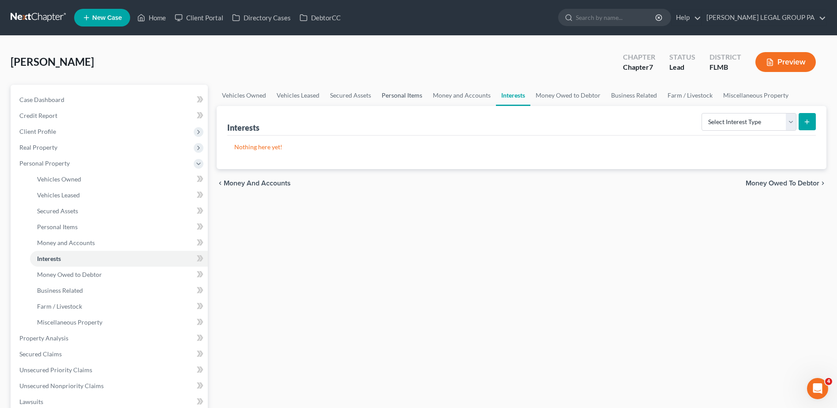
click at [409, 96] on link "Personal Items" at bounding box center [401, 95] width 51 height 21
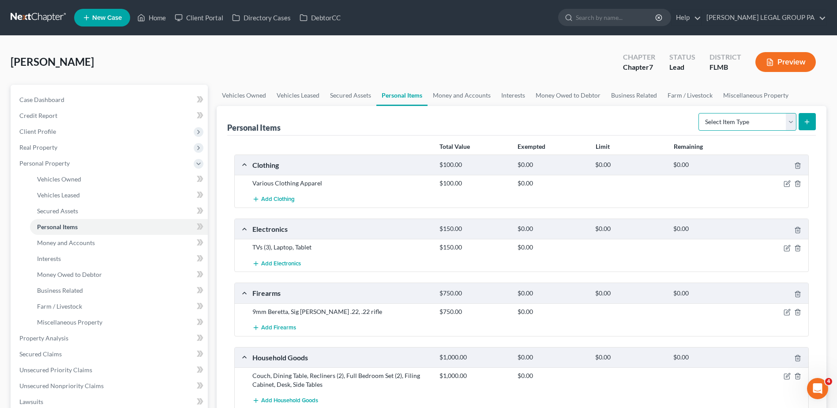
drag, startPoint x: 778, startPoint y: 125, endPoint x: 774, endPoint y: 132, distance: 8.1
click at [778, 125] on select "Select Item Type Clothing Collectibles Of Value Electronics Firearms Household …" at bounding box center [747, 122] width 98 height 18
select select "pets"
click at [699, 113] on select "Select Item Type Clothing Collectibles Of Value Electronics Firearms Household …" at bounding box center [747, 122] width 98 height 18
click at [805, 125] on icon "submit" at bounding box center [806, 121] width 7 height 7
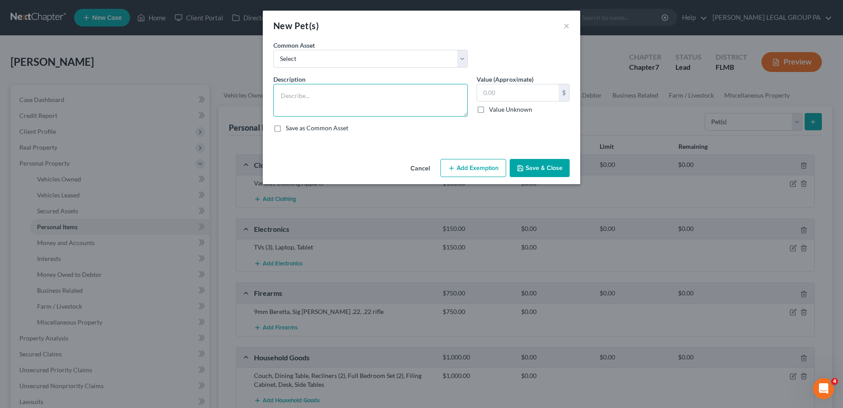
click at [373, 100] on textarea at bounding box center [370, 100] width 195 height 33
type textarea "Dog"
click at [535, 93] on input "text" at bounding box center [518, 92] width 82 height 17
type input "1.00"
click at [546, 165] on button "Save & Close" at bounding box center [540, 168] width 60 height 19
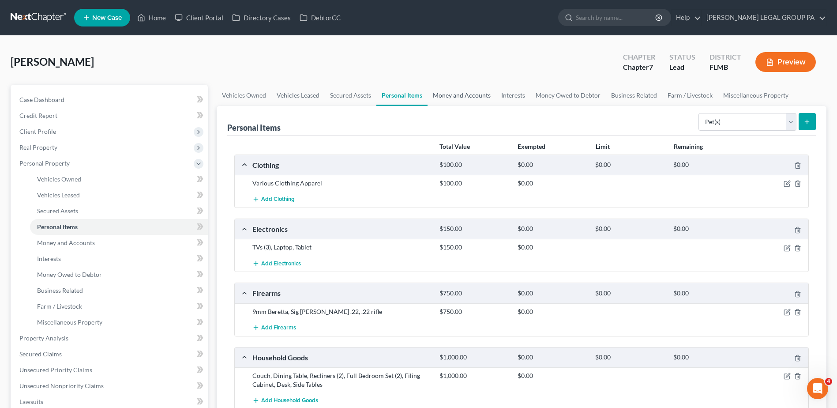
click at [457, 94] on link "Money and Accounts" at bounding box center [461, 95] width 68 height 21
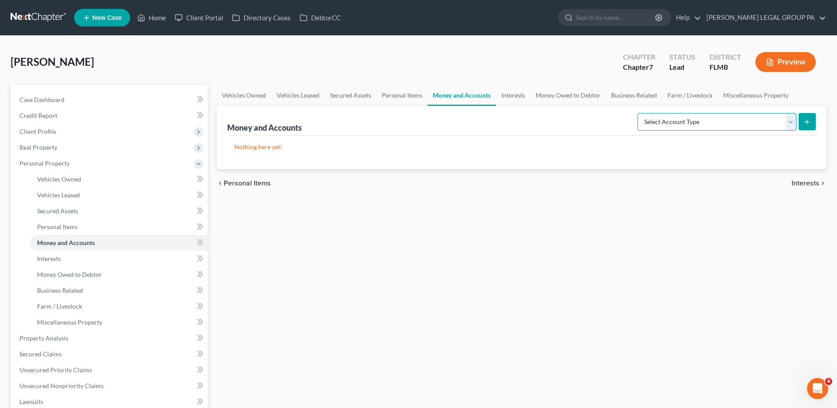
click at [733, 117] on select "Select Account Type Brokerage Cash on Hand Certificates of Deposit Checking Acc…" at bounding box center [716, 122] width 159 height 18
click at [510, 98] on link "Interests" at bounding box center [513, 95] width 34 height 21
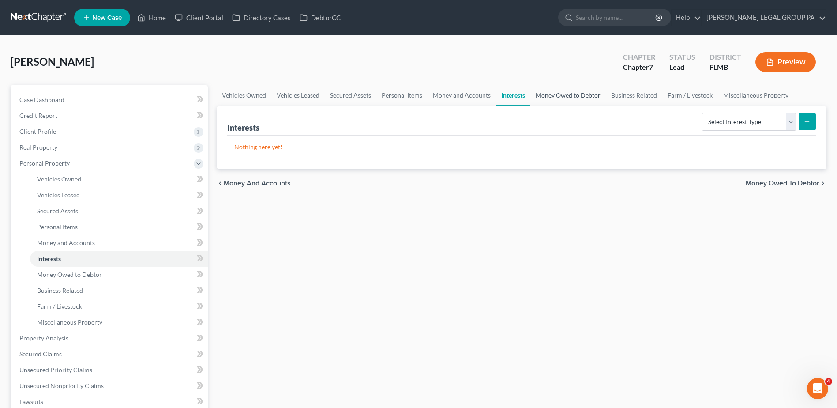
click at [550, 96] on link "Money Owed to Debtor" at bounding box center [567, 95] width 75 height 21
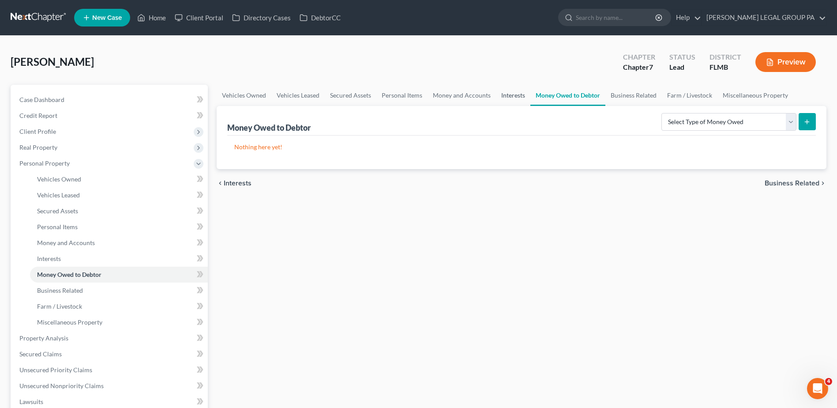
click at [520, 98] on link "Interests" at bounding box center [513, 95] width 34 height 21
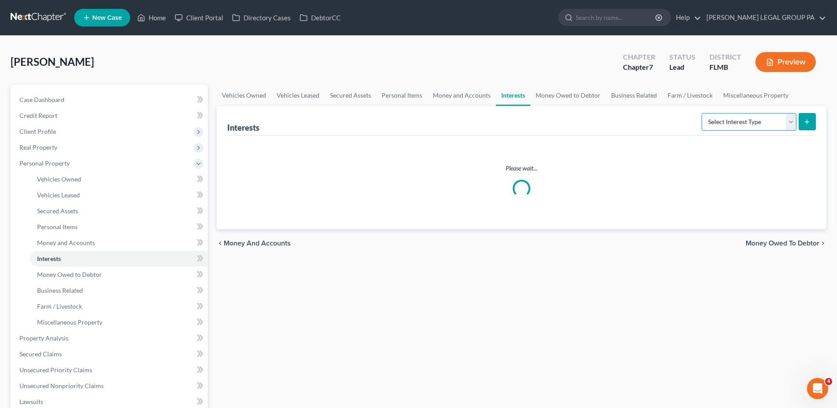
click at [738, 124] on select "Select Interest Type 401K Annuity Bond Education IRA Government Bond Government…" at bounding box center [748, 122] width 95 height 18
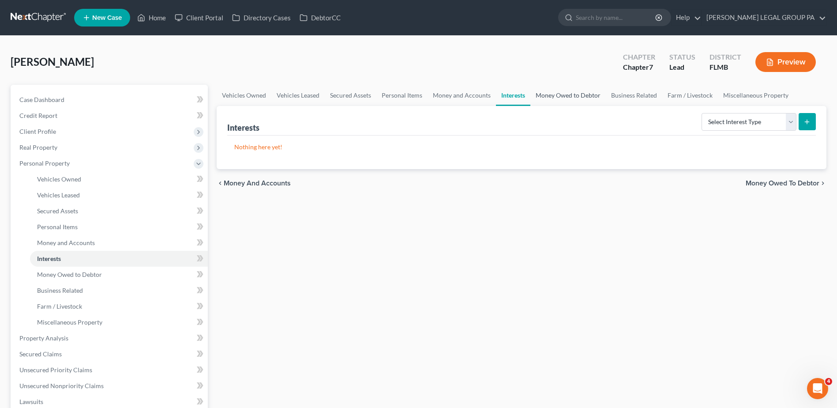
click at [565, 97] on link "Money Owed to Debtor" at bounding box center [567, 95] width 75 height 21
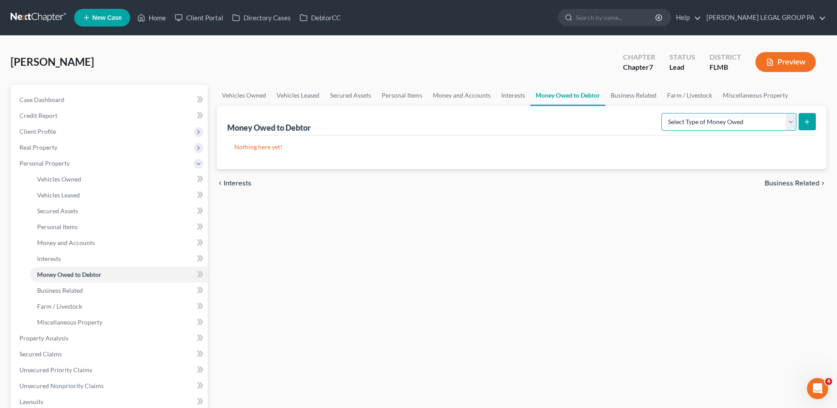
click at [723, 118] on select "Select Type of Money Owed Accounts Receivable Alimony Child Support Claims Agai…" at bounding box center [728, 122] width 135 height 18
click at [649, 96] on link "Business Related" at bounding box center [633, 95] width 56 height 21
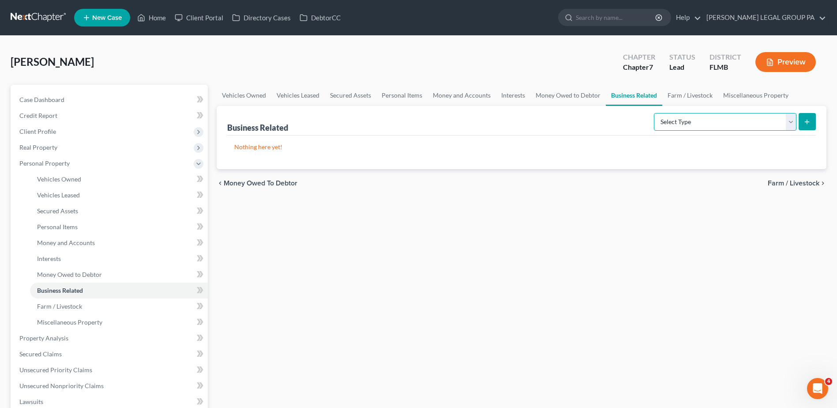
click at [750, 123] on select "Select Type Customer Lists Franchises Inventory Licenses Machinery Office Equip…" at bounding box center [725, 122] width 142 height 18
click at [680, 93] on link "Farm / Livestock" at bounding box center [690, 95] width 56 height 21
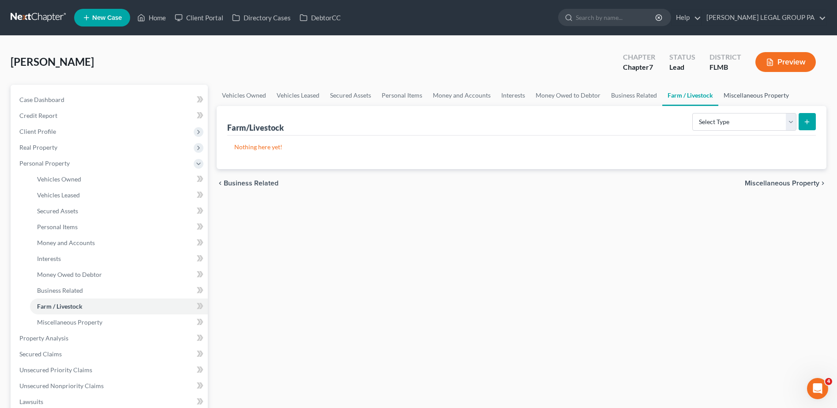
click at [753, 92] on link "Miscellaneous Property" at bounding box center [756, 95] width 76 height 21
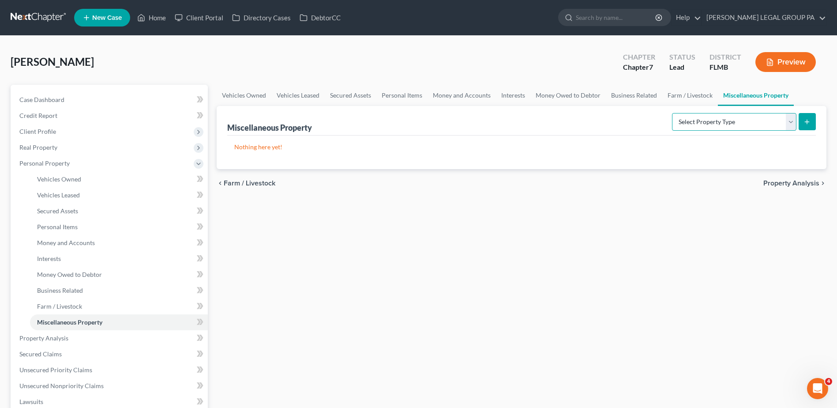
click at [763, 121] on select "Select Property Type Assigned for Creditor Benefit Within 1 Year Holding for An…" at bounding box center [734, 122] width 124 height 18
select select "transferred"
click at [672, 113] on select "Select Property Type Assigned for Creditor Benefit Within 1 Year Holding for An…" at bounding box center [734, 122] width 124 height 18
click at [747, 120] on select "Select Property Type Assigned for Creditor Benefit Within 1 Year Holding for An…" at bounding box center [734, 122] width 124 height 18
click at [734, 218] on div "Vehicles Owned Vehicles Leased Secured Assets Personal Items Money and Accounts…" at bounding box center [521, 339] width 618 height 509
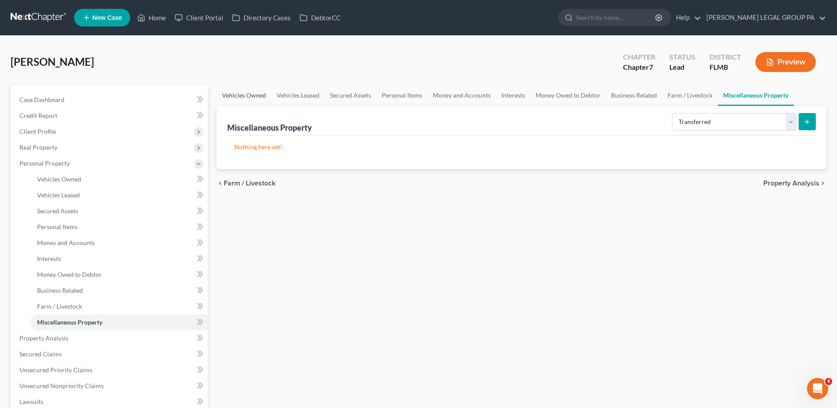
click at [250, 91] on link "Vehicles Owned" at bounding box center [244, 95] width 55 height 21
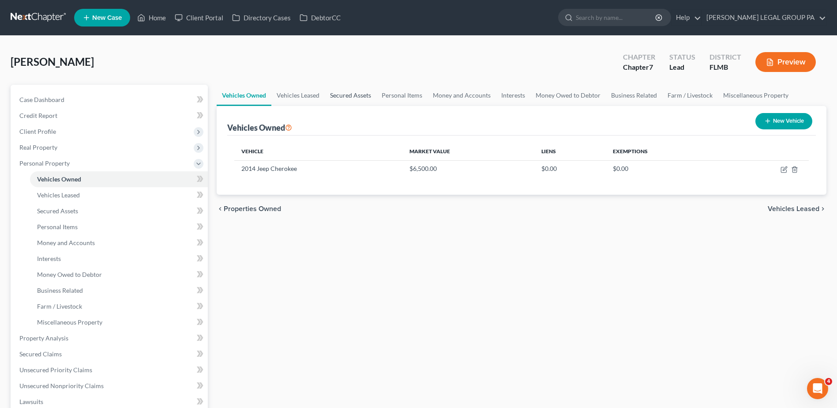
click at [372, 94] on link "Secured Assets" at bounding box center [351, 95] width 52 height 21
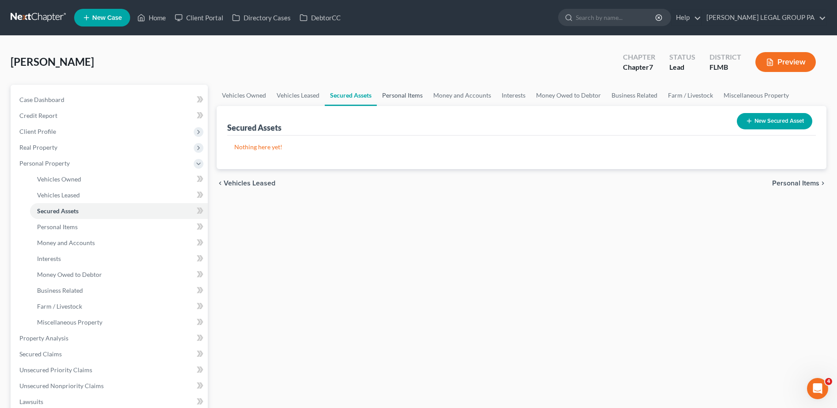
click at [406, 97] on link "Personal Items" at bounding box center [402, 95] width 51 height 21
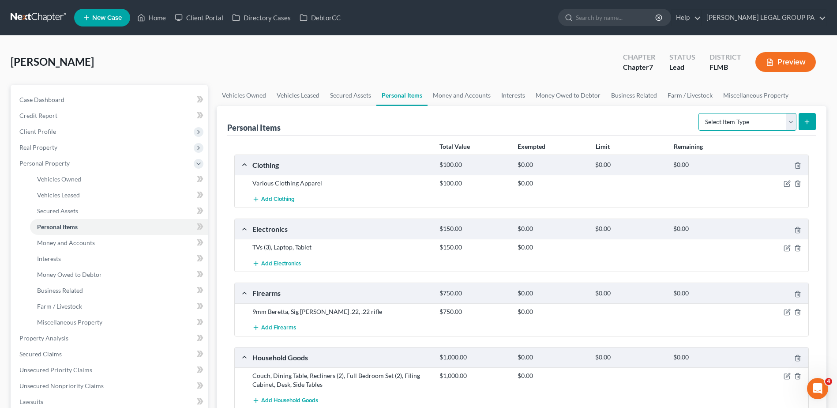
drag, startPoint x: 760, startPoint y: 115, endPoint x: 759, endPoint y: 123, distance: 7.6
click at [760, 115] on select "Select Item Type Clothing Collectibles Of Value Electronics Firearms Household …" at bounding box center [747, 122] width 98 height 18
select select "sports_and_hobby_equipment"
click at [699, 113] on select "Select Item Type Clothing Collectibles Of Value Electronics Firearms Household …" at bounding box center [747, 122] width 98 height 18
click at [805, 125] on button "submit" at bounding box center [806, 121] width 17 height 17
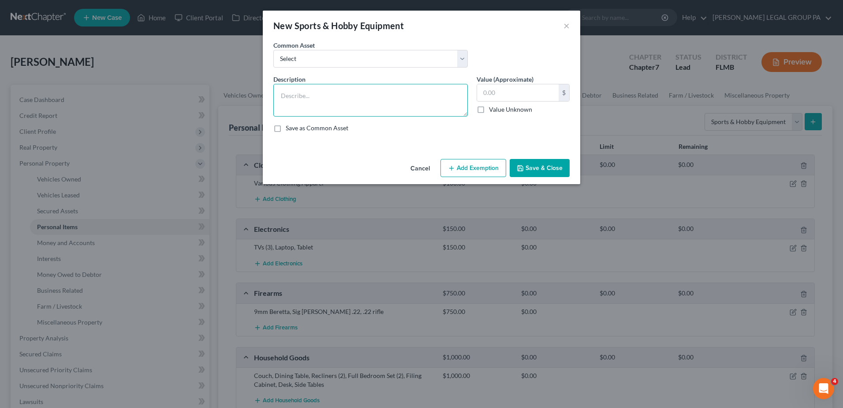
click at [349, 104] on textarea at bounding box center [370, 100] width 195 height 33
type textarea "Electric Bike"
click at [507, 94] on input "text" at bounding box center [518, 92] width 82 height 17
type input "50.00"
click at [557, 168] on button "Save & Close" at bounding box center [540, 168] width 60 height 19
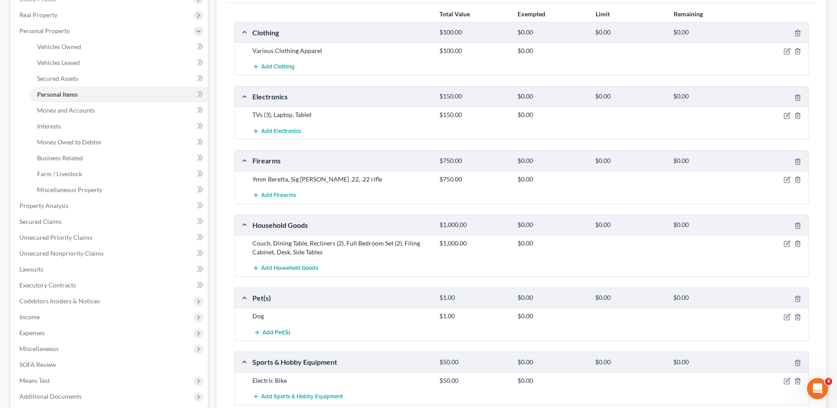
scroll to position [132, 0]
click at [785, 243] on icon "button" at bounding box center [786, 243] width 7 height 7
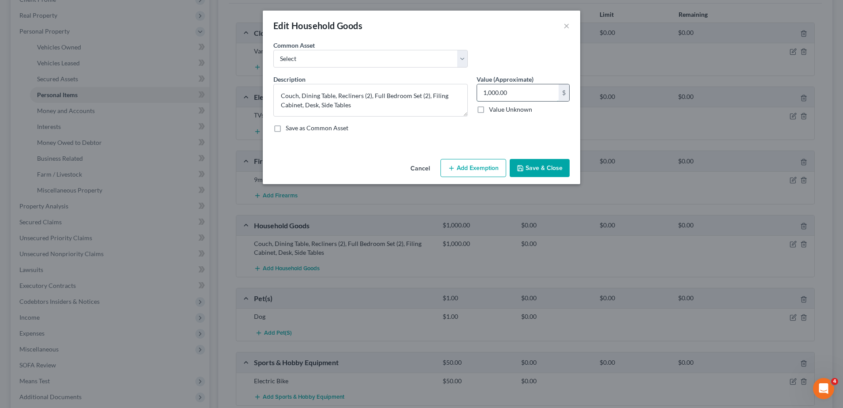
click at [496, 93] on input "1,000.00" at bounding box center [518, 92] width 82 height 17
click at [494, 93] on input "1,000.00" at bounding box center [518, 92] width 82 height 17
drag, startPoint x: 495, startPoint y: 94, endPoint x: 475, endPoint y: 93, distance: 20.3
click at [475, 93] on div "Value (Approximate) 1,000.00 $ Value Unknown Balance Undetermined 1,000.00 $ Va…" at bounding box center [523, 96] width 102 height 42
type input "900.00"
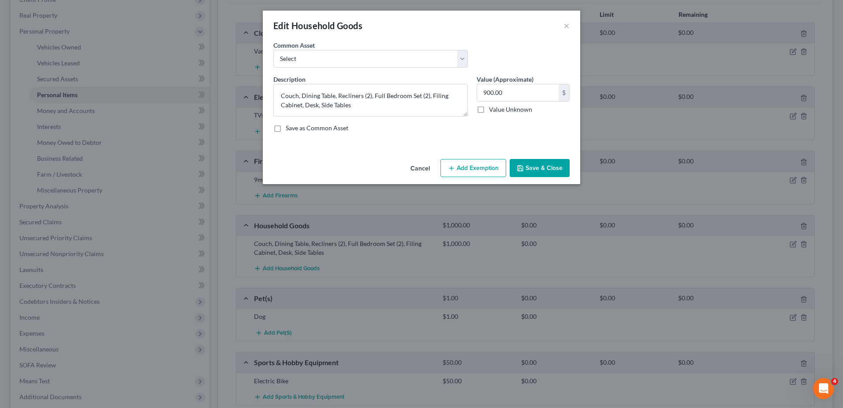
click at [552, 164] on button "Save & Close" at bounding box center [540, 168] width 60 height 19
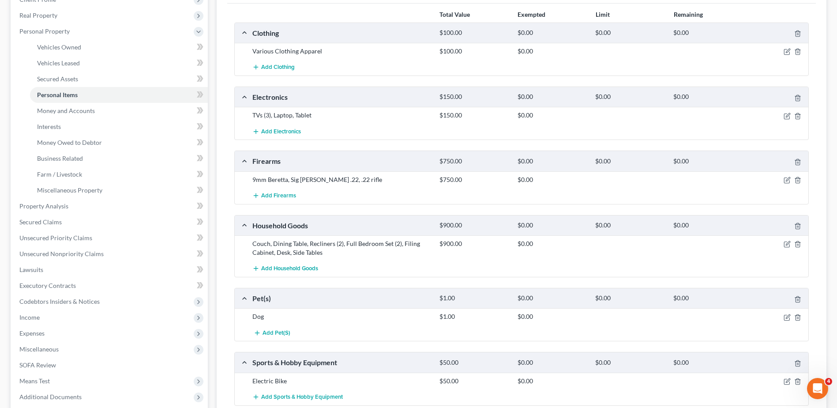
scroll to position [0, 0]
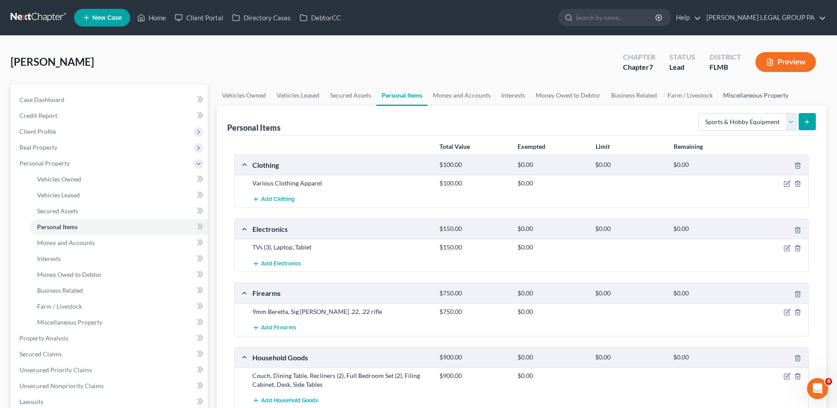
click at [749, 96] on link "Miscellaneous Property" at bounding box center [756, 95] width 76 height 21
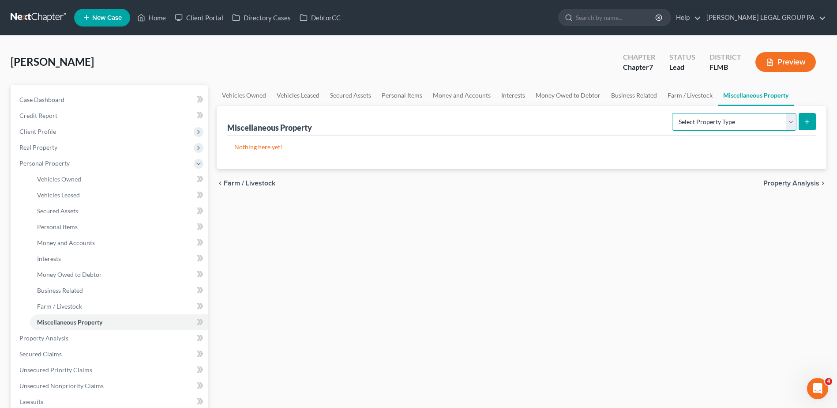
drag, startPoint x: 726, startPoint y: 123, endPoint x: 732, endPoint y: 131, distance: 10.4
click at [726, 123] on select "Select Property Type Assigned for Creditor Benefit Within 1 Year Holding for An…" at bounding box center [734, 122] width 124 height 18
drag, startPoint x: 685, startPoint y: 97, endPoint x: 657, endPoint y: 105, distance: 29.3
click at [685, 97] on link "Farm / Livestock" at bounding box center [690, 95] width 56 height 21
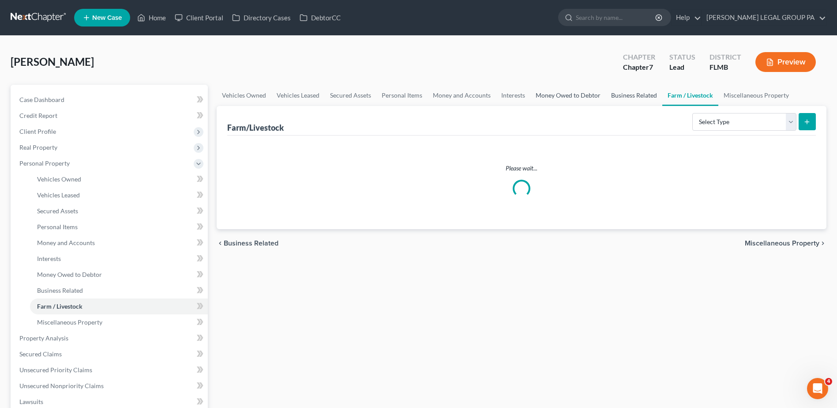
click at [628, 93] on link "Business Related" at bounding box center [634, 95] width 56 height 21
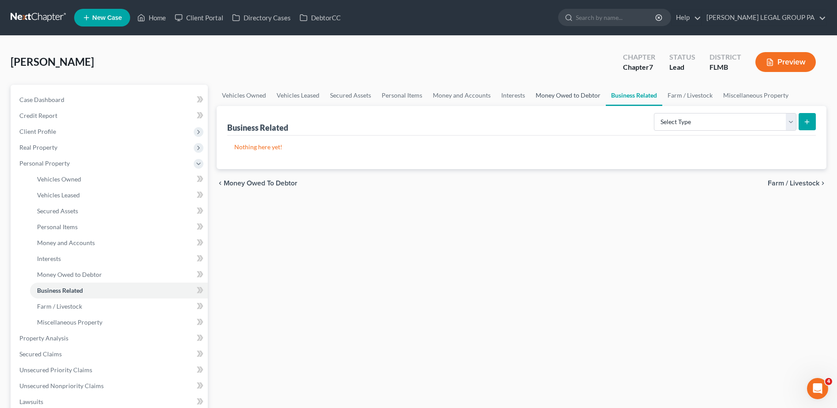
click at [576, 93] on link "Money Owed to Debtor" at bounding box center [567, 95] width 75 height 21
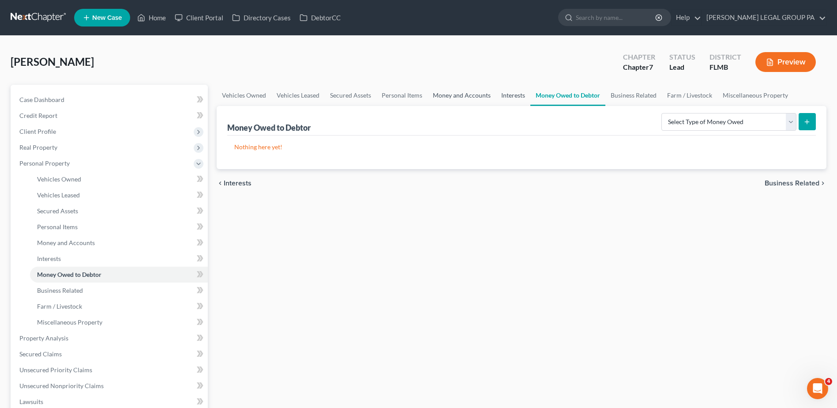
click at [509, 95] on link "Interests" at bounding box center [513, 95] width 34 height 21
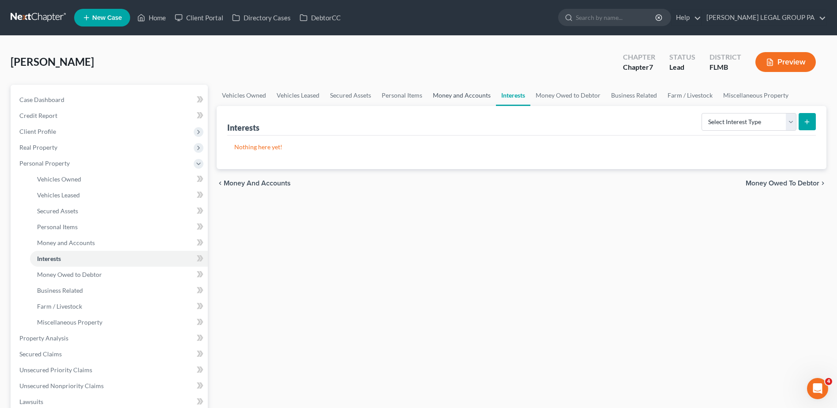
click at [460, 93] on link "Money and Accounts" at bounding box center [461, 95] width 68 height 21
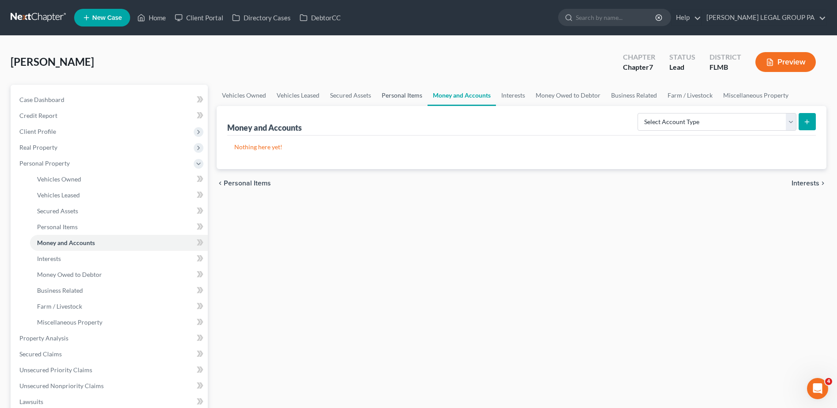
click at [391, 94] on link "Personal Items" at bounding box center [401, 95] width 51 height 21
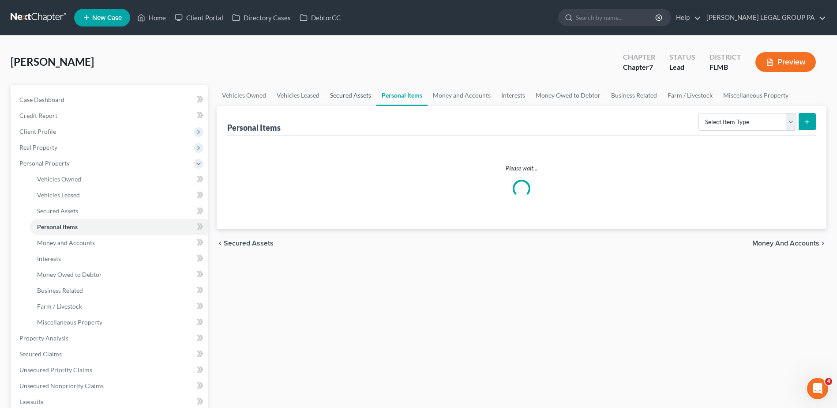
click at [354, 94] on link "Secured Assets" at bounding box center [351, 95] width 52 height 21
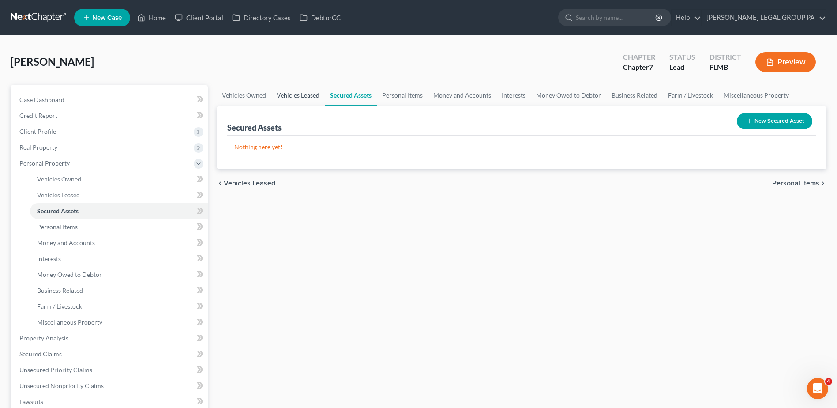
click at [299, 92] on link "Vehicles Leased" at bounding box center [297, 95] width 53 height 21
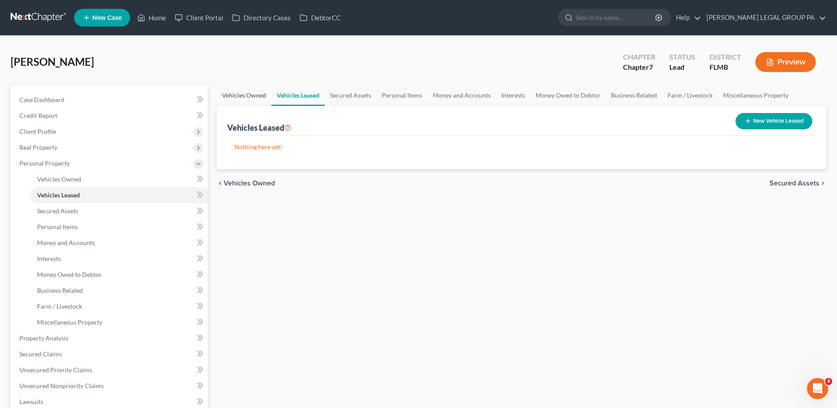
click at [248, 96] on link "Vehicles Owned" at bounding box center [244, 95] width 55 height 21
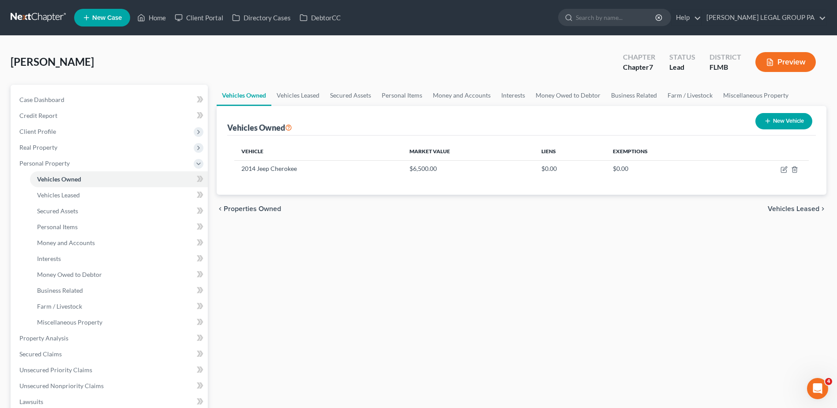
click at [543, 232] on div "Vehicles Owned Vehicles Leased Secured Assets Personal Items Money and Accounts…" at bounding box center [521, 339] width 618 height 509
click at [551, 255] on div "Vehicles Owned Vehicles Leased Secured Assets Personal Items Money and Accounts…" at bounding box center [521, 339] width 618 height 509
drag, startPoint x: 393, startPoint y: 56, endPoint x: 391, endPoint y: 64, distance: 8.5
click at [393, 56] on div "Kotlyn, Jeffrey Upgraded Chapter Chapter 7 Status Lead District FLMB Preview" at bounding box center [419, 65] width 816 height 38
click at [382, 69] on div "Kotlyn, Jeffrey Upgraded Chapter Chapter 7 Status Lead District FLMB Preview" at bounding box center [419, 65] width 816 height 38
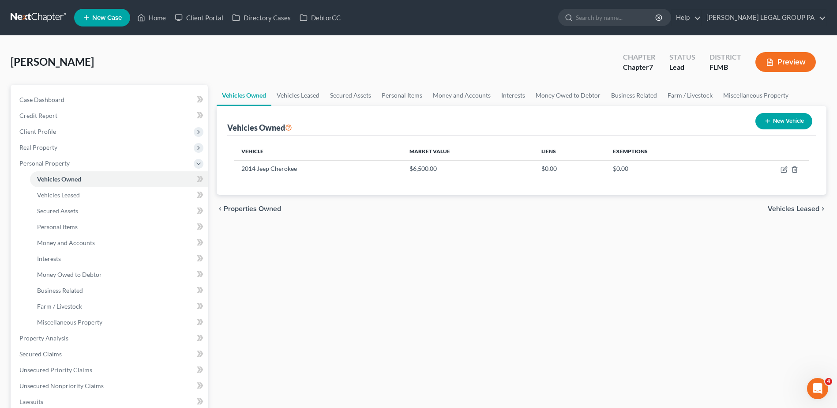
click at [418, 276] on div "Vehicles Owned Vehicles Leased Secured Assets Personal Items Money and Accounts…" at bounding box center [521, 339] width 618 height 509
click at [381, 319] on div "Vehicles Owned Vehicles Leased Secured Assets Personal Items Money and Accounts…" at bounding box center [521, 339] width 618 height 509
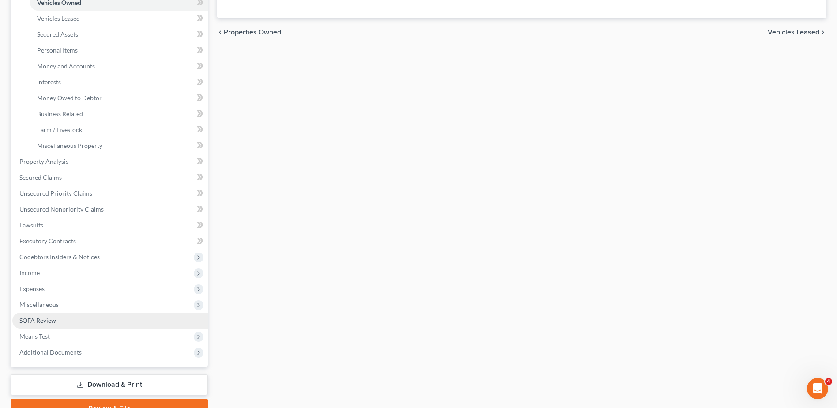
click at [59, 317] on link "SOFA Review" at bounding box center [109, 320] width 195 height 16
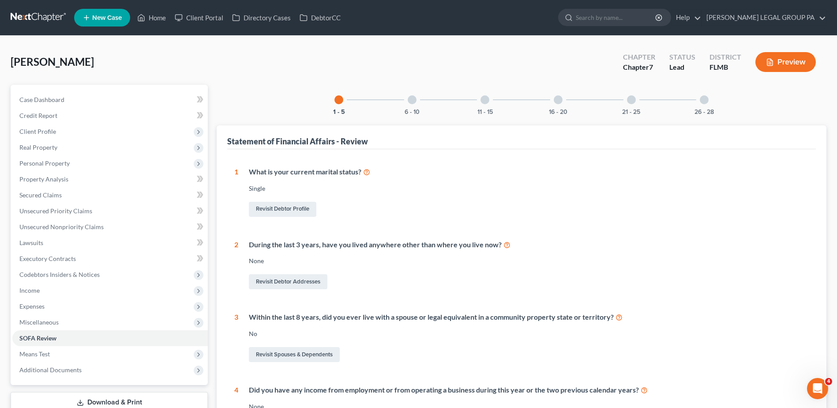
drag, startPoint x: 275, startPoint y: 90, endPoint x: 277, endPoint y: 94, distance: 4.6
click at [275, 90] on div "1 - 5 6 - 10 11 - 15 16 - 20 21 - 25 26 - 28 Statement of Financial Affairs - R…" at bounding box center [522, 313] width 610 height 456
drag, startPoint x: 263, startPoint y: 84, endPoint x: 256, endPoint y: 85, distance: 7.1
click at [263, 84] on div "Kotlyn, Jeffrey Upgraded Chapter Chapter 7 Status Lead District FLMB Preview" at bounding box center [419, 65] width 816 height 38
click at [49, 144] on span "Real Property" at bounding box center [38, 146] width 38 height 7
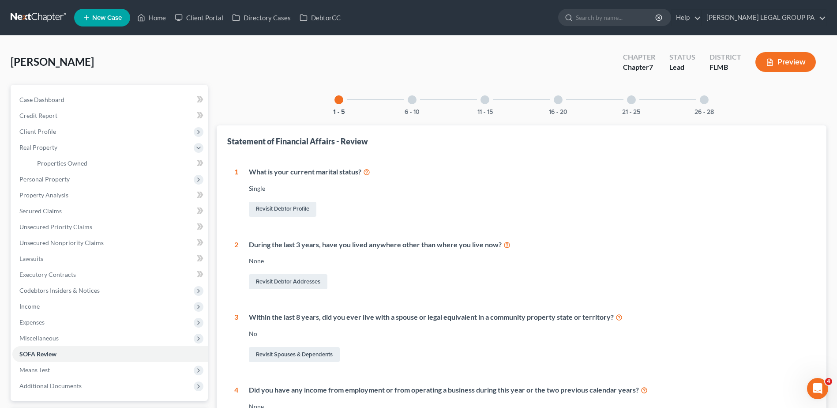
click at [191, 50] on div "Kotlyn, Jeffrey Upgraded Chapter Chapter 7 Status Lead District FLMB Preview" at bounding box center [419, 65] width 816 height 38
drag, startPoint x: 63, startPoint y: 159, endPoint x: 83, endPoint y: 161, distance: 20.4
click at [63, 159] on span "Properties Owned" at bounding box center [62, 162] width 50 height 7
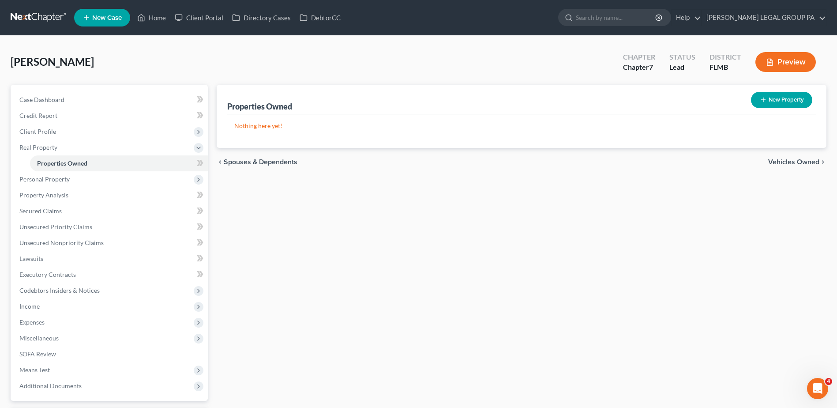
click at [792, 100] on button "New Property" at bounding box center [781, 100] width 61 height 16
select select "0"
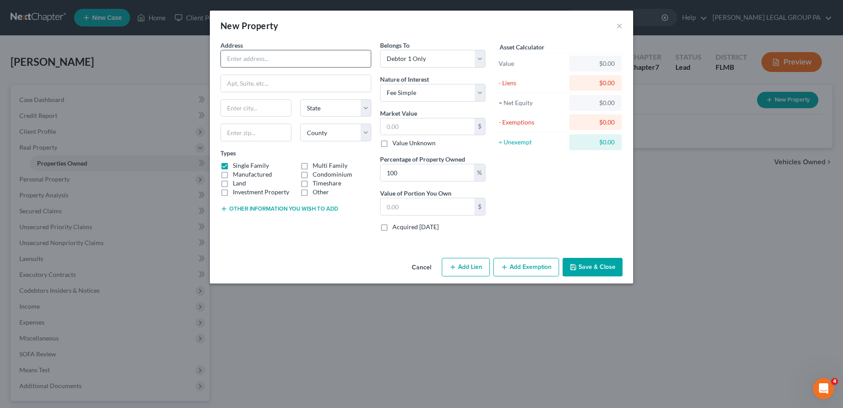
click at [290, 58] on input "text" at bounding box center [296, 58] width 150 height 17
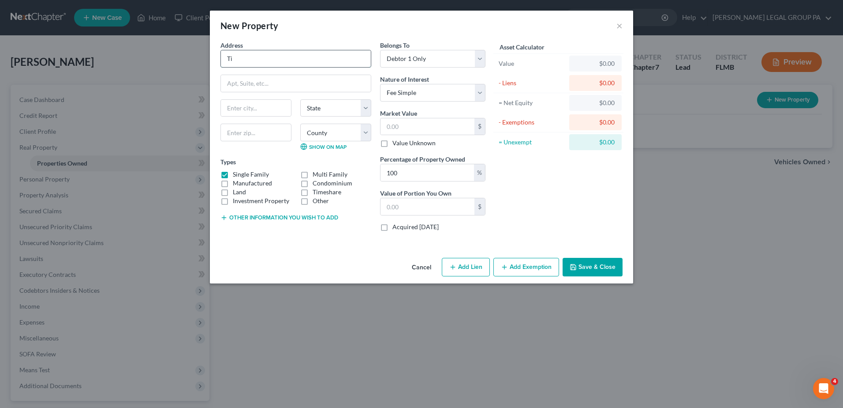
type input "T"
type input "Homestead"
click at [596, 267] on button "Save & Close" at bounding box center [593, 267] width 60 height 19
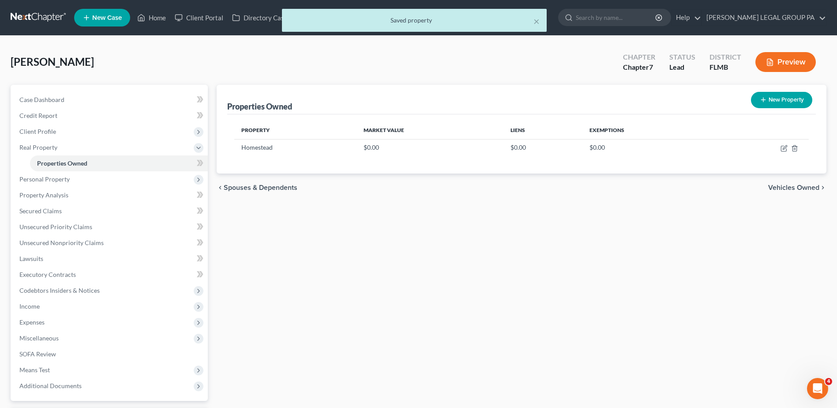
click at [785, 95] on button "New Property" at bounding box center [781, 100] width 61 height 16
select select "0"
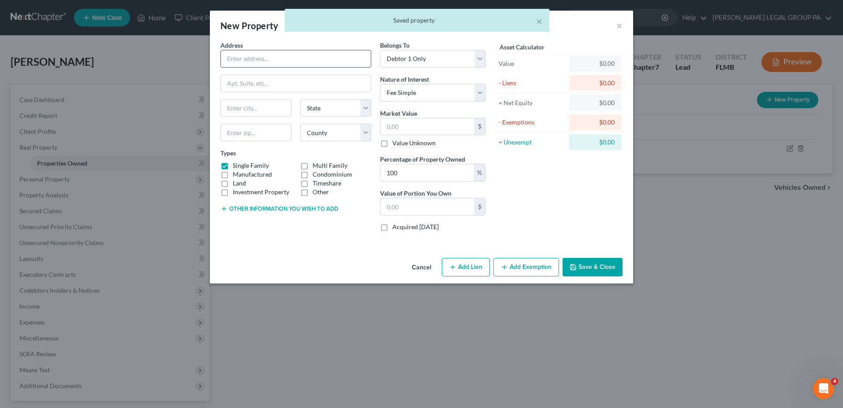
click at [245, 58] on input "text" at bounding box center [296, 58] width 150 height 17
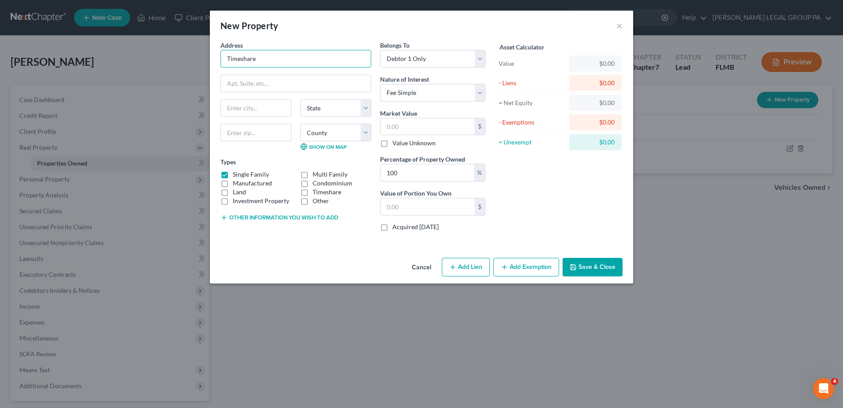
type input "Timeshare"
click at [598, 259] on button "Save & Close" at bounding box center [593, 267] width 60 height 19
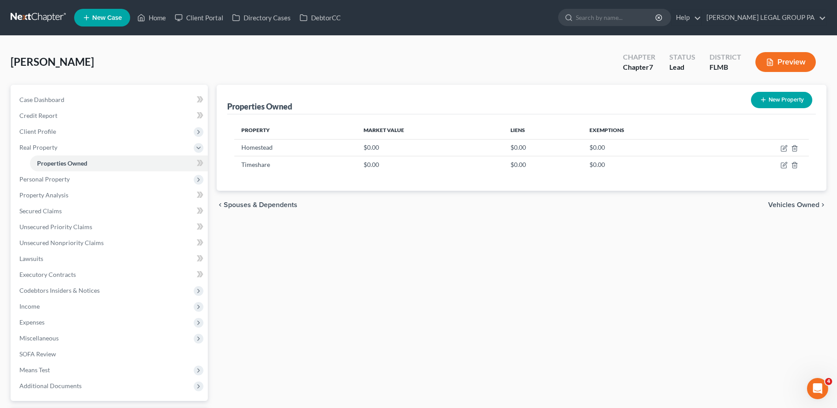
click at [35, 19] on link at bounding box center [39, 18] width 56 height 16
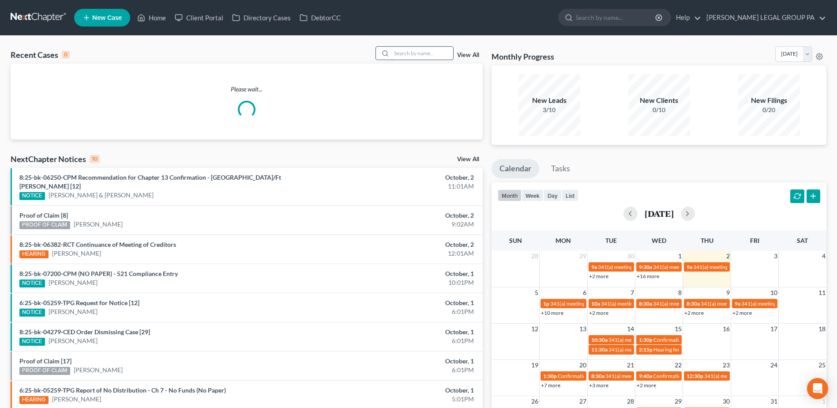
click at [407, 56] on input "search" at bounding box center [422, 53] width 62 height 13
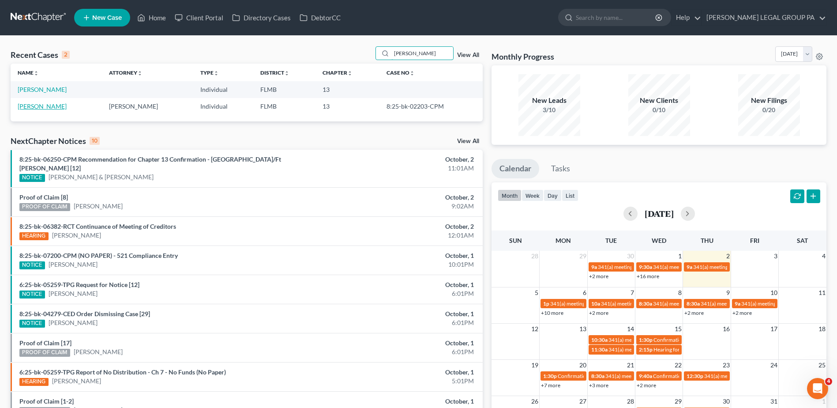
type input "wagner"
click at [48, 105] on link "[PERSON_NAME]" at bounding box center [42, 105] width 49 height 7
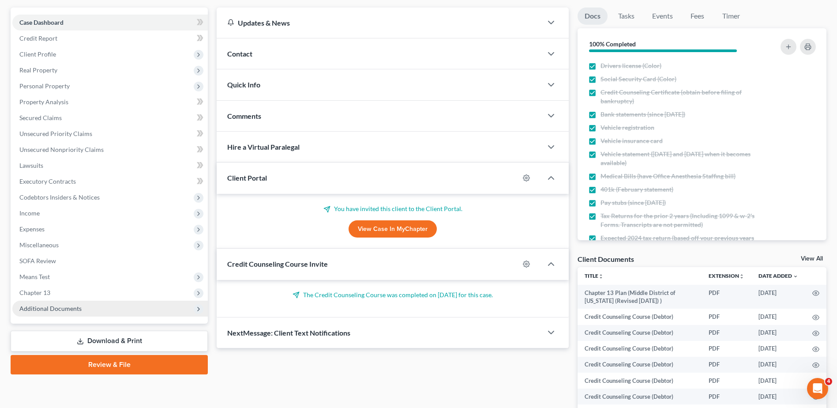
click at [68, 307] on span "Additional Documents" at bounding box center [50, 307] width 62 height 7
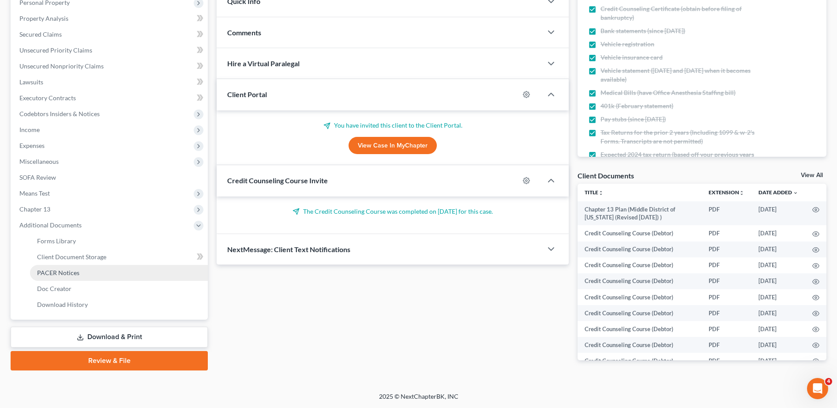
click at [67, 274] on span "PACER Notices" at bounding box center [58, 272] width 42 height 7
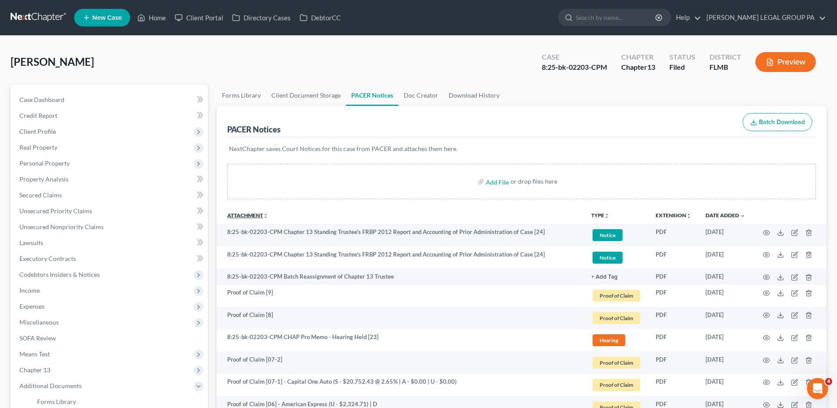
click at [258, 214] on link "Attachment unfold_more expand_more expand_less" at bounding box center [247, 215] width 41 height 7
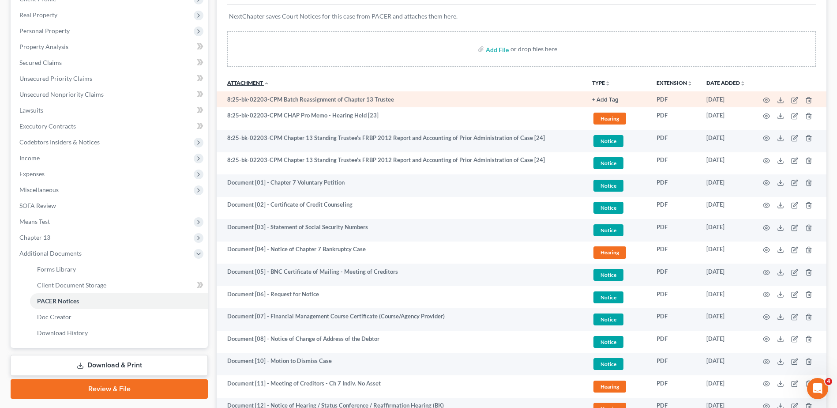
scroll to position [44, 0]
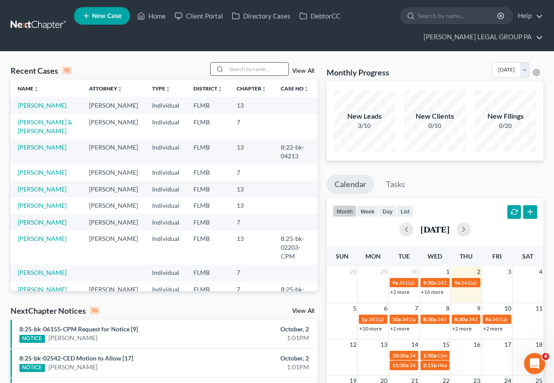
click at [250, 67] on input "search" at bounding box center [258, 69] width 62 height 13
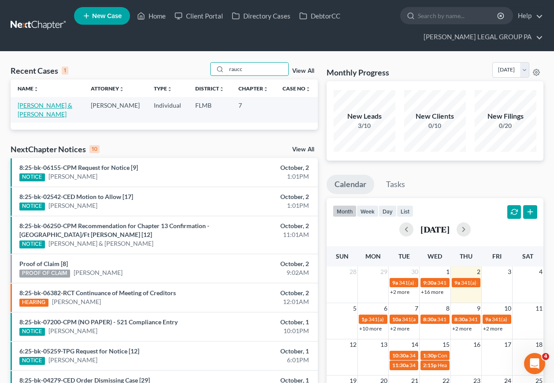
type input "raucc"
click at [42, 106] on link "[PERSON_NAME] & [PERSON_NAME]" at bounding box center [45, 109] width 55 height 16
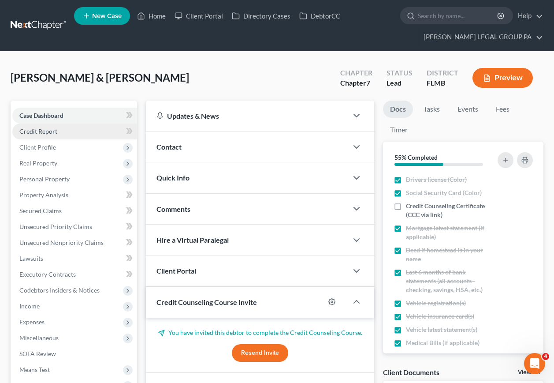
click at [67, 133] on link "Credit Report" at bounding box center [74, 132] width 125 height 16
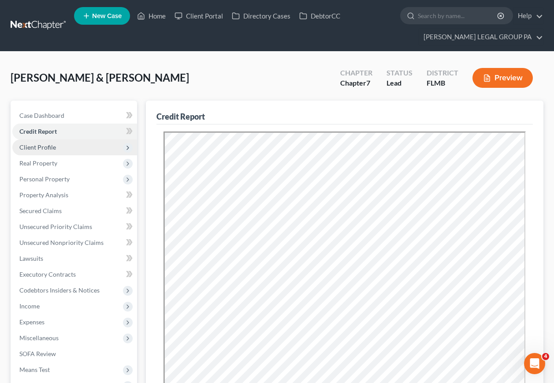
click at [62, 152] on span "Client Profile" at bounding box center [74, 147] width 125 height 16
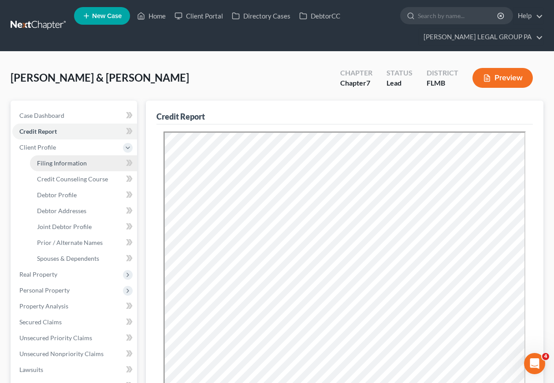
click at [75, 163] on span "Filing Information" at bounding box center [62, 162] width 50 height 7
select select "1"
select select "0"
select select "9"
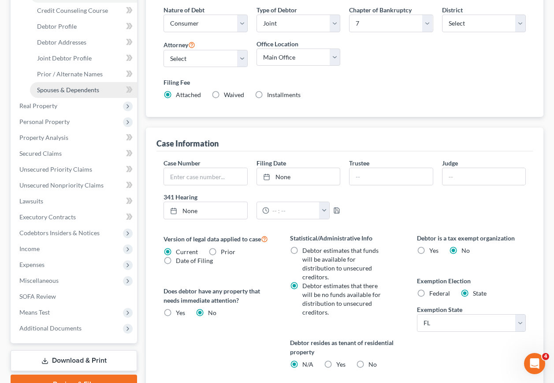
scroll to position [104, 0]
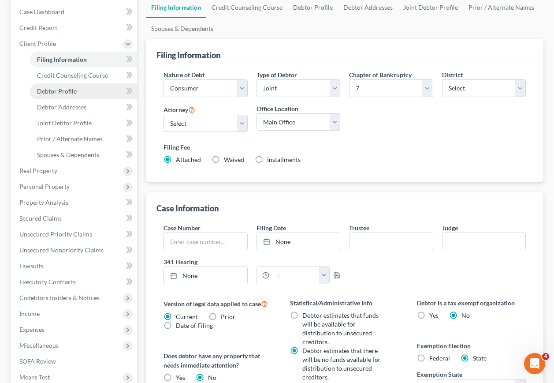
click at [65, 92] on span "Debtor Profile" at bounding box center [57, 90] width 40 height 7
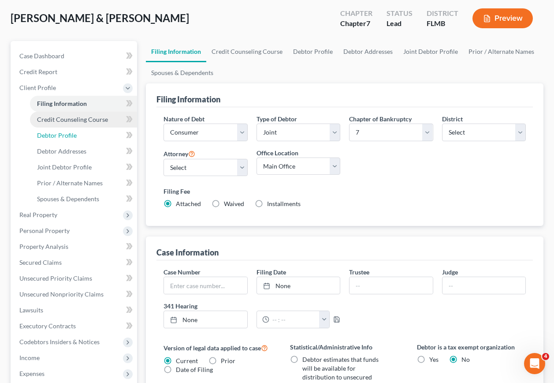
select select "1"
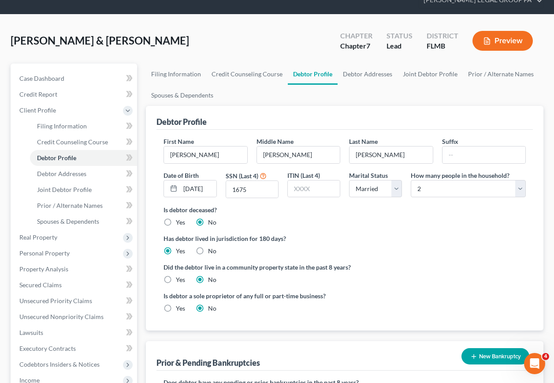
scroll to position [37, 0]
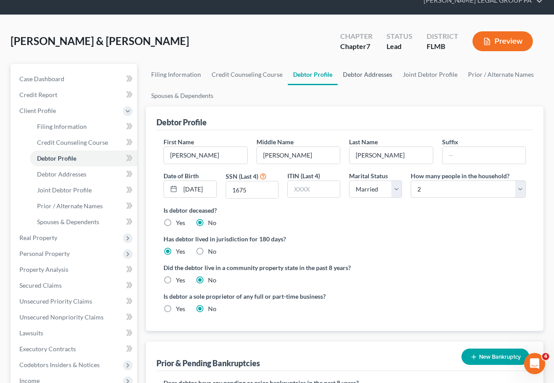
click at [353, 78] on link "Debtor Addresses" at bounding box center [368, 74] width 60 height 21
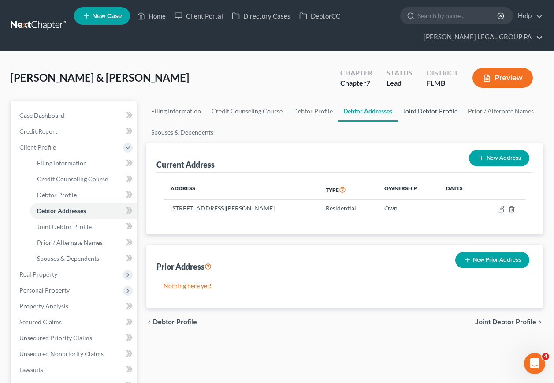
click at [425, 109] on link "Joint Debtor Profile" at bounding box center [430, 111] width 65 height 21
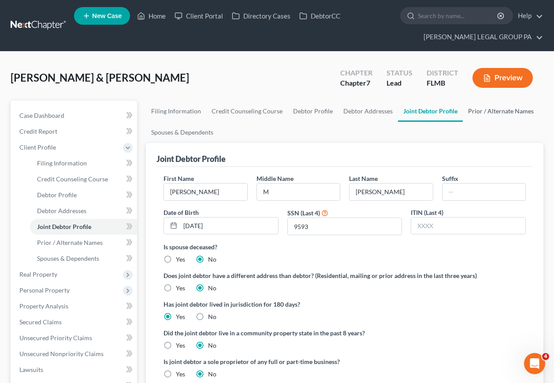
click at [490, 113] on link "Prior / Alternate Names" at bounding box center [501, 111] width 76 height 21
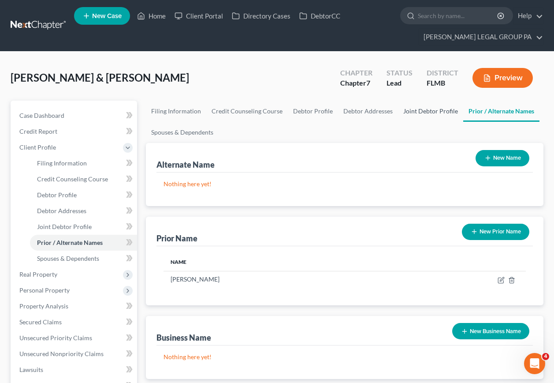
click at [428, 113] on link "Joint Debtor Profile" at bounding box center [430, 111] width 65 height 21
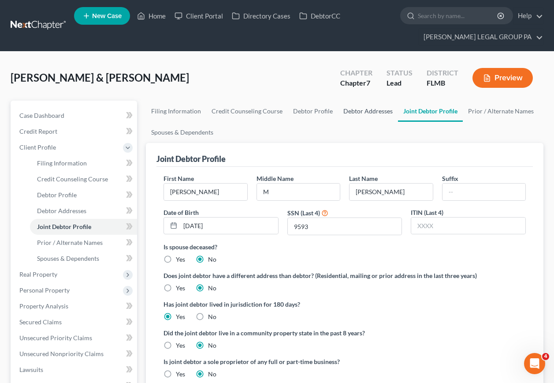
click at [367, 115] on link "Debtor Addresses" at bounding box center [368, 111] width 60 height 21
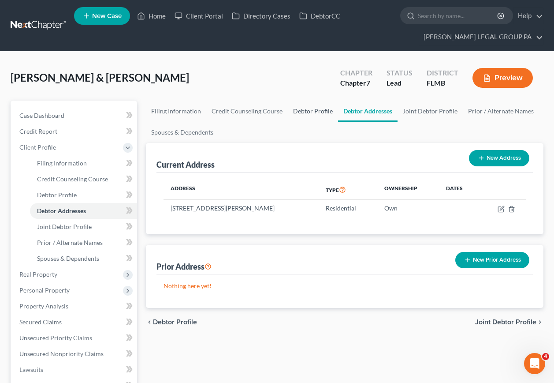
click at [316, 114] on link "Debtor Profile" at bounding box center [313, 111] width 50 height 21
select select "1"
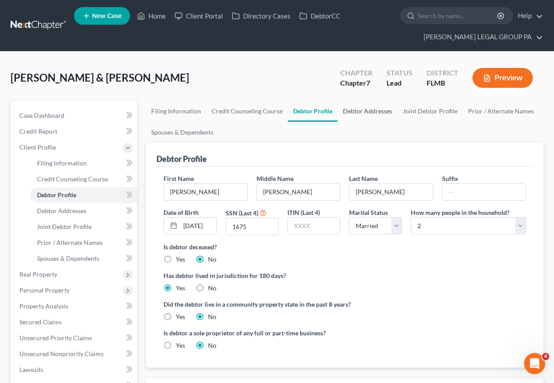
click at [354, 113] on link "Debtor Addresses" at bounding box center [368, 111] width 60 height 21
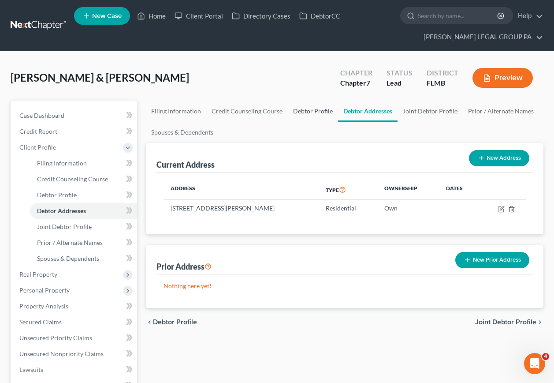
click at [307, 114] on link "Debtor Profile" at bounding box center [313, 111] width 50 height 21
select select "1"
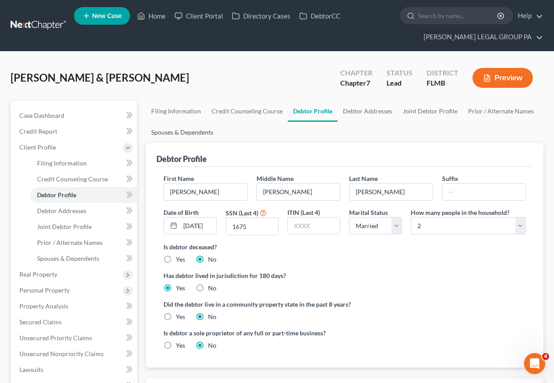
click at [183, 134] on link "Spouses & Dependents" at bounding box center [182, 132] width 73 height 21
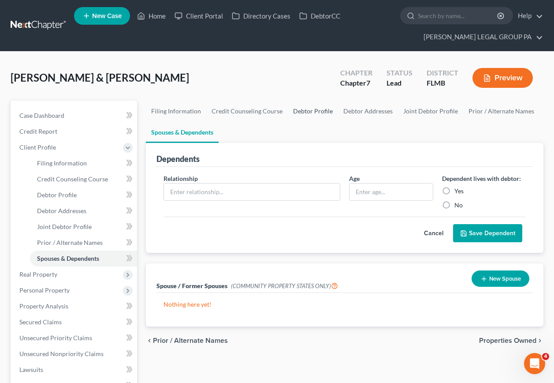
click at [309, 112] on link "Debtor Profile" at bounding box center [313, 111] width 50 height 21
select select "1"
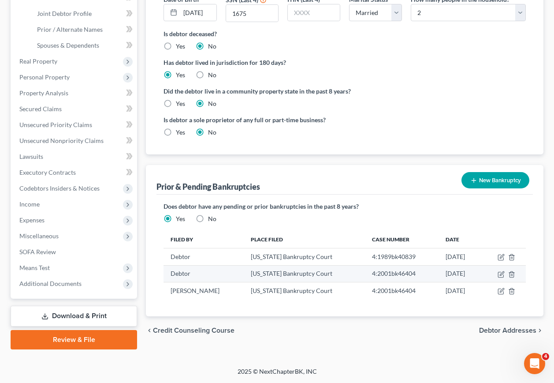
scroll to position [37, 0]
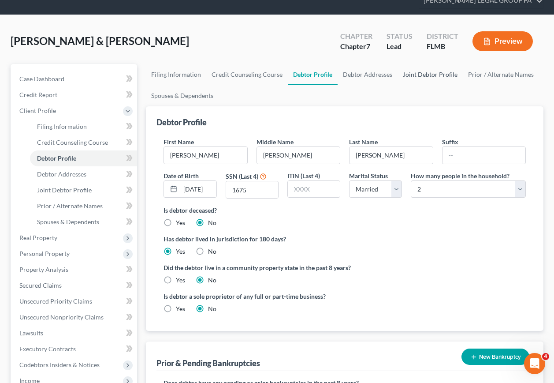
click at [417, 76] on link "Joint Debtor Profile" at bounding box center [430, 74] width 65 height 21
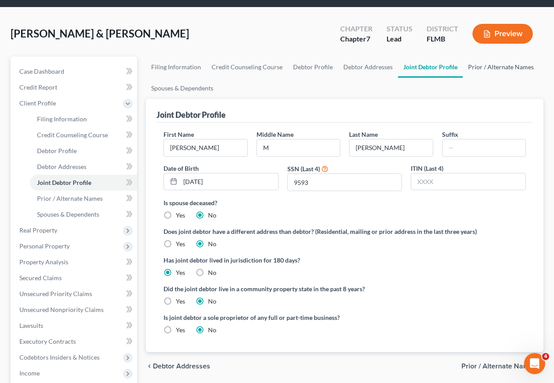
click at [476, 58] on link "Prior / Alternate Names" at bounding box center [501, 66] width 76 height 21
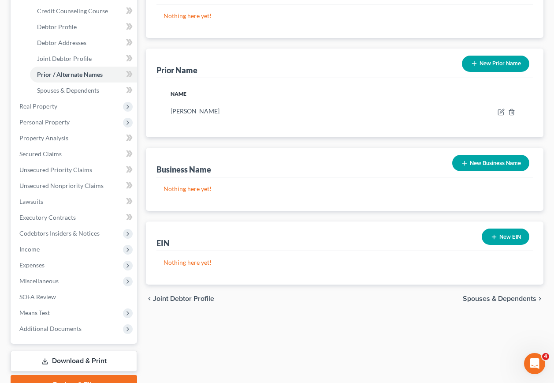
scroll to position [176, 0]
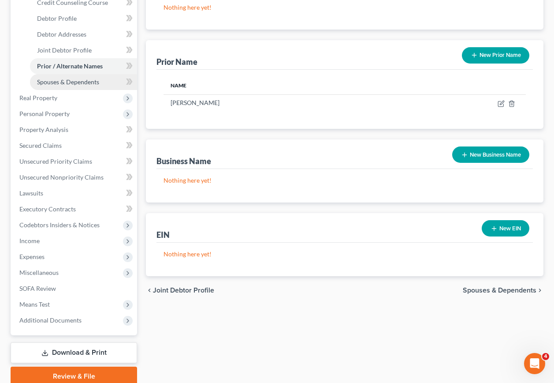
click at [61, 85] on span "Spouses & Dependents" at bounding box center [68, 81] width 62 height 7
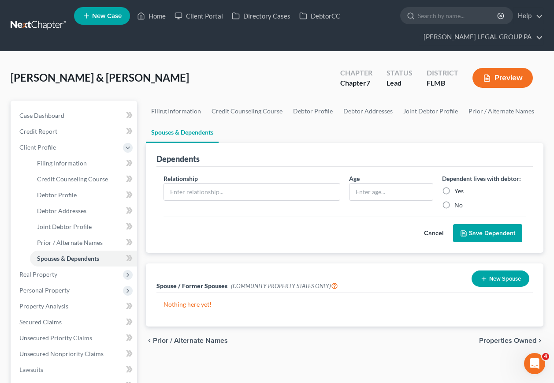
click at [501, 77] on button "Preview" at bounding box center [503, 78] width 60 height 20
